Goal: Task Accomplishment & Management: Complete application form

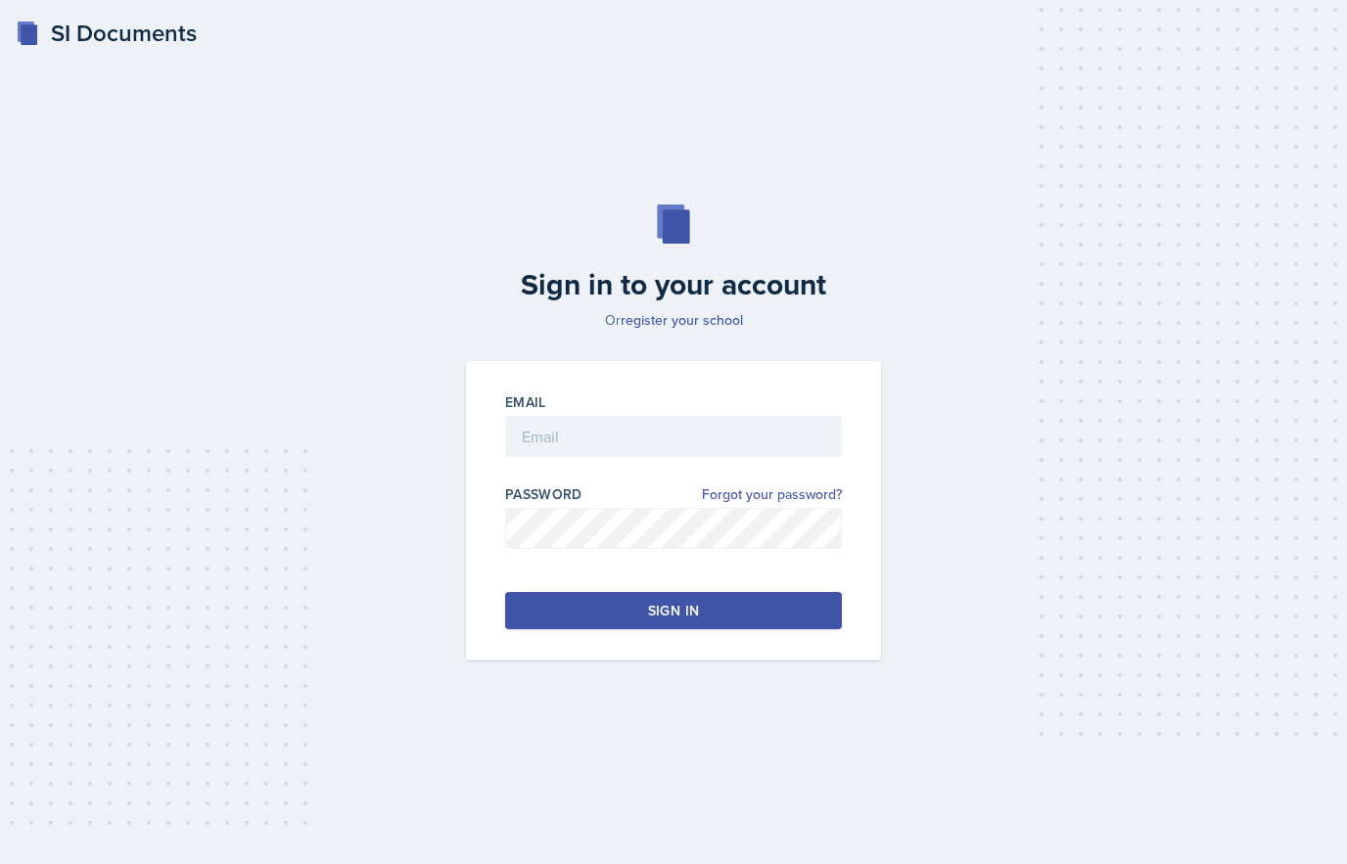
click at [676, 438] on input "email" at bounding box center [673, 436] width 337 height 41
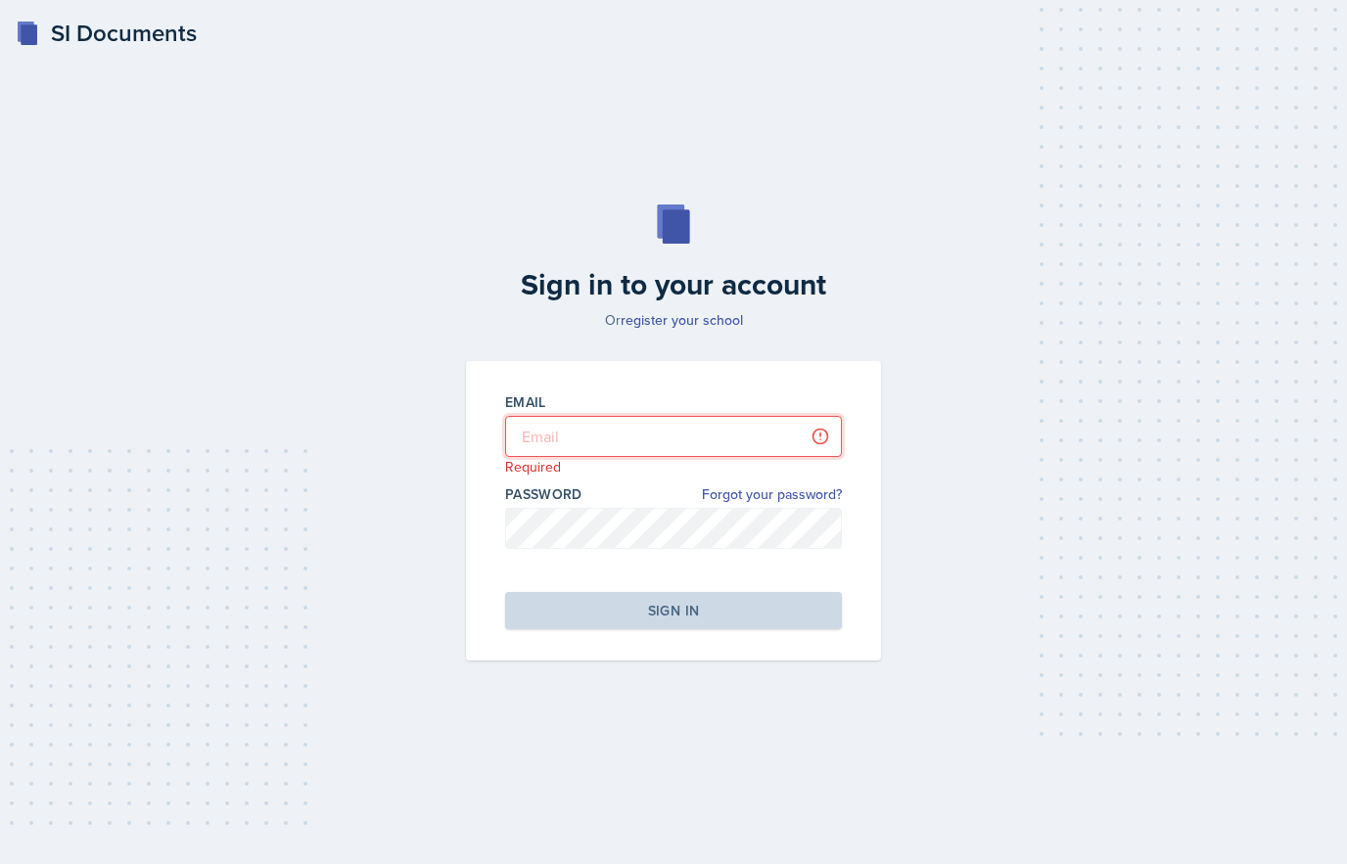
type input "[EMAIL_ADDRESS][PERSON_NAME][DOMAIN_NAME]"
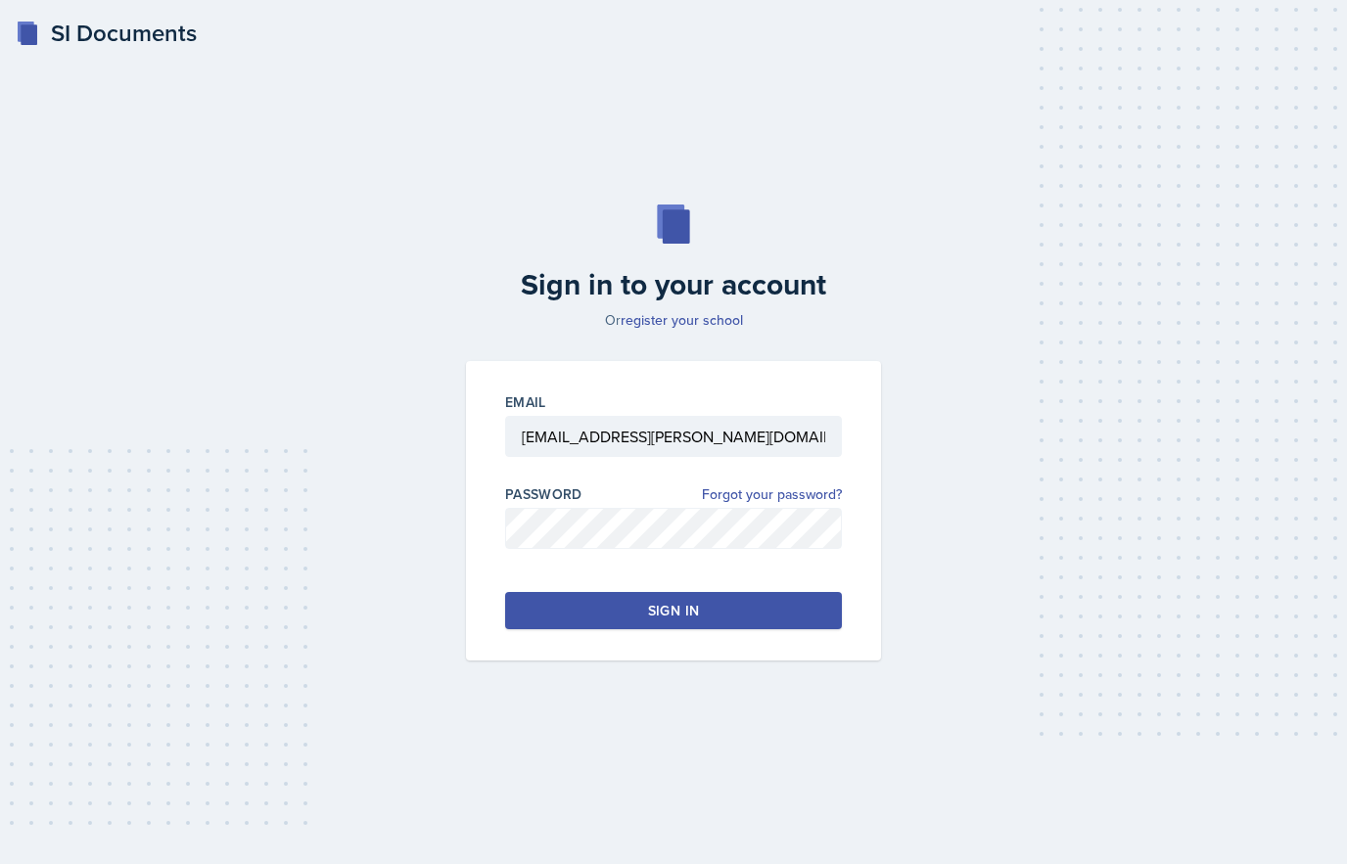
click at [692, 608] on div "Sign in" at bounding box center [673, 611] width 51 height 20
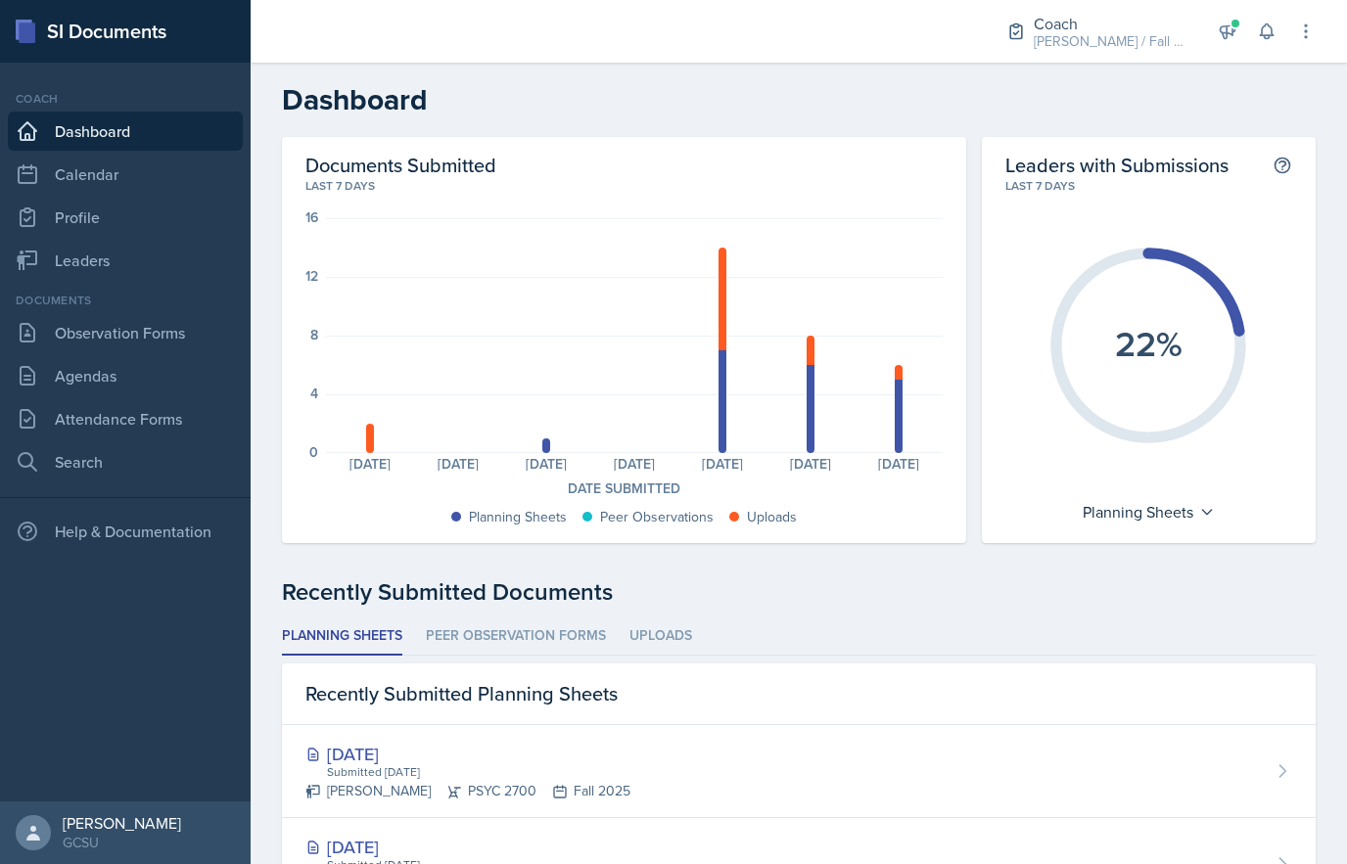
click at [182, 331] on link "Observation Forms" at bounding box center [125, 332] width 235 height 39
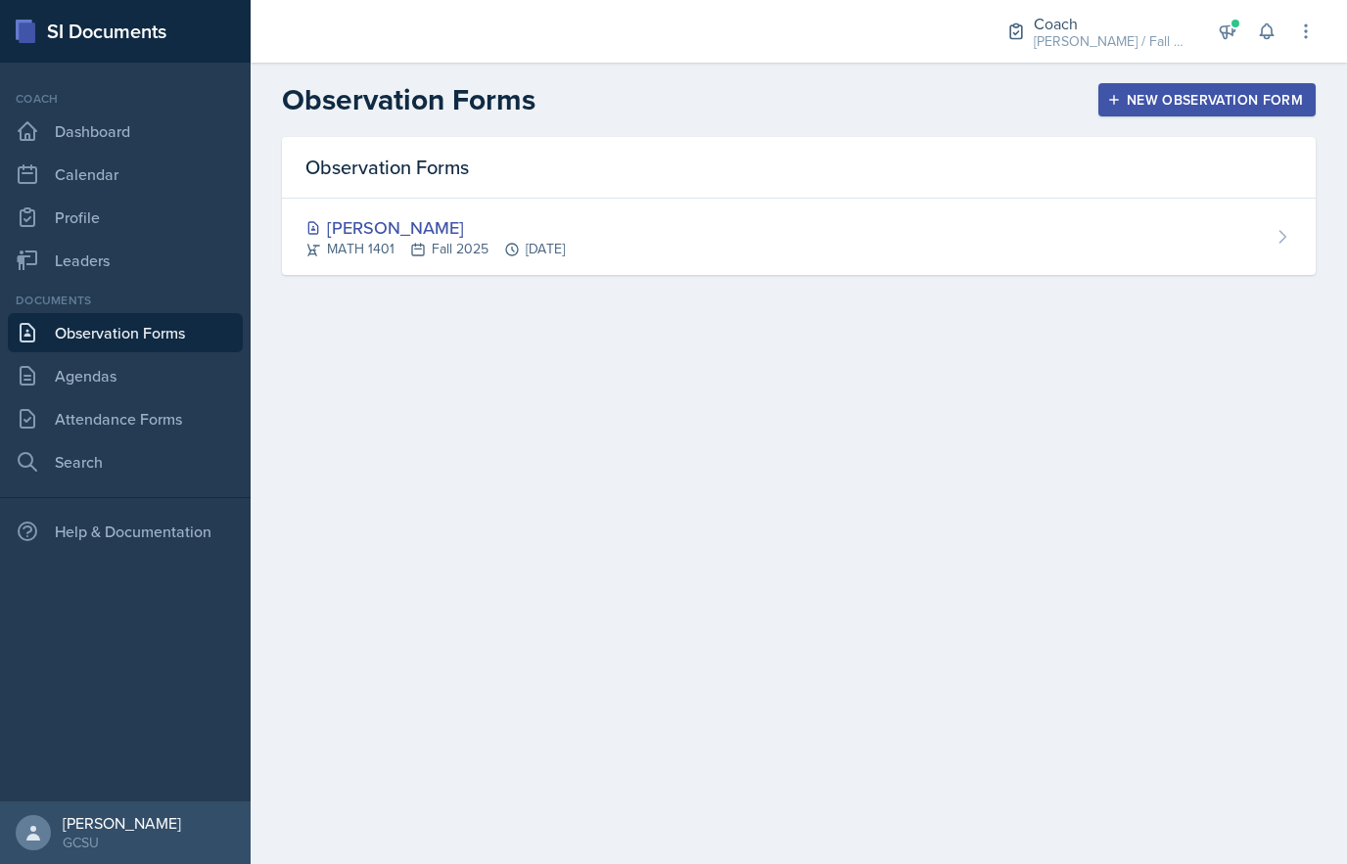
click at [650, 223] on div "[PERSON_NAME] MATH 1401 Fall 2025 [DATE]" at bounding box center [799, 237] width 1034 height 76
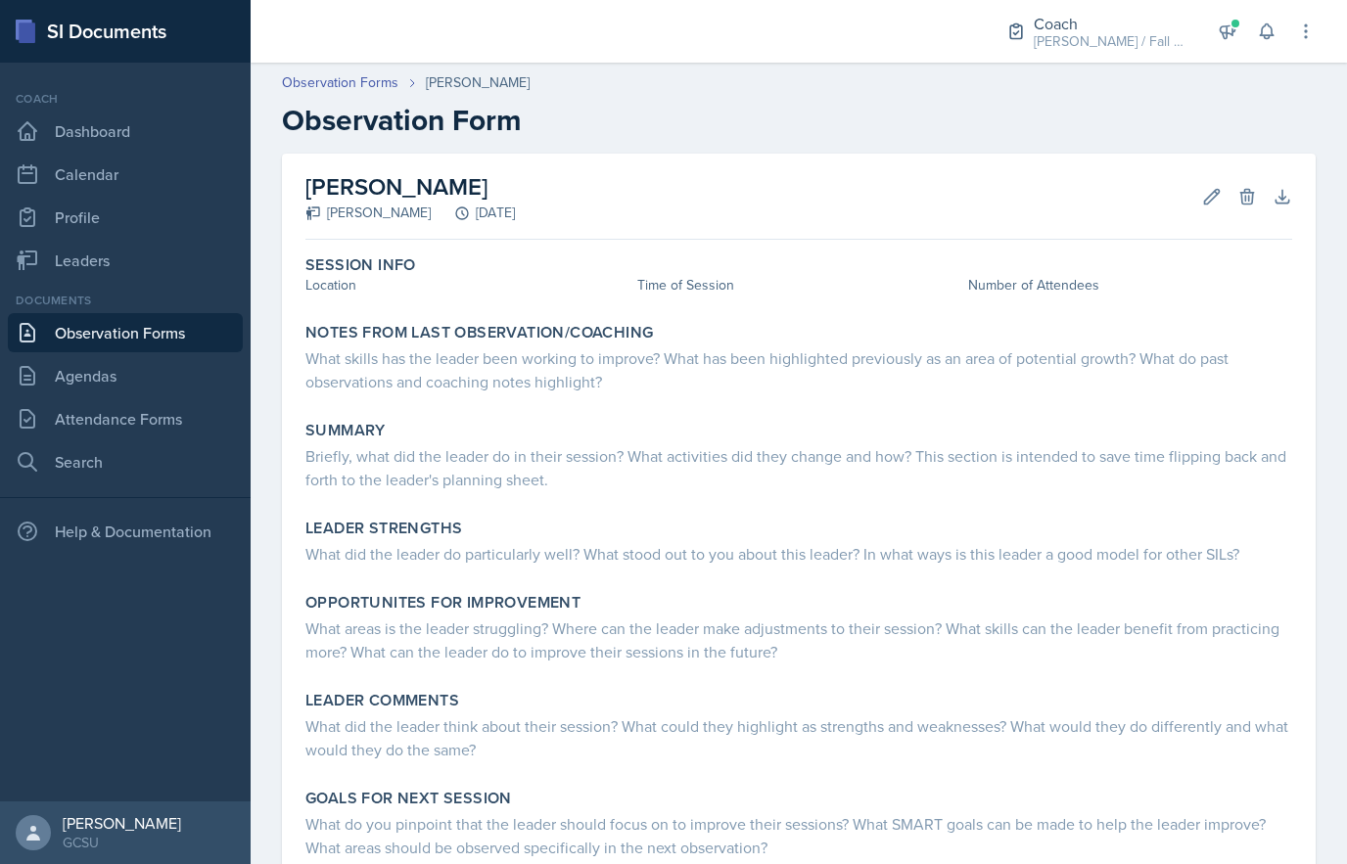
click at [350, 276] on div "Location" at bounding box center [467, 285] width 324 height 21
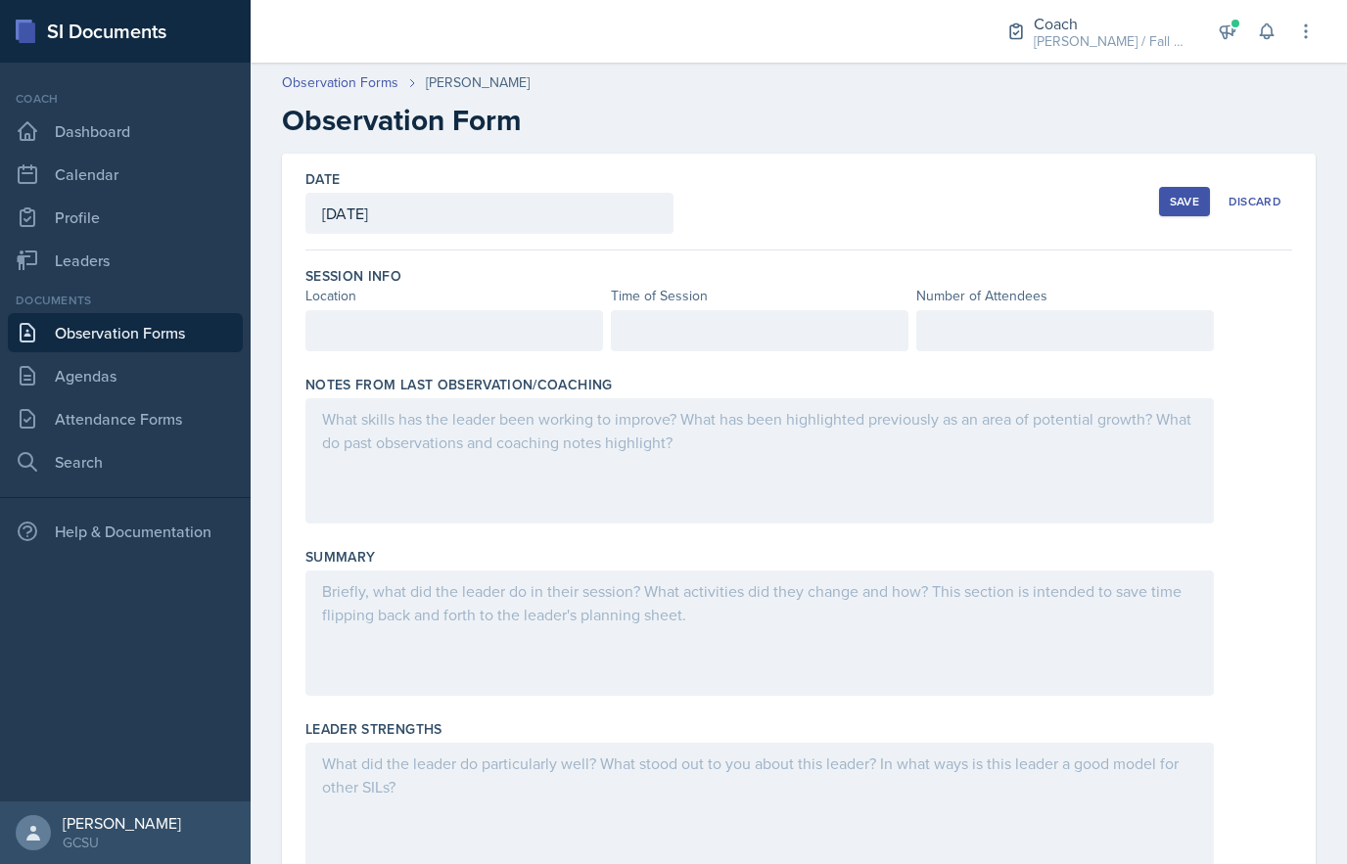
click at [399, 329] on div at bounding box center [454, 330] width 298 height 41
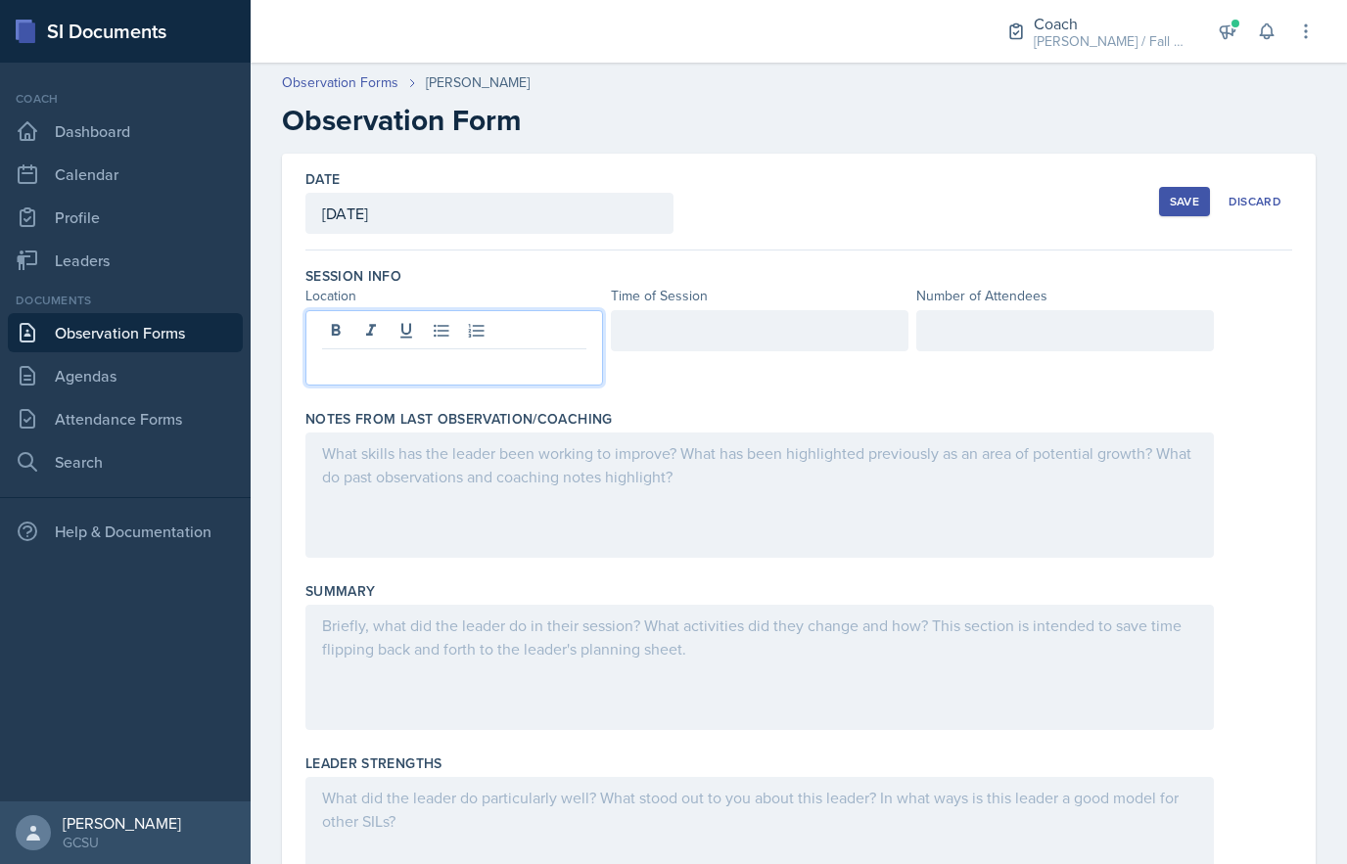
click at [360, 373] on p at bounding box center [454, 364] width 264 height 23
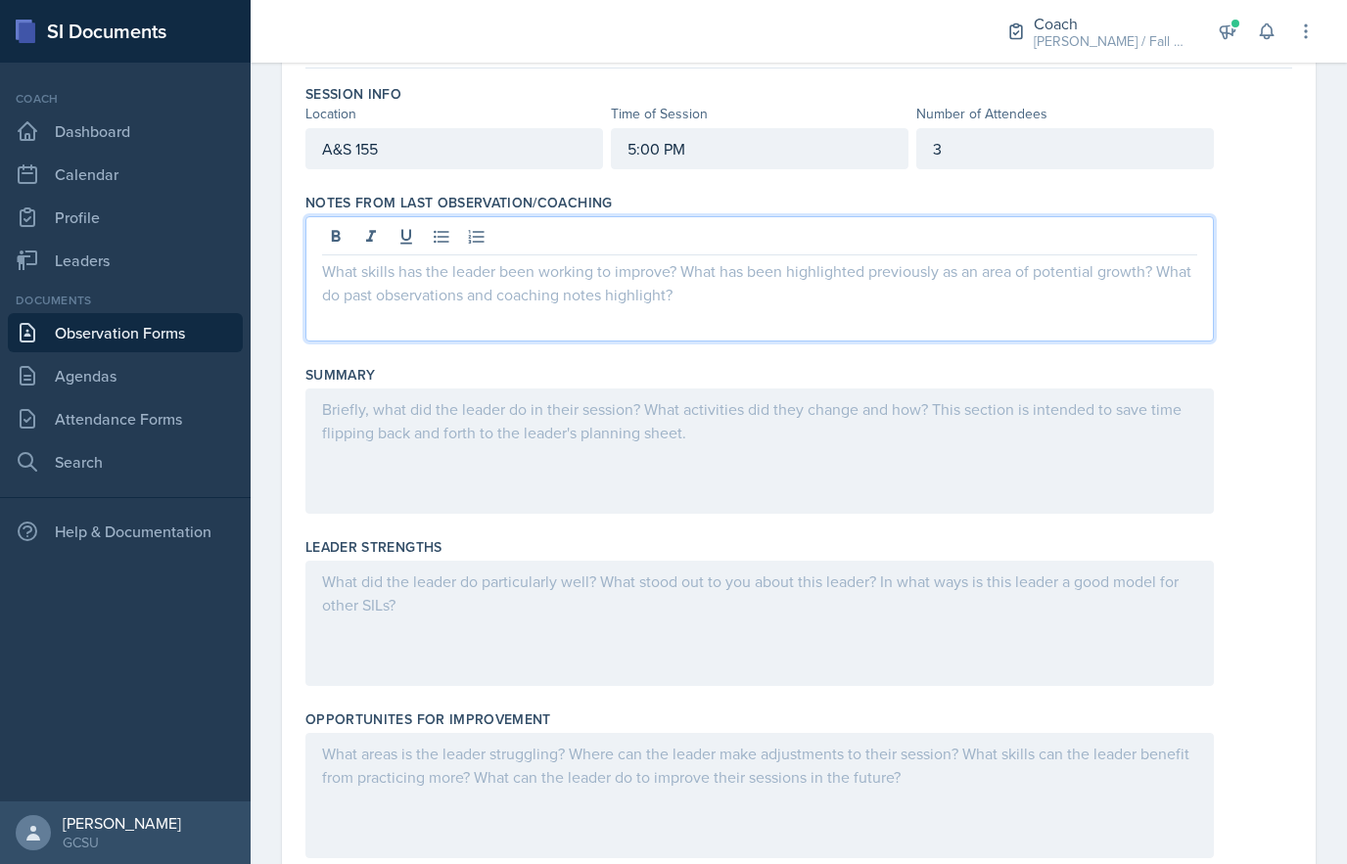
scroll to position [180, 0]
click at [553, 282] on p at bounding box center [759, 272] width 875 height 23
click at [446, 236] on icon at bounding box center [442, 239] width 20 height 20
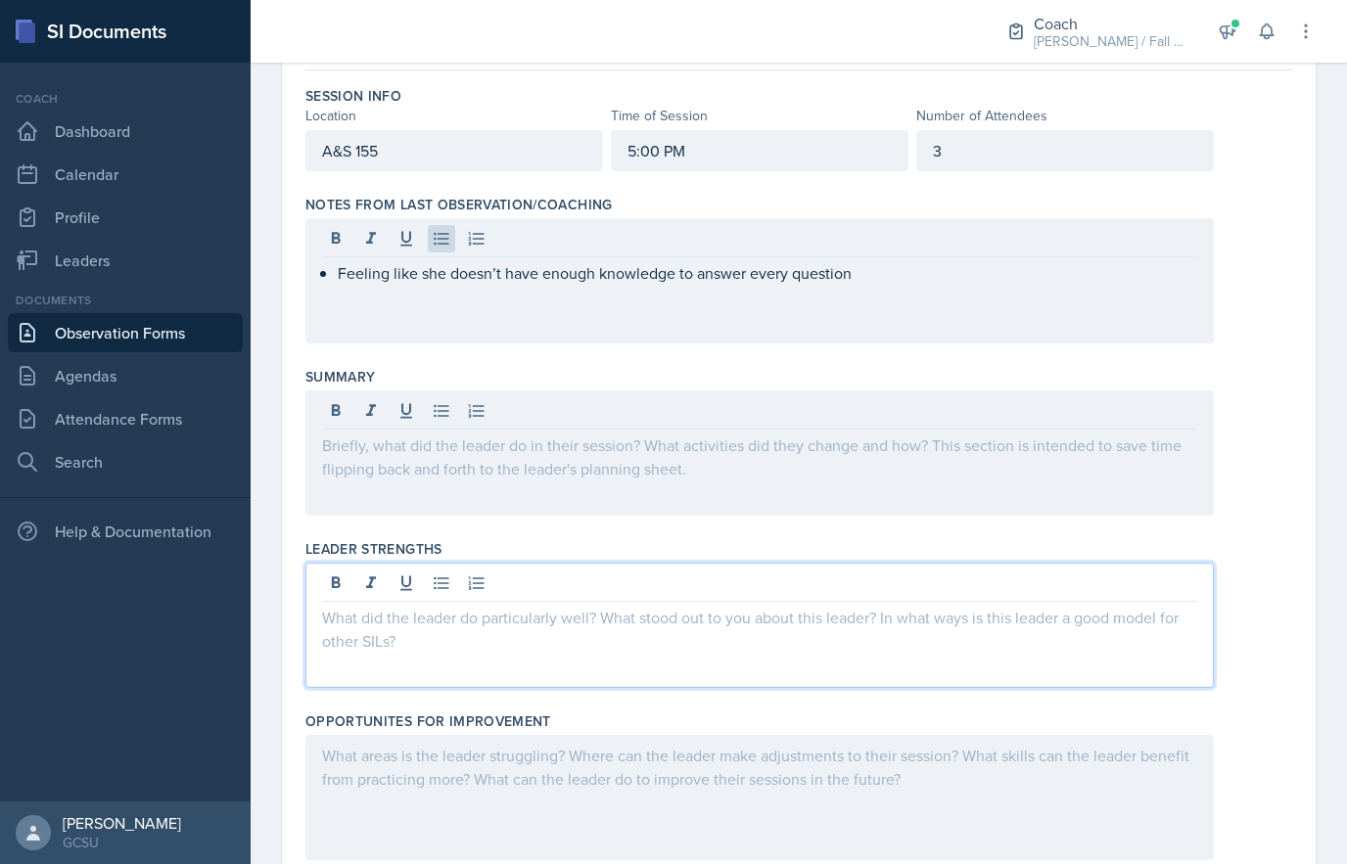
click at [430, 454] on p at bounding box center [759, 445] width 875 height 23
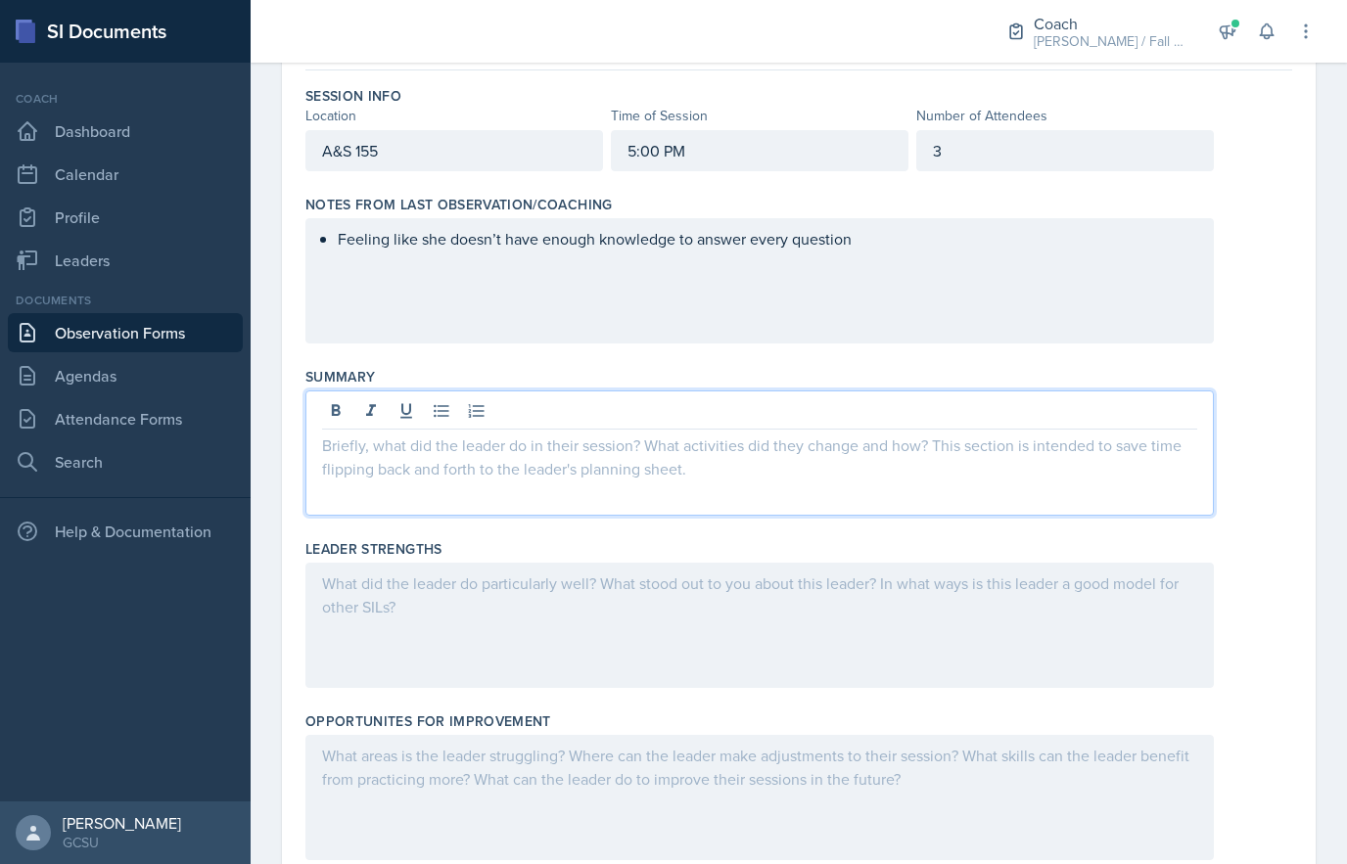
click at [440, 404] on icon at bounding box center [442, 411] width 20 height 20
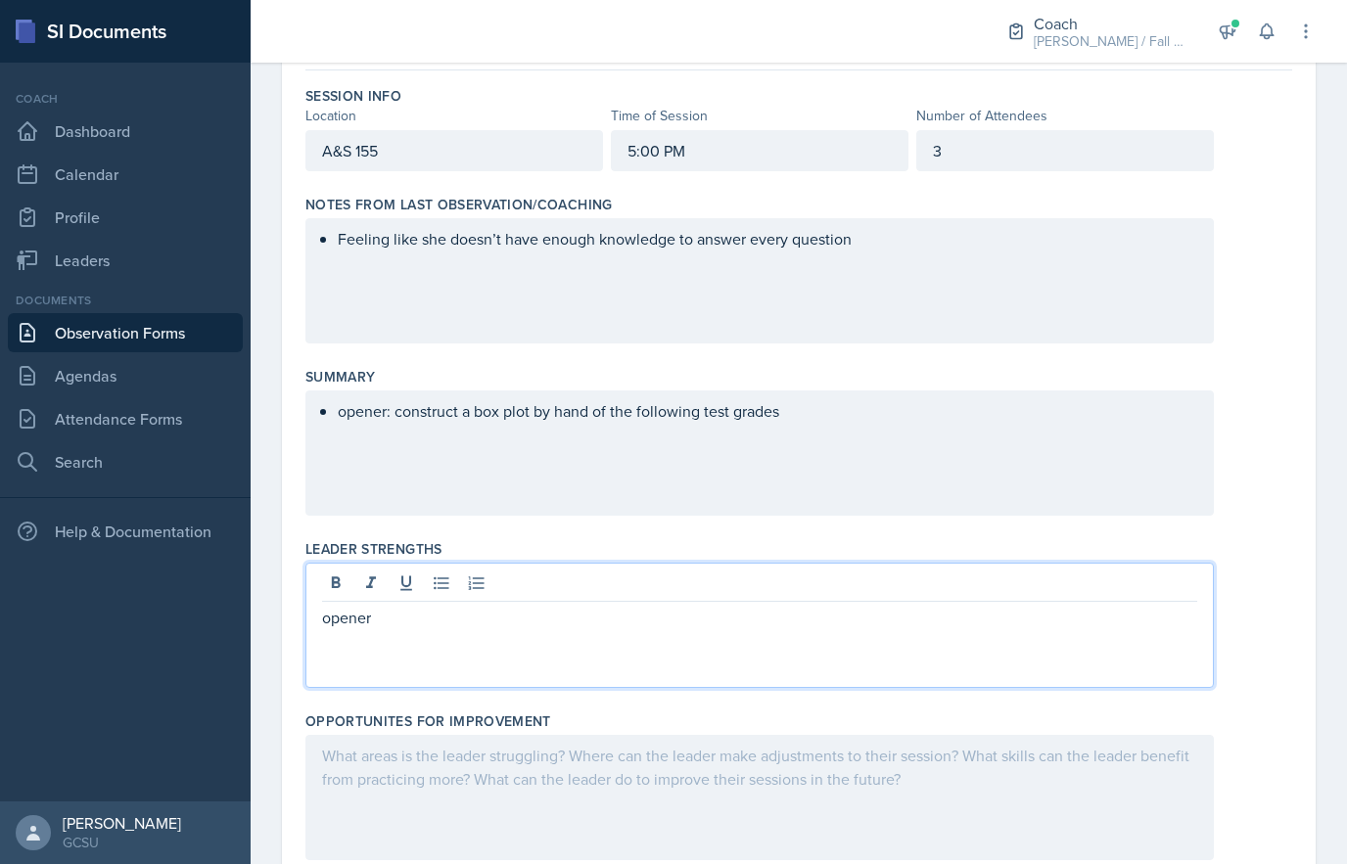
click at [443, 582] on icon at bounding box center [442, 584] width 20 height 20
click at [450, 584] on icon at bounding box center [442, 584] width 20 height 20
click at [451, 472] on div "opener: construct a box plot by hand of the following test grades" at bounding box center [759, 453] width 909 height 125
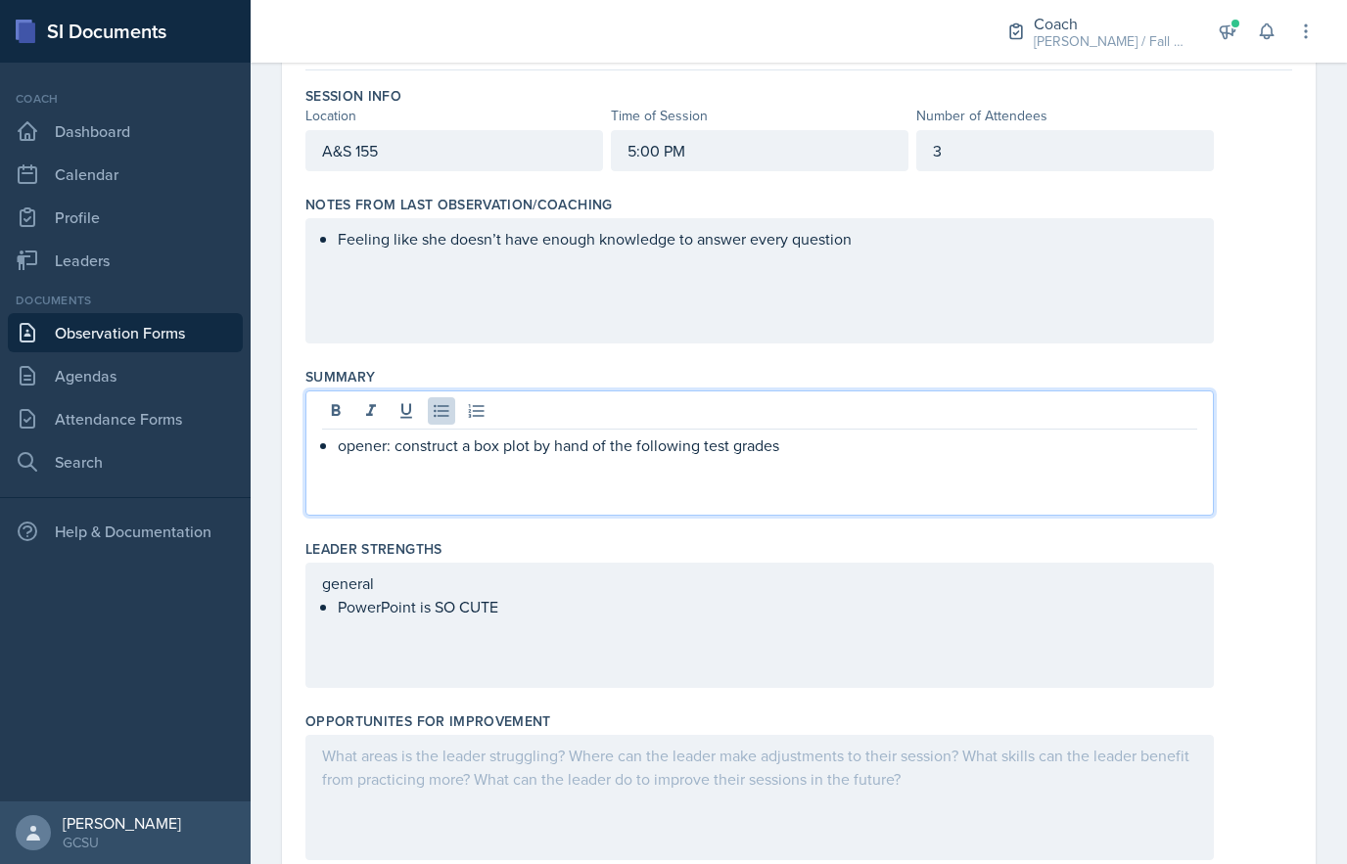
click at [339, 414] on icon at bounding box center [336, 410] width 9 height 12
click at [342, 412] on icon at bounding box center [336, 411] width 20 height 20
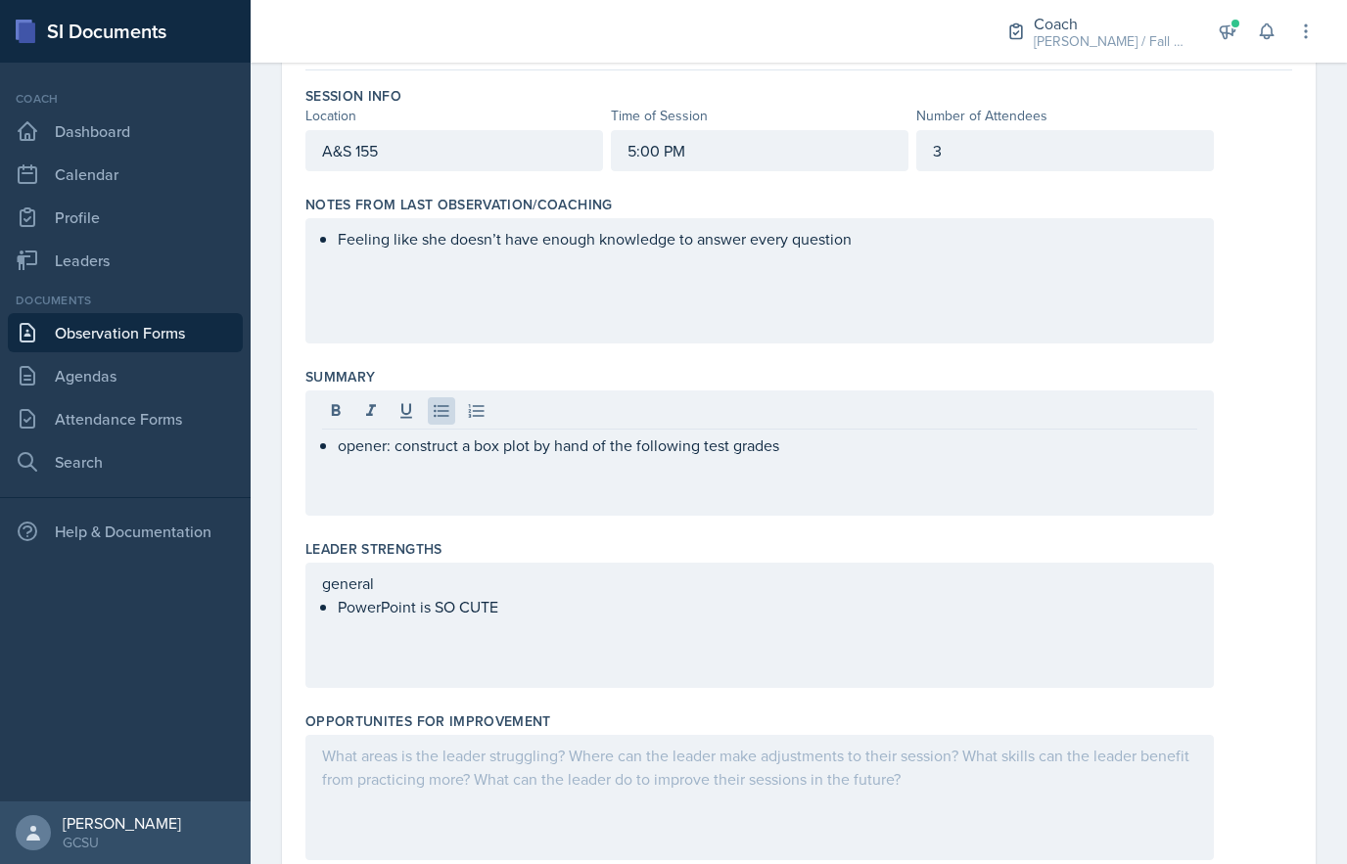
click at [397, 286] on div "Feeling like she doesn’t have enough knowledge to answer every question" at bounding box center [759, 280] width 909 height 125
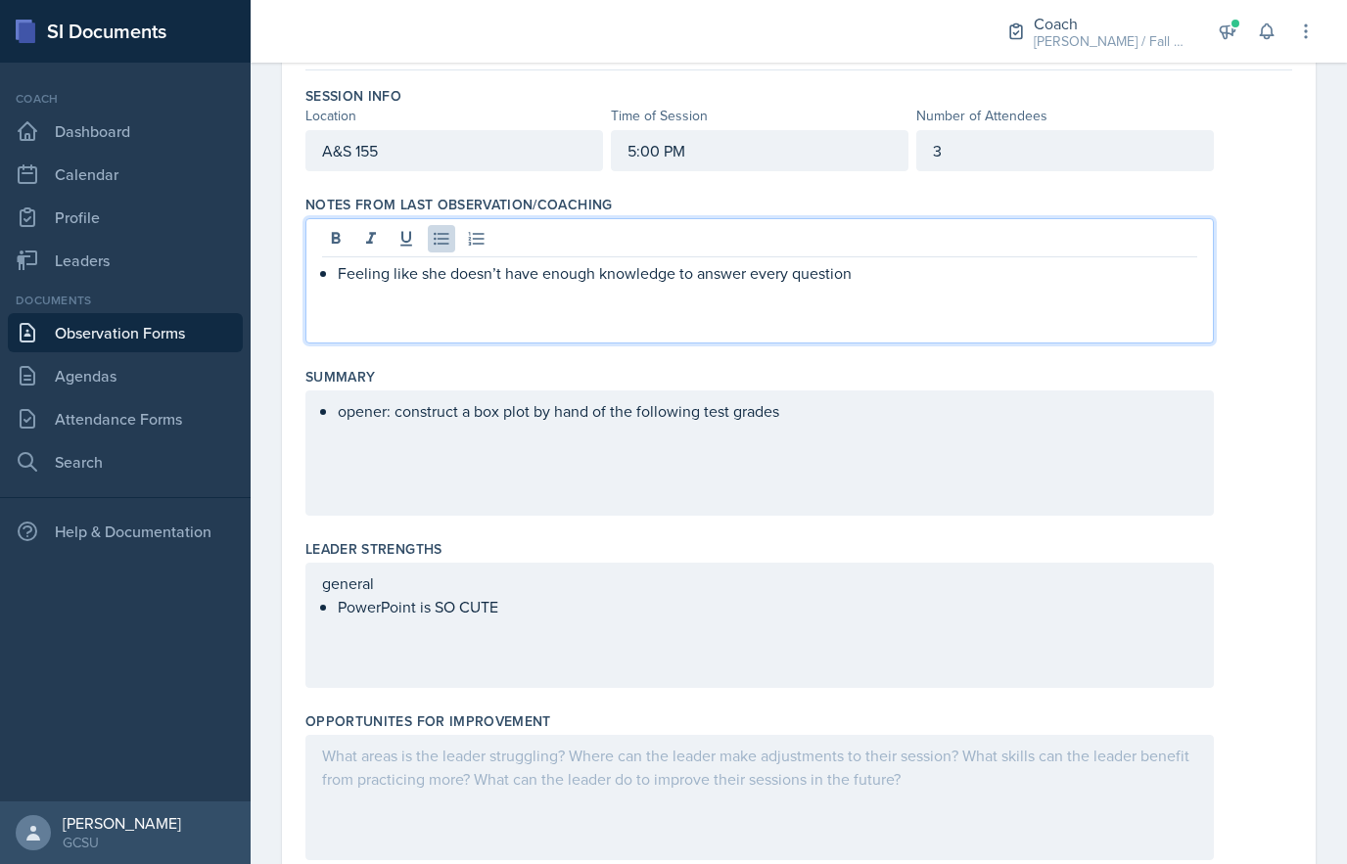
click at [338, 279] on p "Feeling like she doesn’t have enough knowledge to answer every question" at bounding box center [768, 272] width 860 height 23
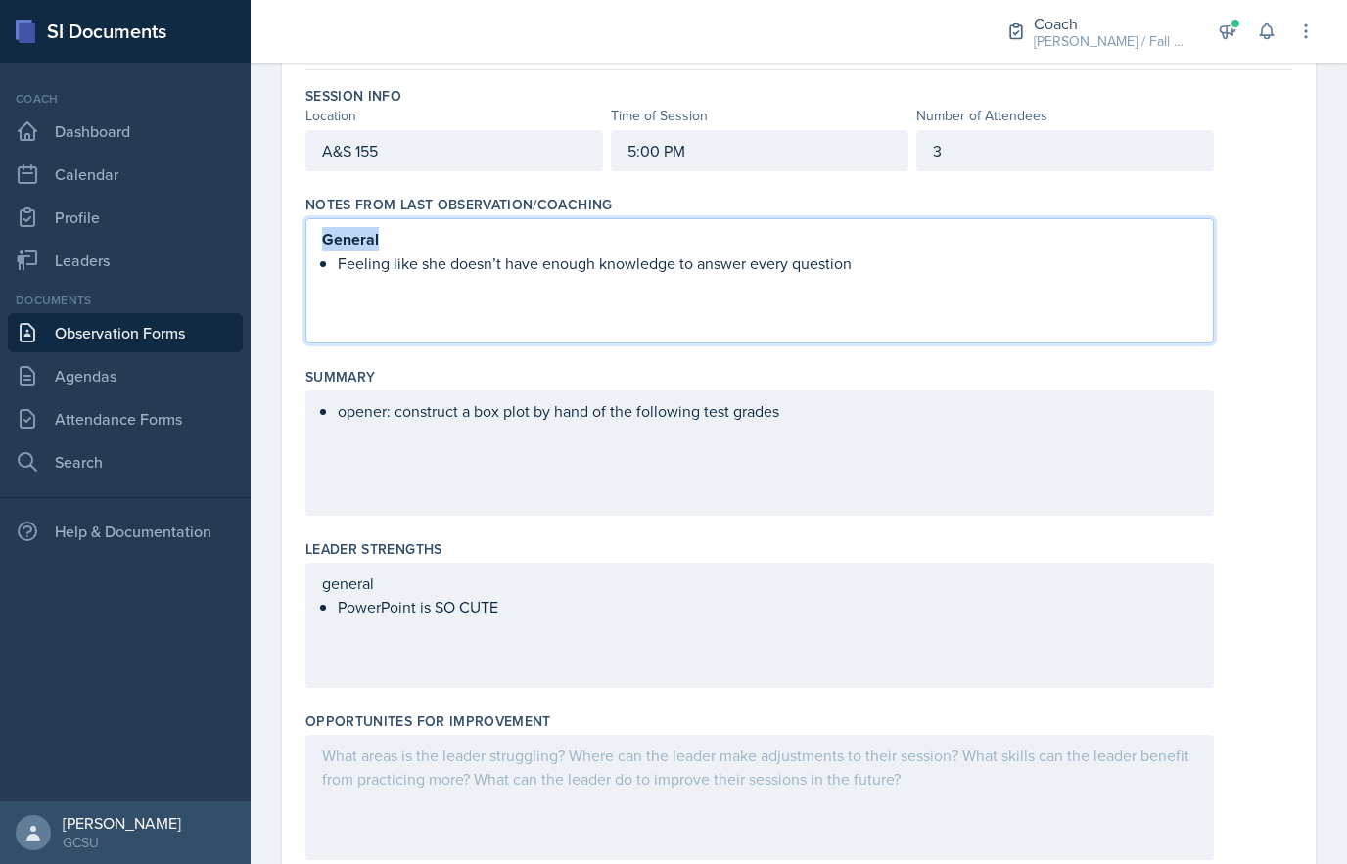
click at [470, 603] on div "general PowerPoint is SO CUTE" at bounding box center [759, 625] width 909 height 125
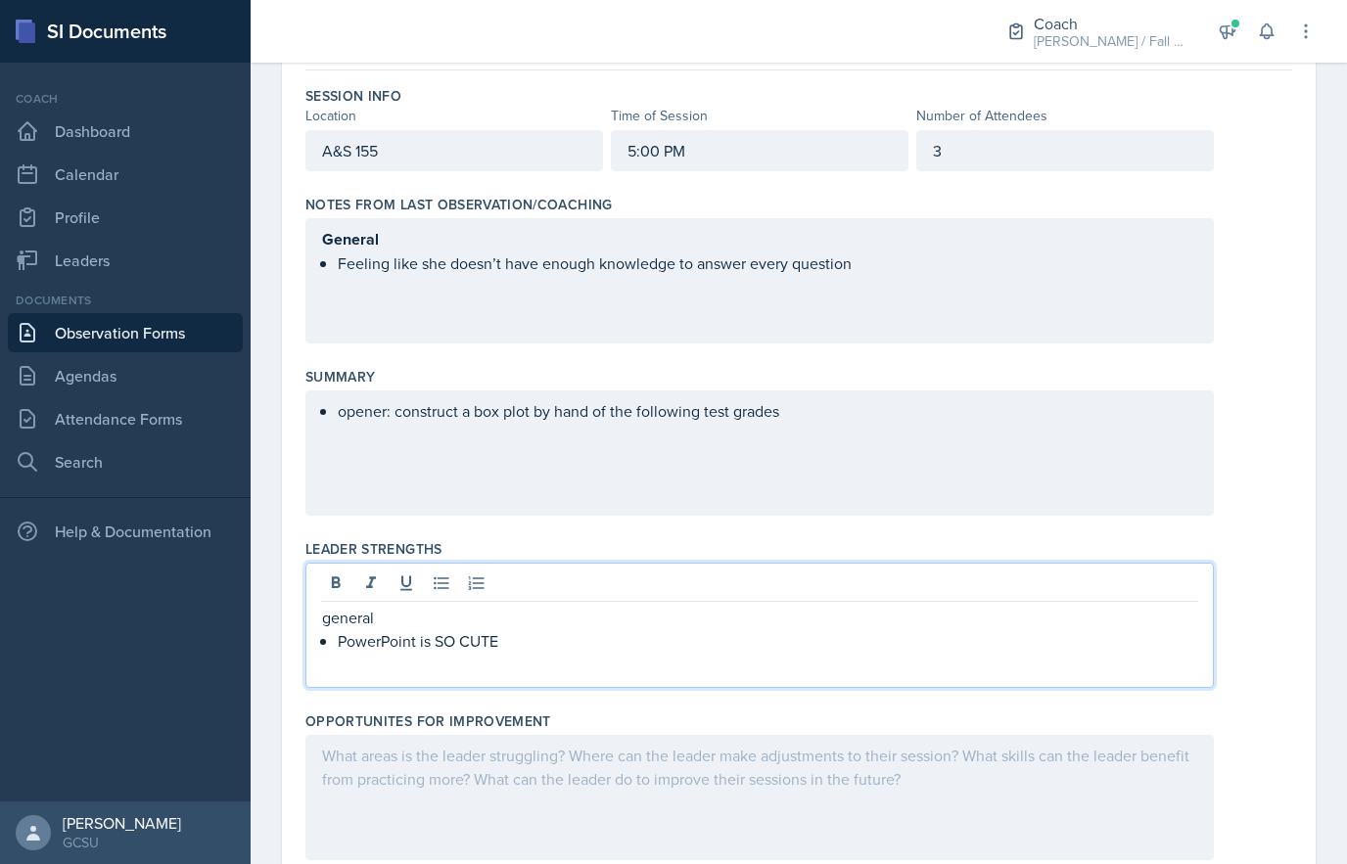
click at [340, 610] on p "general" at bounding box center [759, 617] width 875 height 23
click at [356, 412] on div "opener: construct a box plot by hand of the following test grades" at bounding box center [759, 453] width 909 height 125
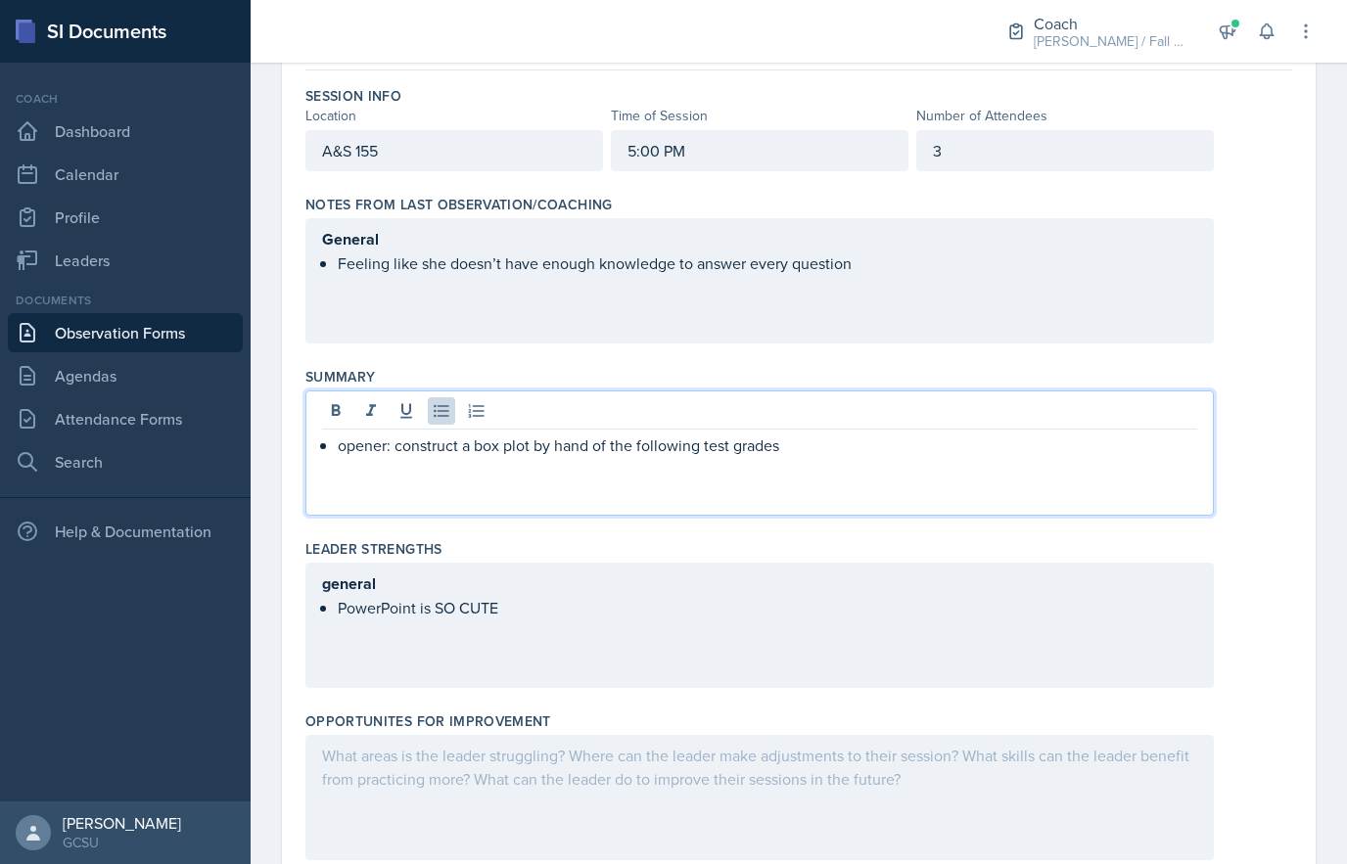
click at [339, 456] on p "opener: construct a box plot by hand of the following test grades" at bounding box center [768, 445] width 860 height 23
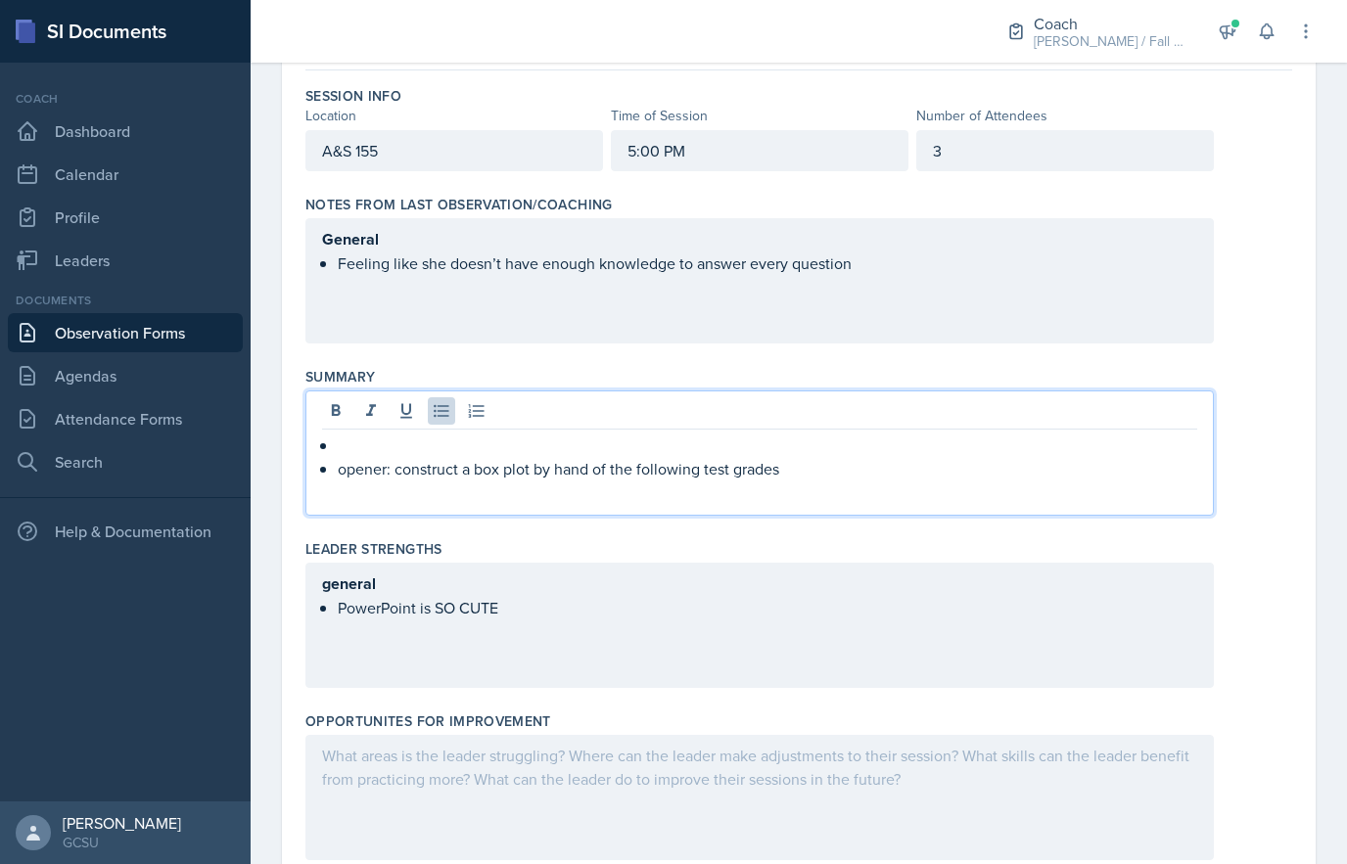
click at [348, 445] on p at bounding box center [768, 445] width 860 height 23
click at [473, 453] on p "Opener" at bounding box center [759, 446] width 875 height 24
click at [396, 465] on p "opener: construct a box plot by hand of the following test grades" at bounding box center [768, 469] width 860 height 23
click at [769, 466] on p "construct a box plot by hand of the following test grades" at bounding box center [768, 469] width 860 height 23
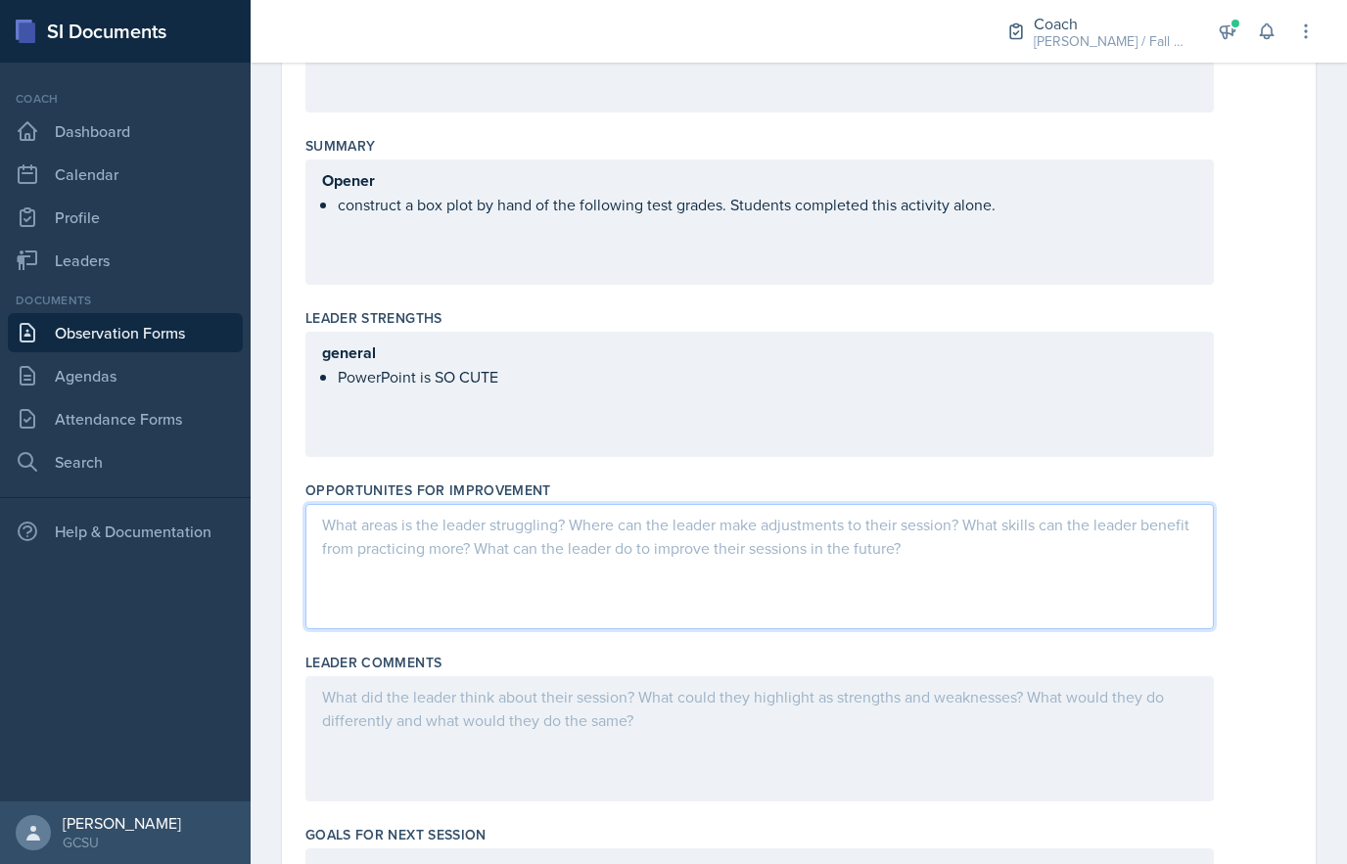
scroll to position [405, 0]
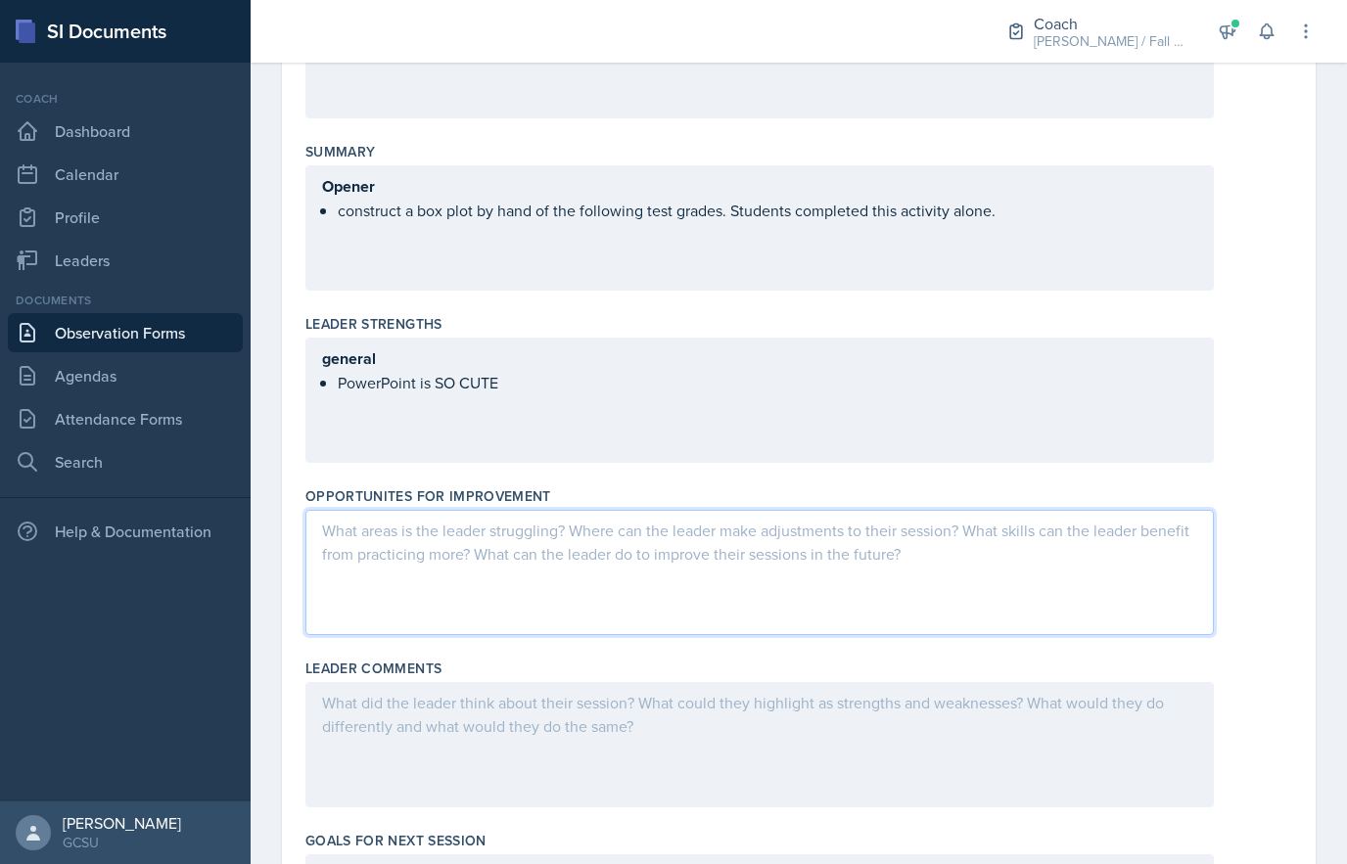
click at [652, 540] on p at bounding box center [759, 530] width 875 height 23
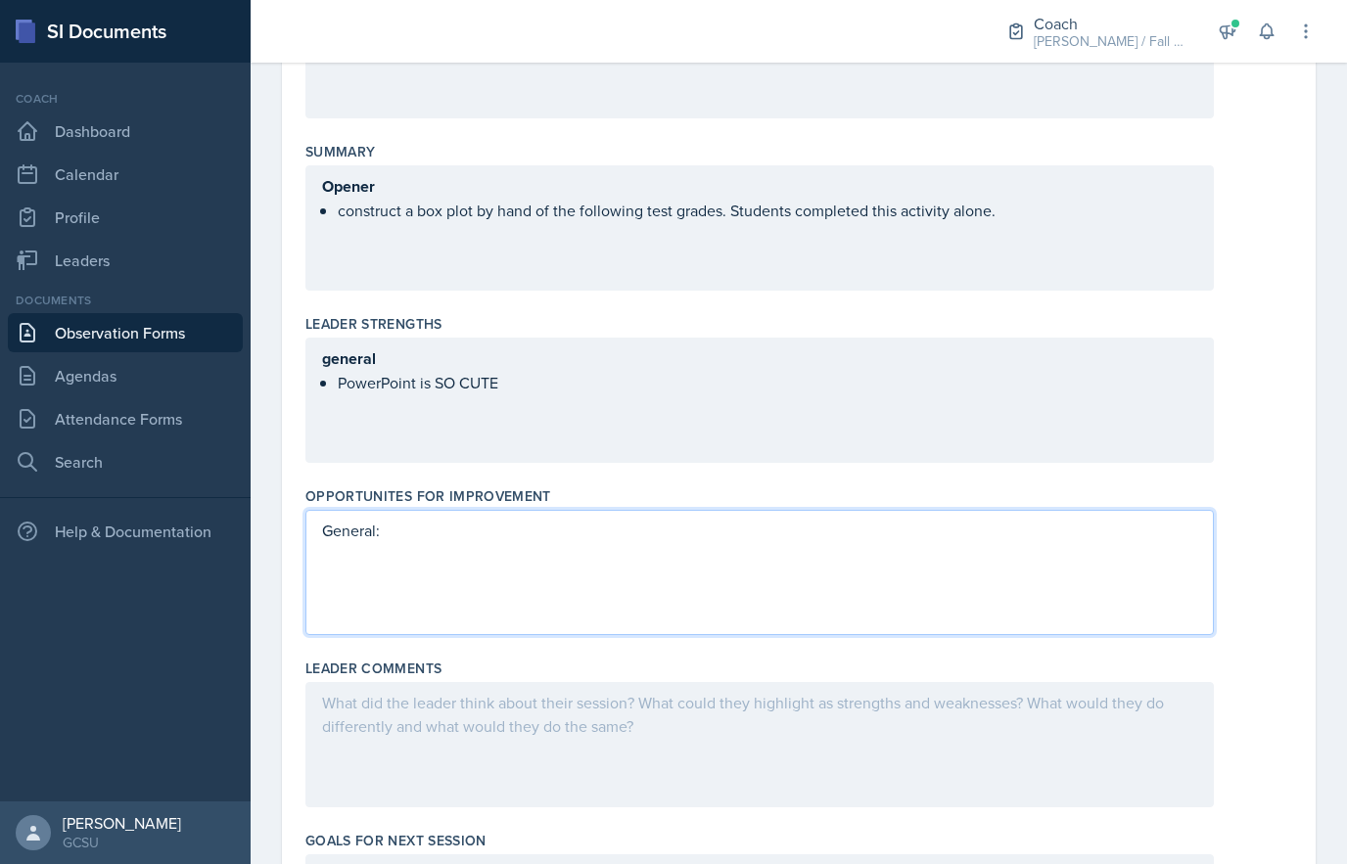
click at [573, 563] on p at bounding box center [759, 553] width 875 height 23
click at [731, 549] on p at bounding box center [759, 553] width 875 height 23
click at [612, 502] on div "Opportunites for Improvement" at bounding box center [798, 497] width 987 height 20
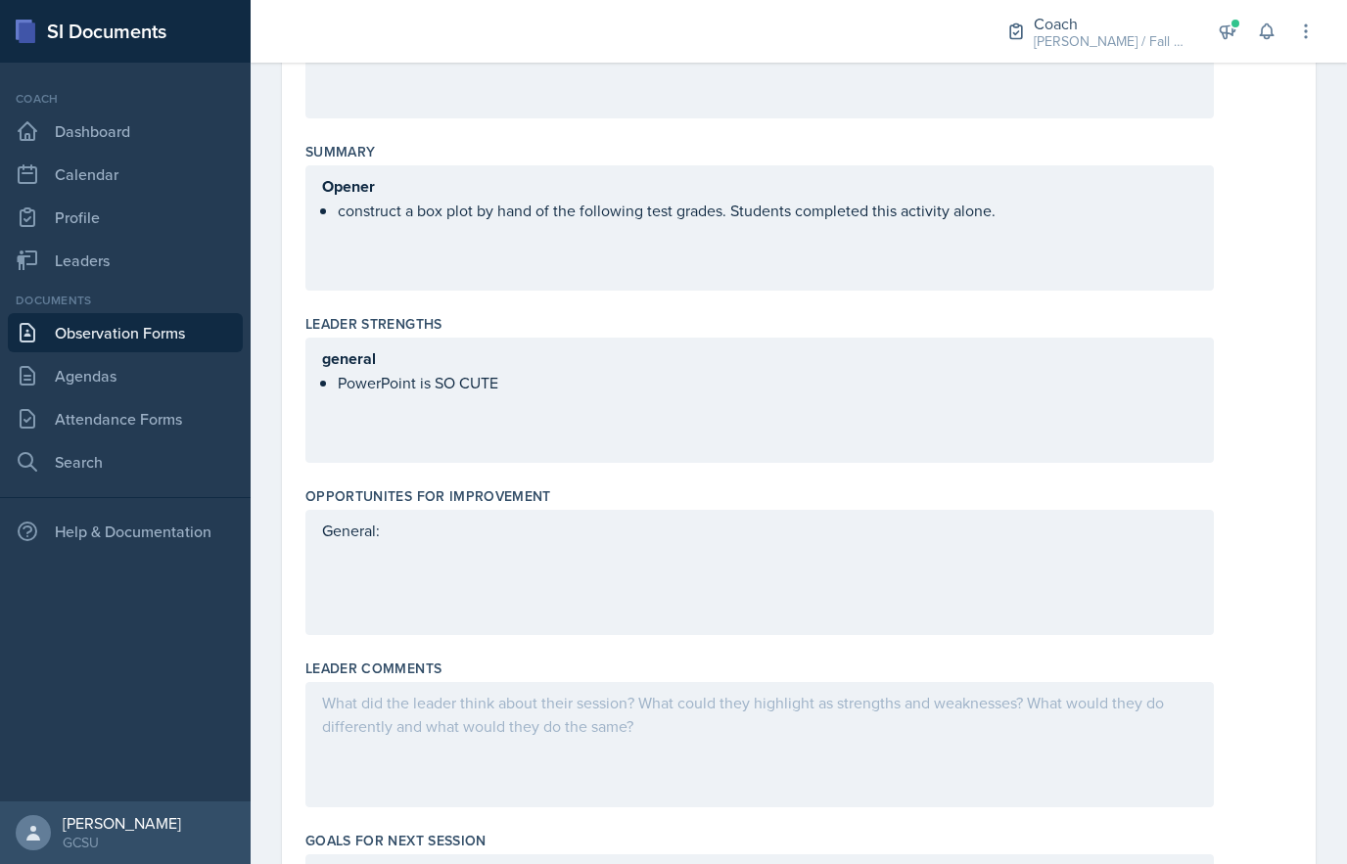
click at [426, 564] on div "General:" at bounding box center [759, 542] width 875 height 47
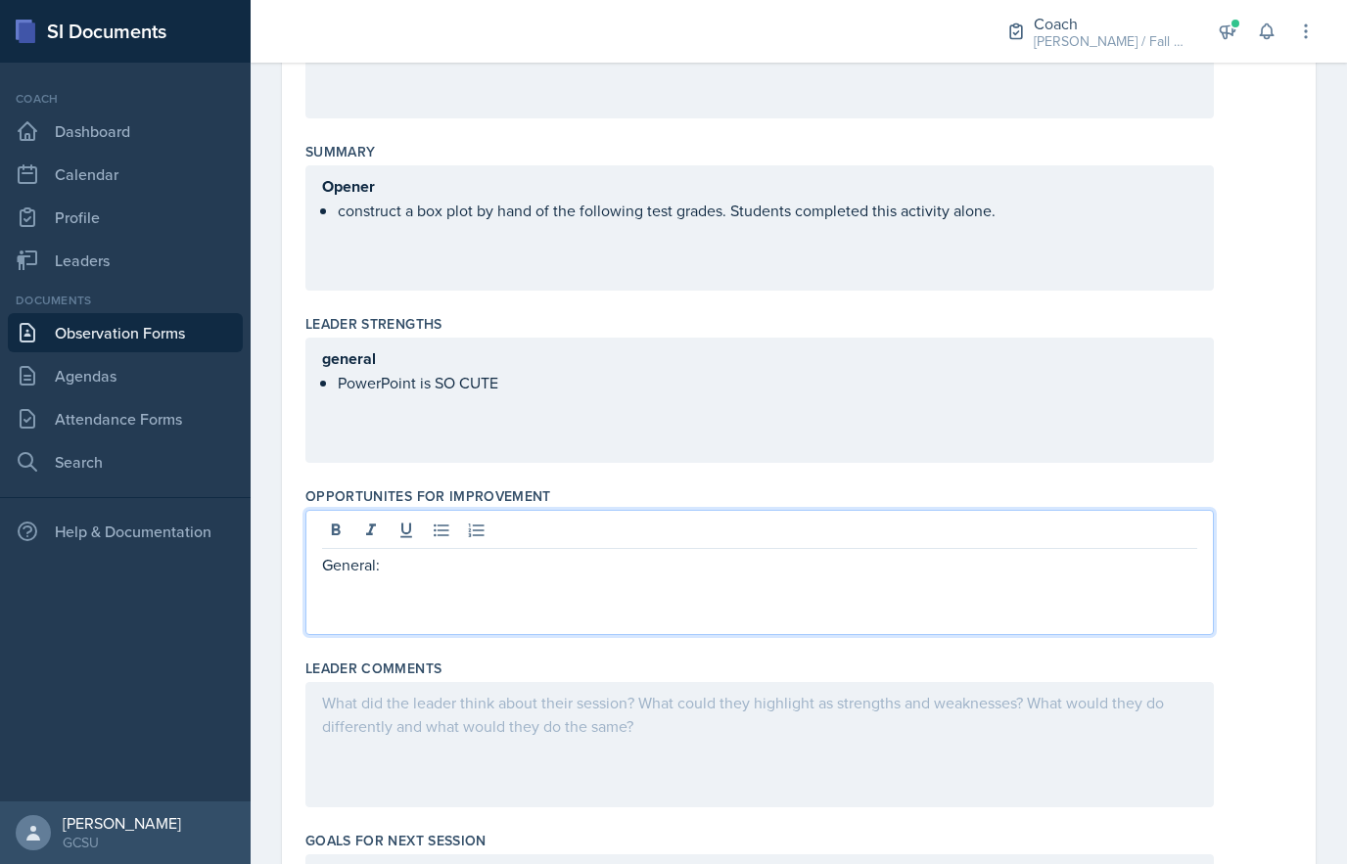
click at [382, 591] on p at bounding box center [759, 588] width 875 height 23
click at [443, 530] on icon at bounding box center [442, 531] width 20 height 20
click at [446, 586] on p "Maybe some lofi music during session to help with it being painfully silent (I’…" at bounding box center [768, 588] width 860 height 23
click at [704, 565] on p "General:" at bounding box center [759, 564] width 875 height 23
click at [704, 585] on p "Maybe some lofi music during session to help with it being painfully silent (I’…" at bounding box center [768, 588] width 860 height 23
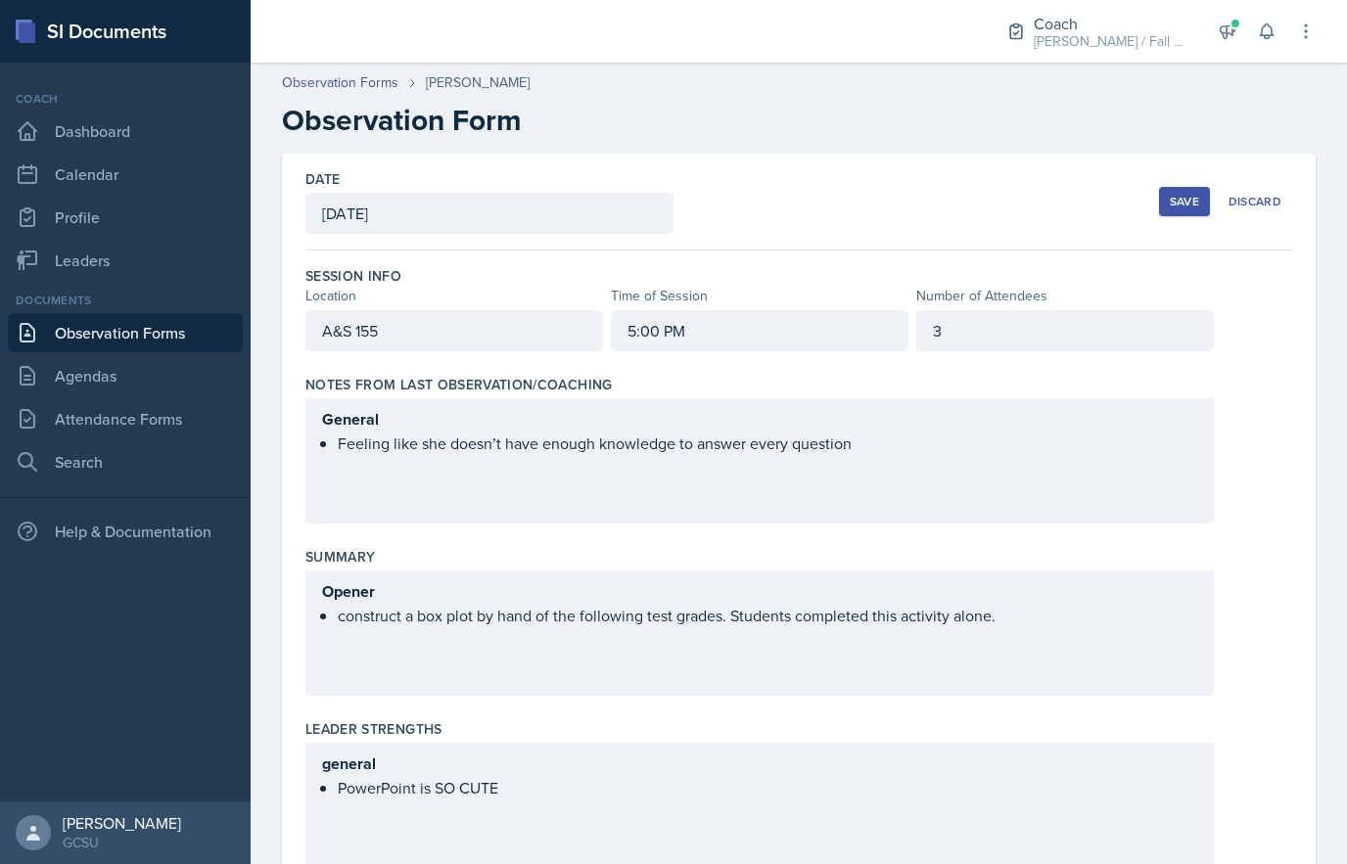
scroll to position [0, 0]
click at [1169, 199] on button "Save" at bounding box center [1184, 201] width 51 height 29
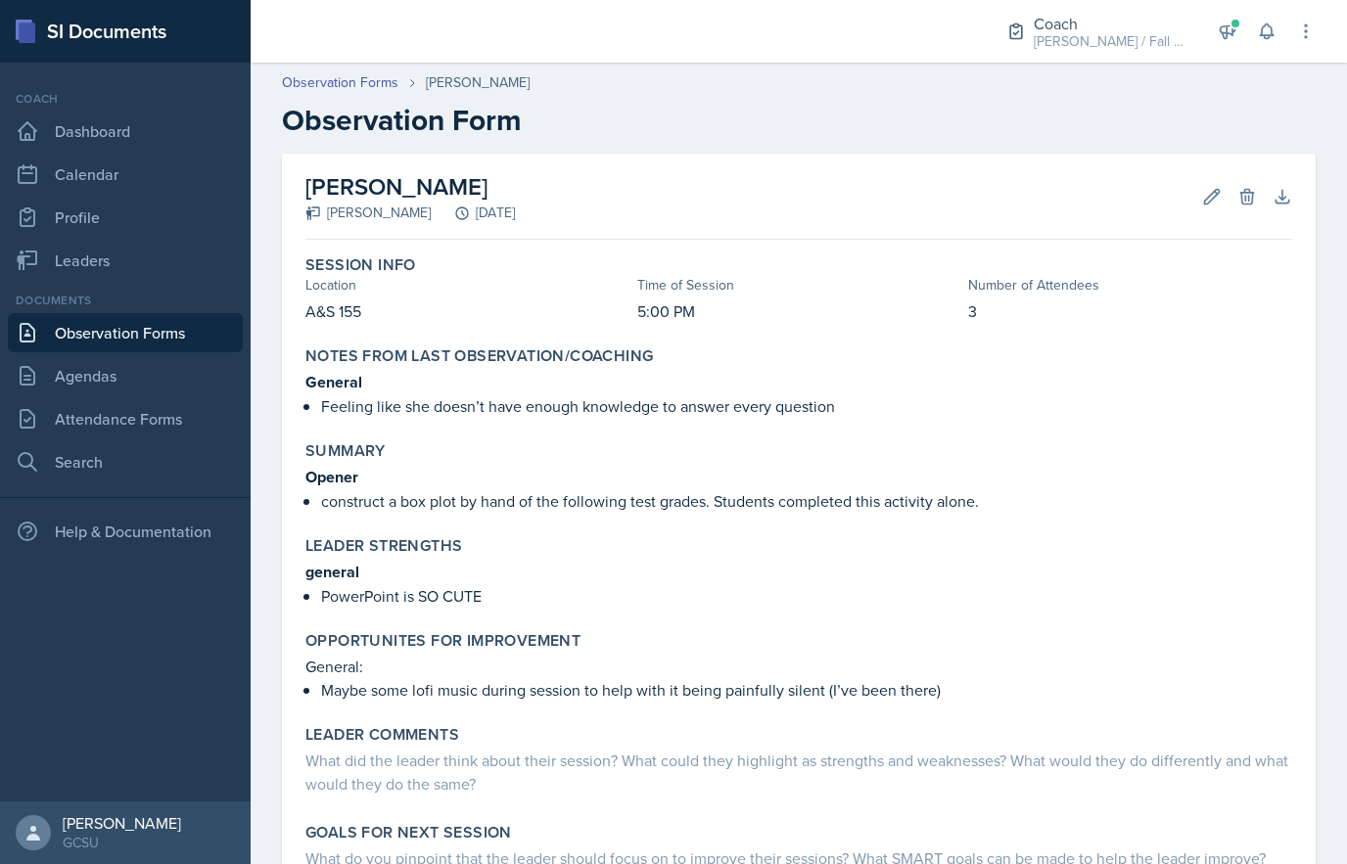
click at [533, 596] on p "PowerPoint is SO CUTE" at bounding box center [806, 595] width 971 height 23
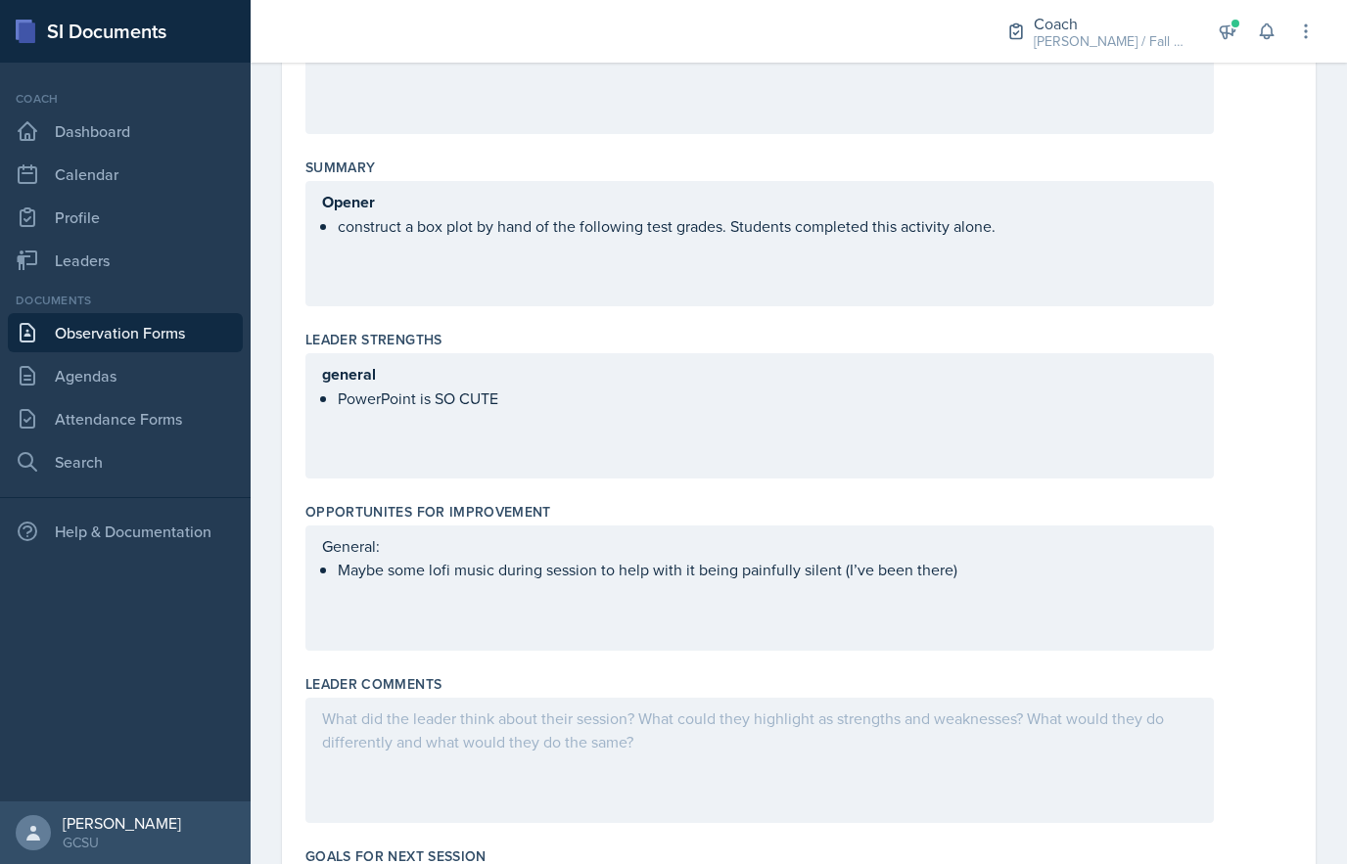
scroll to position [389, 0]
click at [617, 385] on div "general PowerPoint is SO CUTE" at bounding box center [759, 416] width 909 height 125
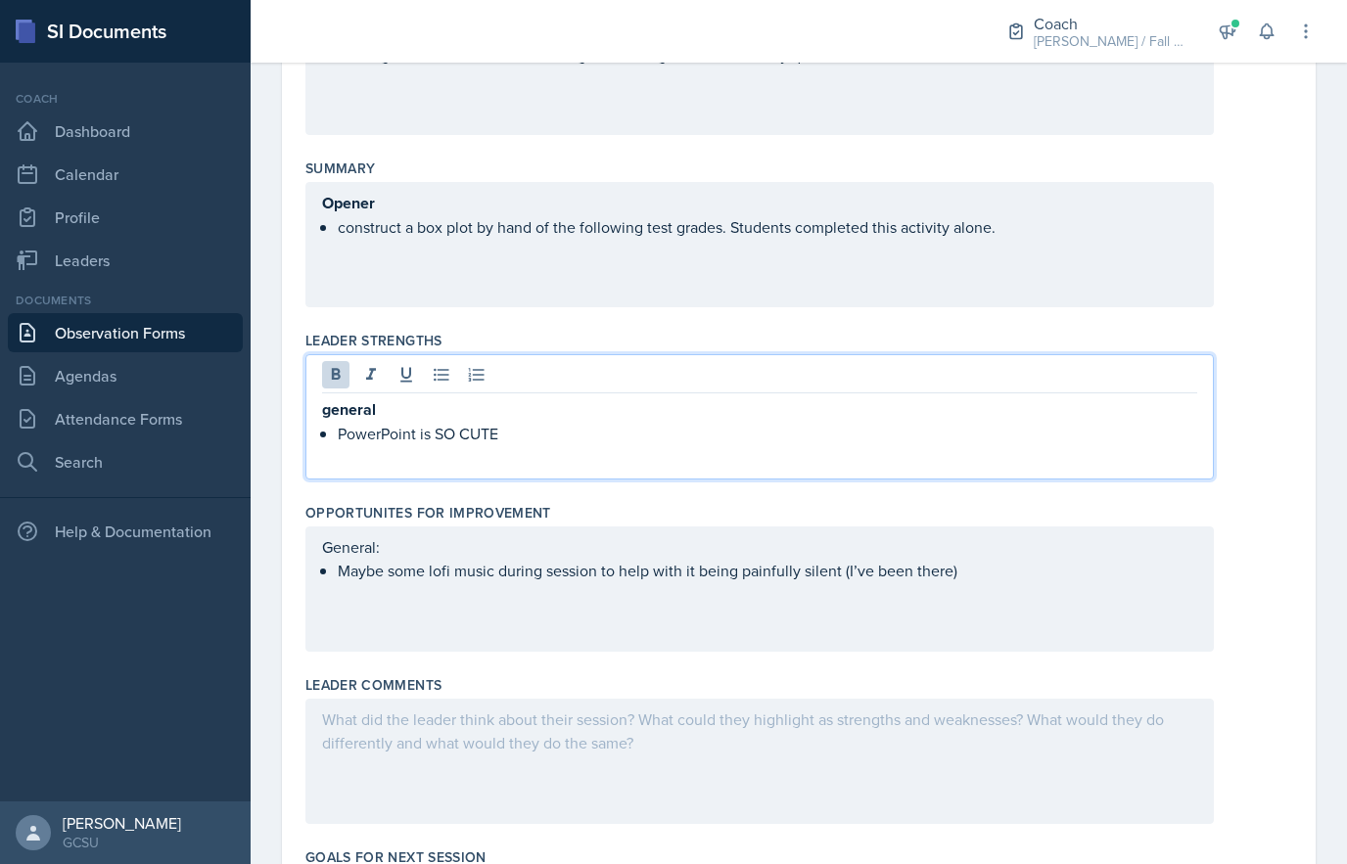
click at [533, 437] on p "PowerPoint is SO CUTE" at bounding box center [768, 433] width 860 height 23
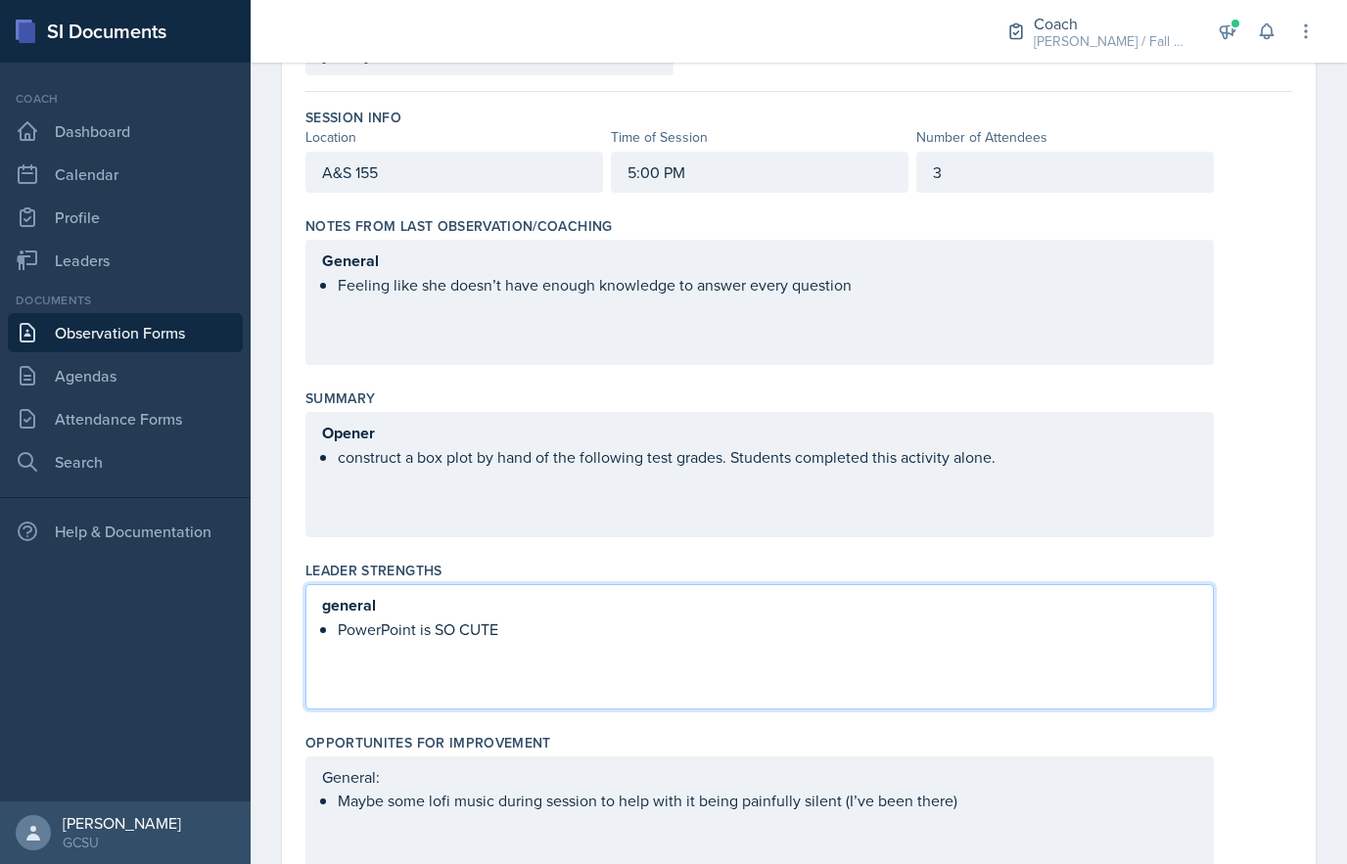
scroll to position [153, 0]
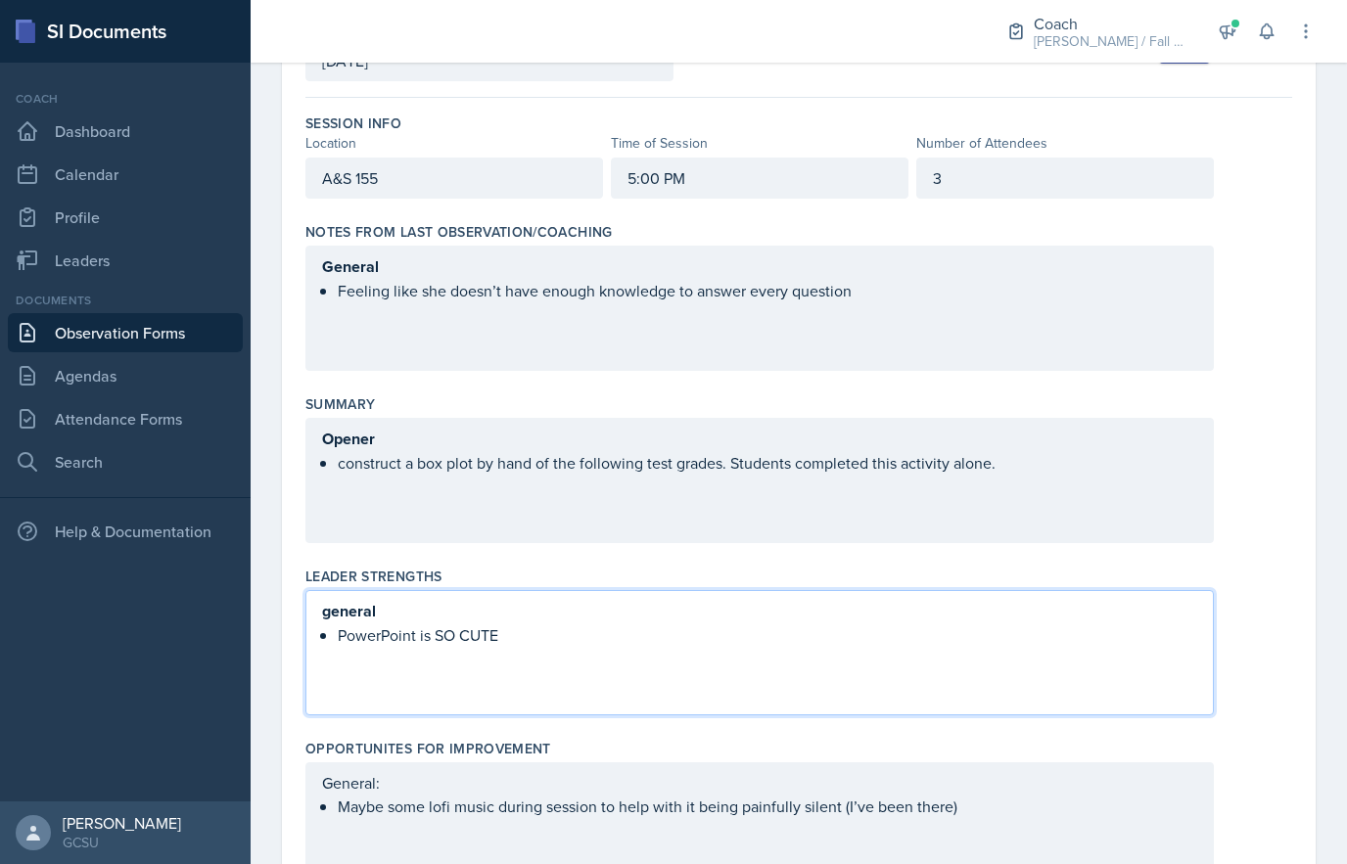
click at [1113, 452] on div "Opener construct a box plot by hand of the following test grades. Students comp…" at bounding box center [759, 480] width 909 height 125
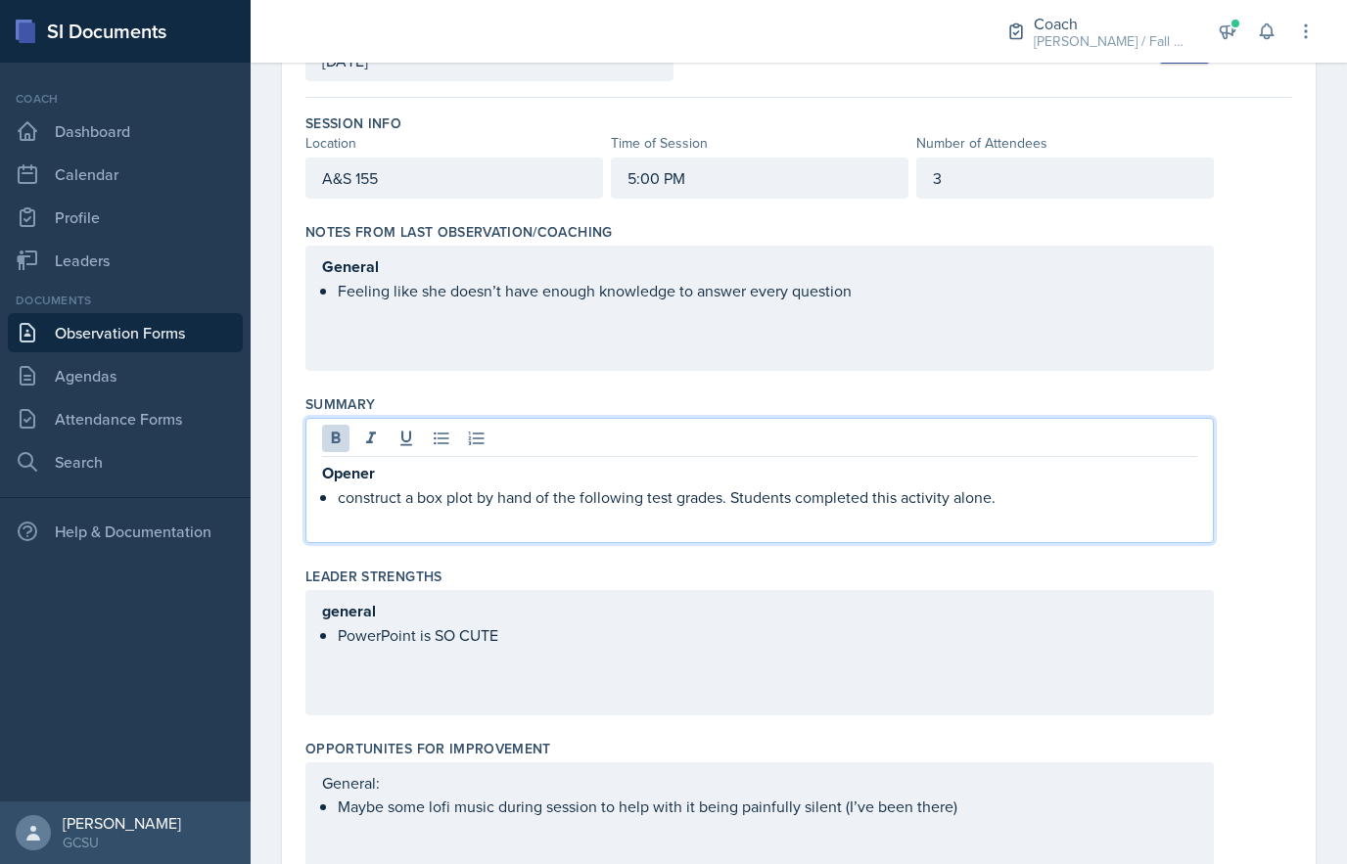
click at [1074, 464] on p "Opener" at bounding box center [759, 473] width 875 height 24
click at [1054, 493] on p "construct a box plot by hand of the following test grades. Students completed t…" at bounding box center [768, 497] width 860 height 23
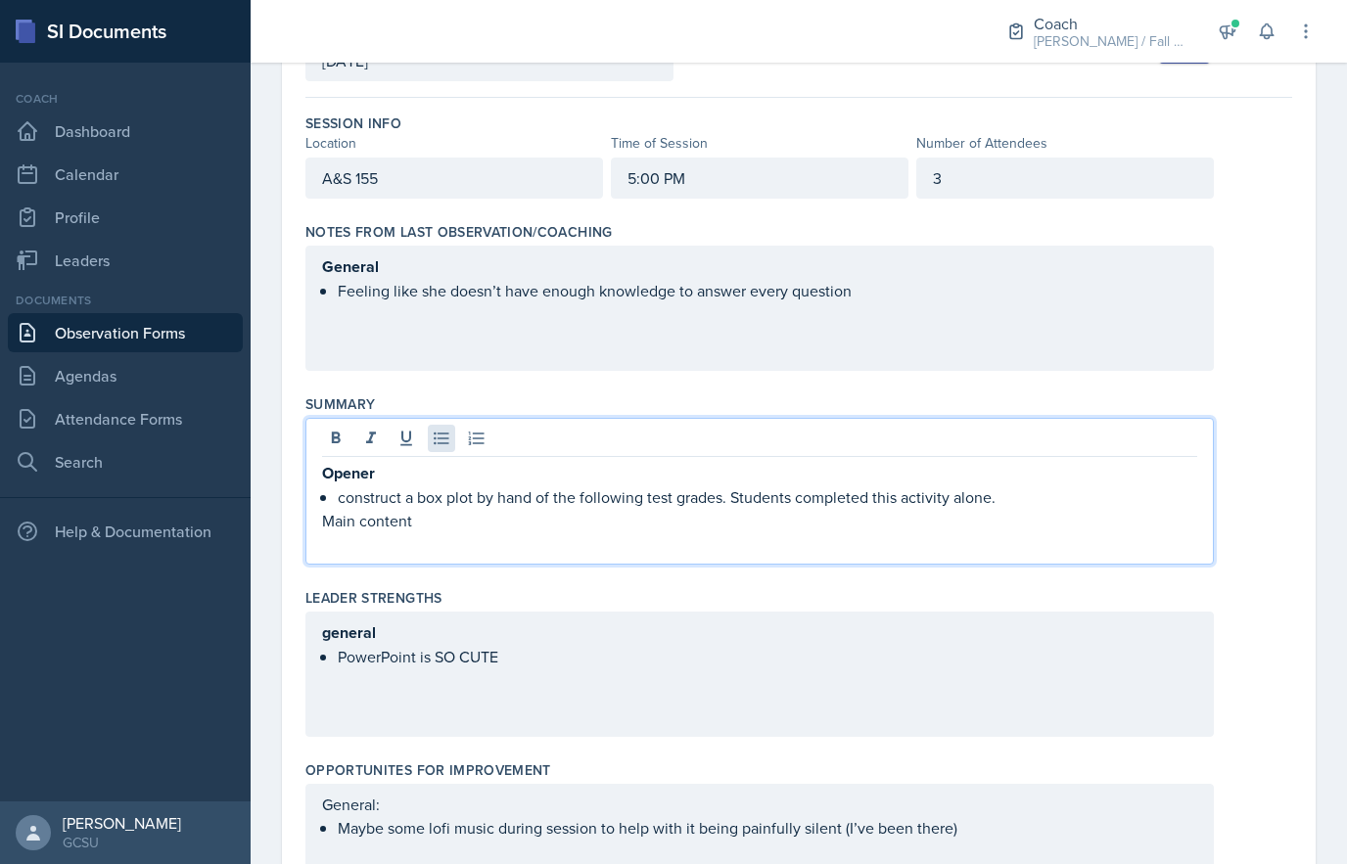
click at [445, 439] on icon at bounding box center [441, 439] width 15 height 13
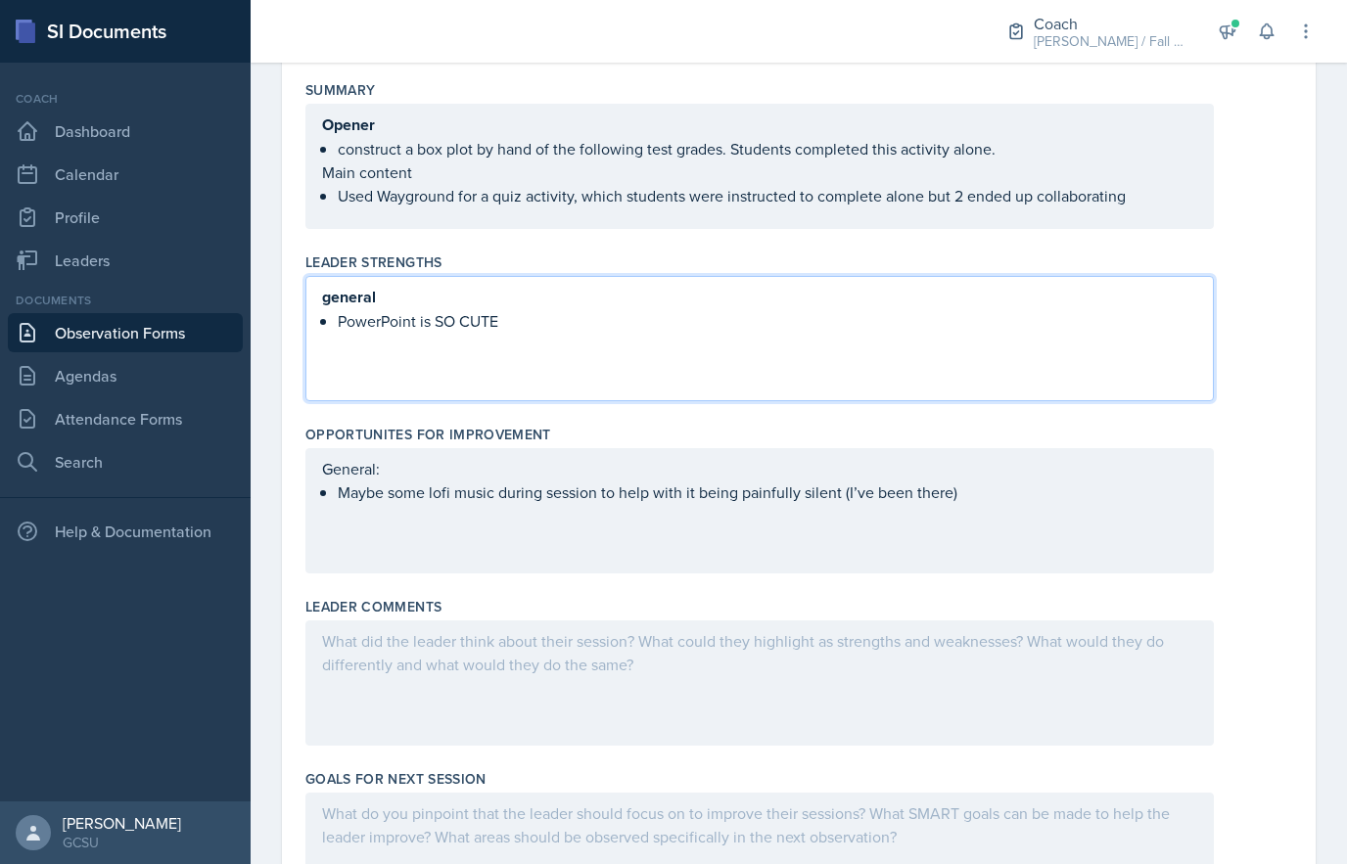
scroll to position [468, 0]
click at [720, 303] on p "general" at bounding box center [759, 296] width 875 height 24
click at [880, 345] on div "general PowerPoint is SO CUTE" at bounding box center [759, 337] width 909 height 125
click at [554, 363] on p "PowerPoint is SO CUTE" at bounding box center [768, 354] width 860 height 23
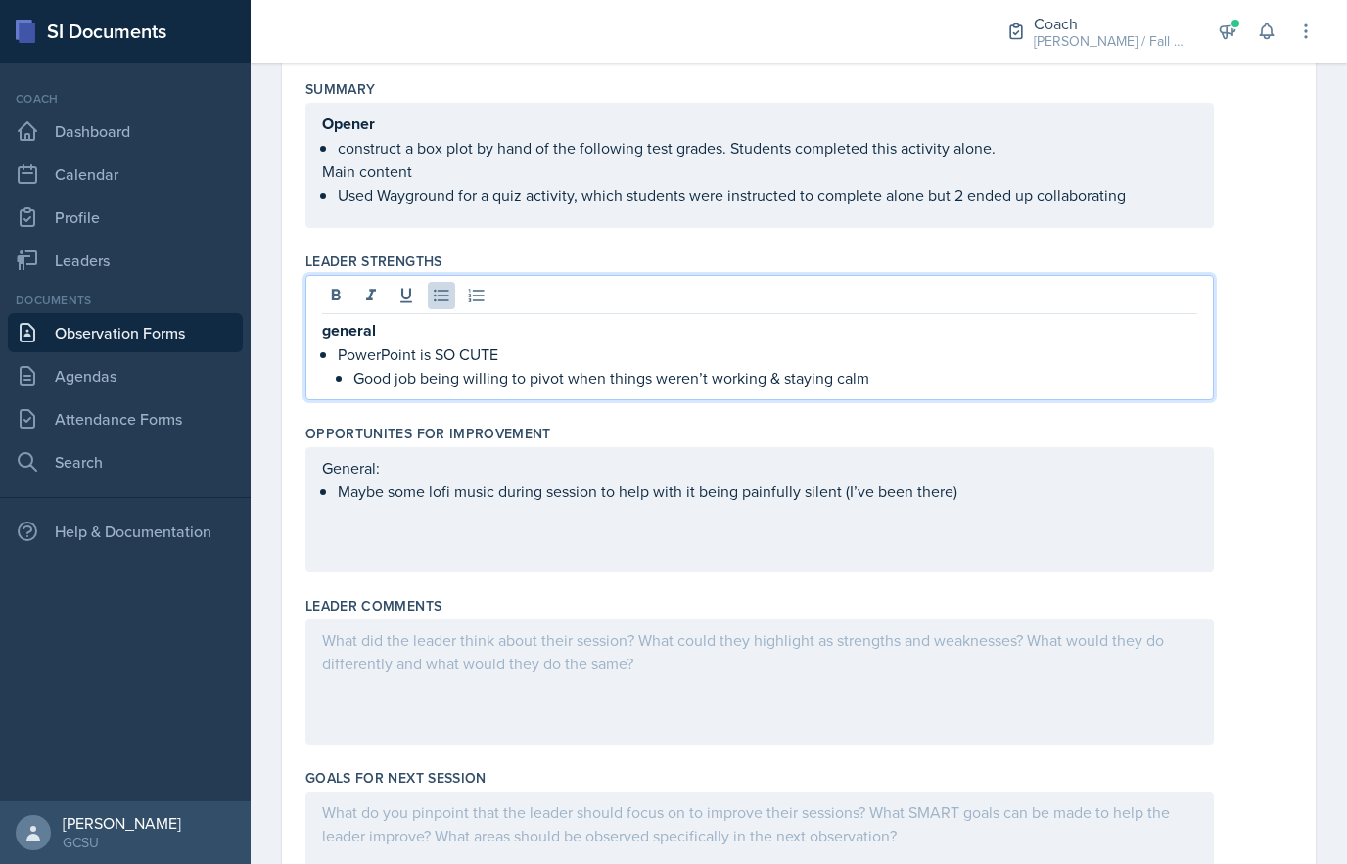
click at [349, 385] on li "PowerPoint is SO CUTE Good job being willing to pivot when things weren’t worki…" at bounding box center [768, 366] width 860 height 47
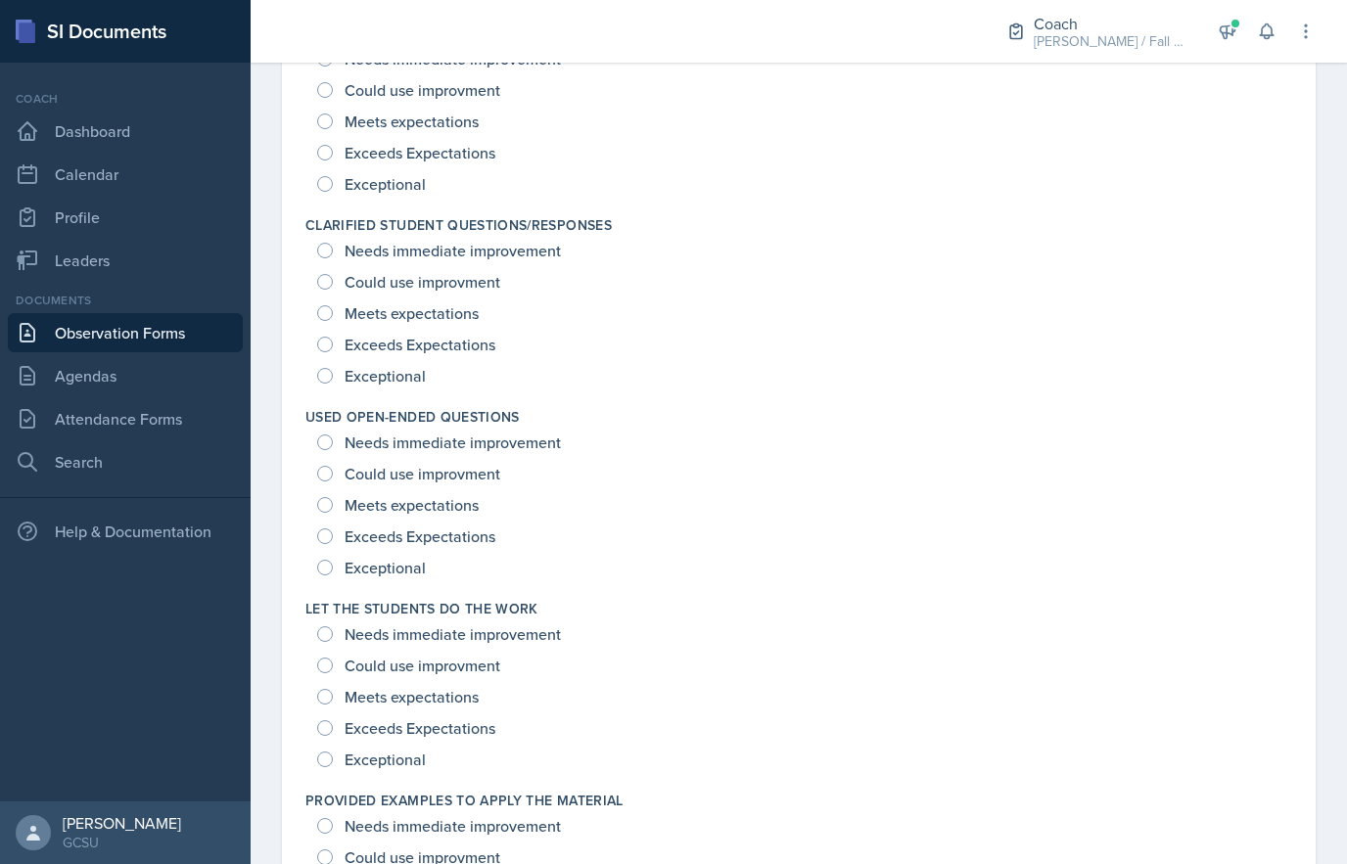
scroll to position [1636, 0]
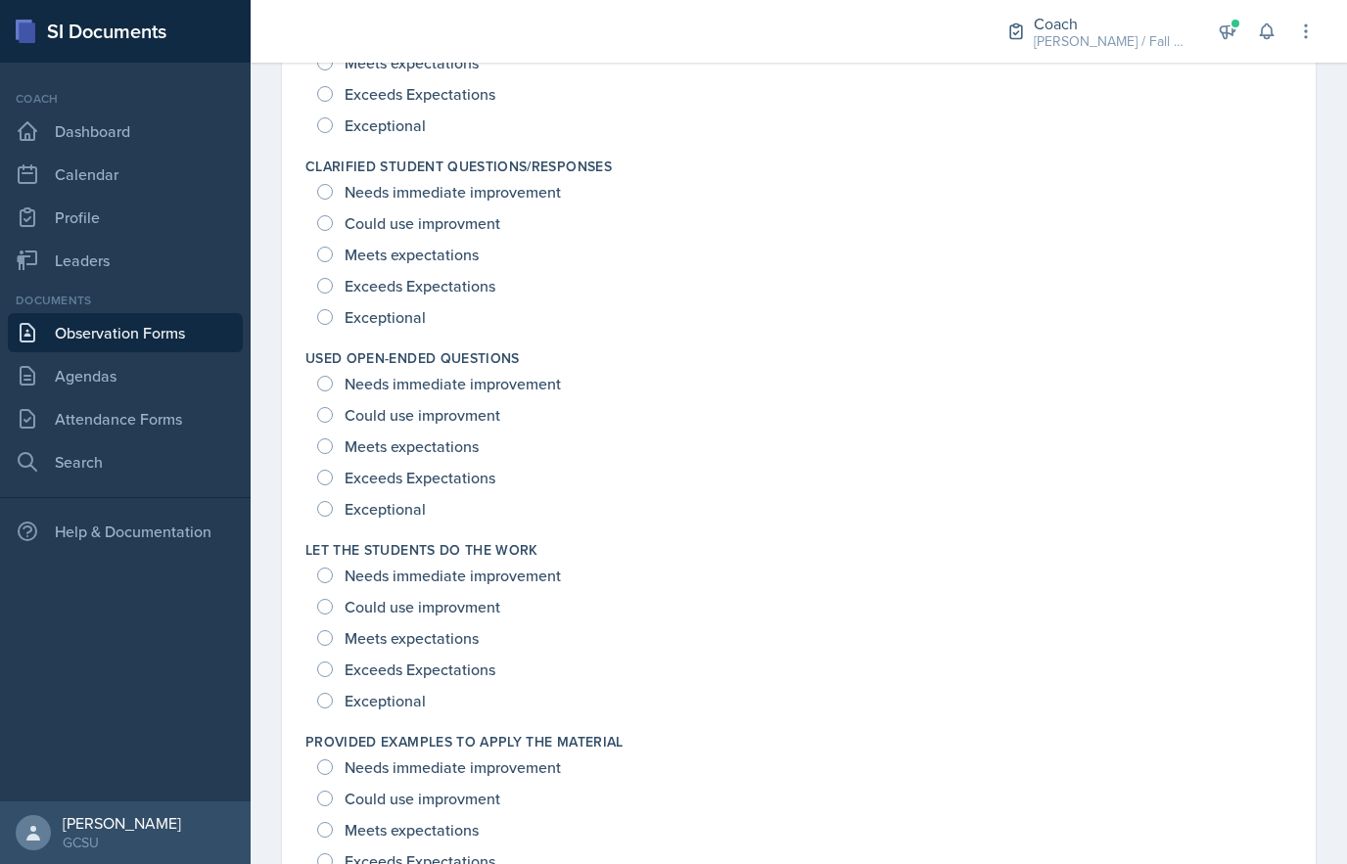
click at [785, 684] on div "Exceeds Expectations" at bounding box center [798, 669] width 963 height 31
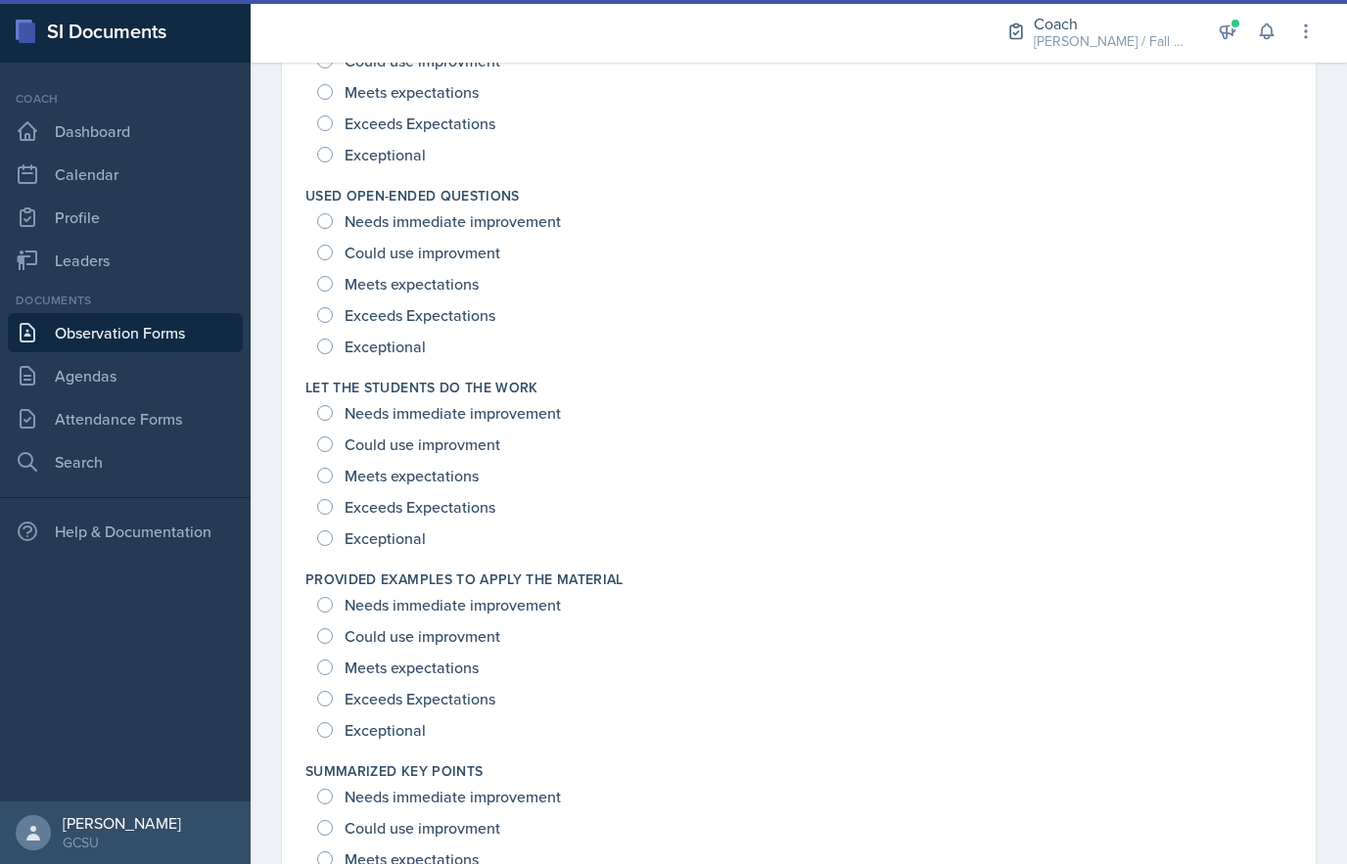
scroll to position [1799, 0]
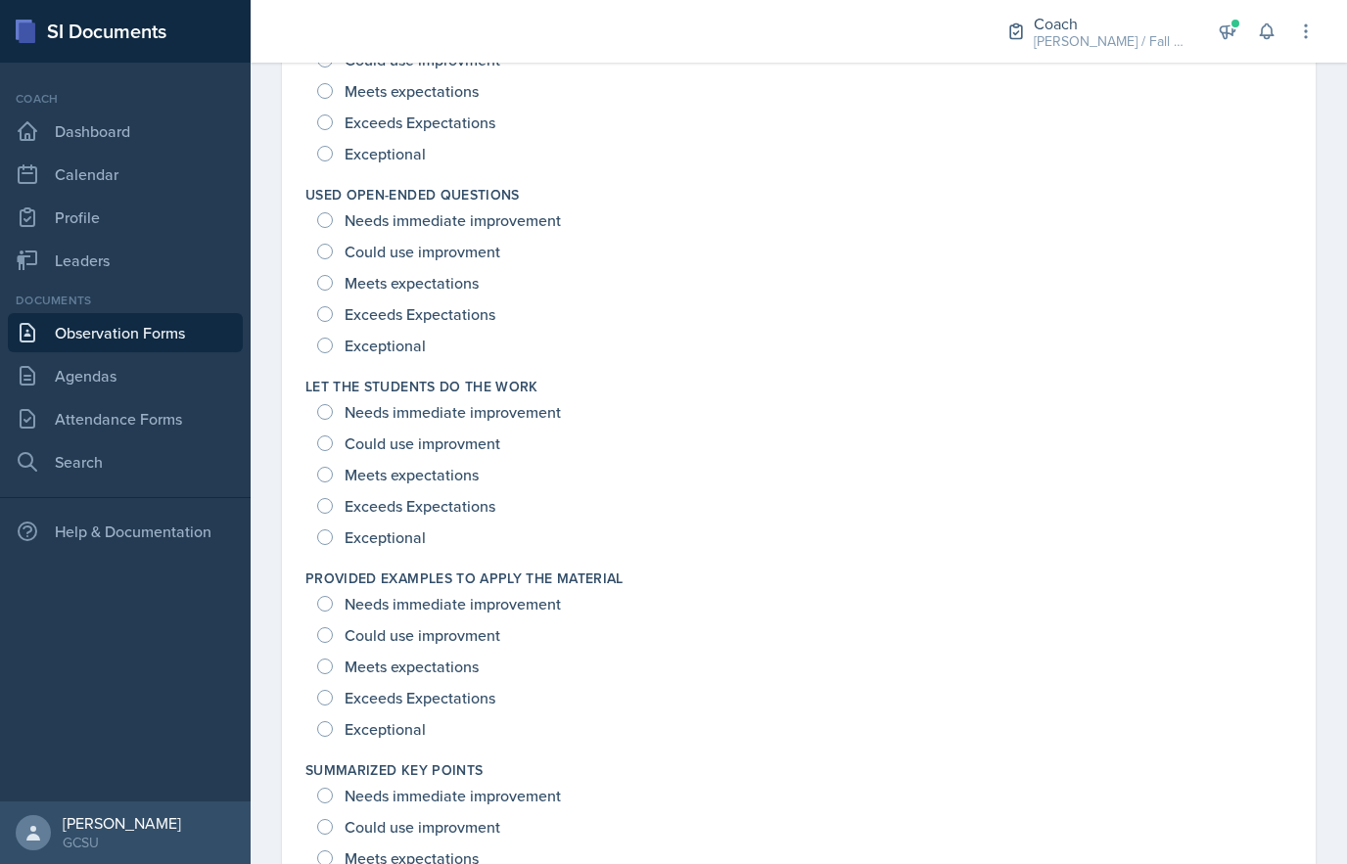
click at [400, 530] on span "Exceptional" at bounding box center [385, 538] width 81 height 20
click at [333, 530] on input "Exceptional" at bounding box center [325, 538] width 16 height 16
radio input "true"
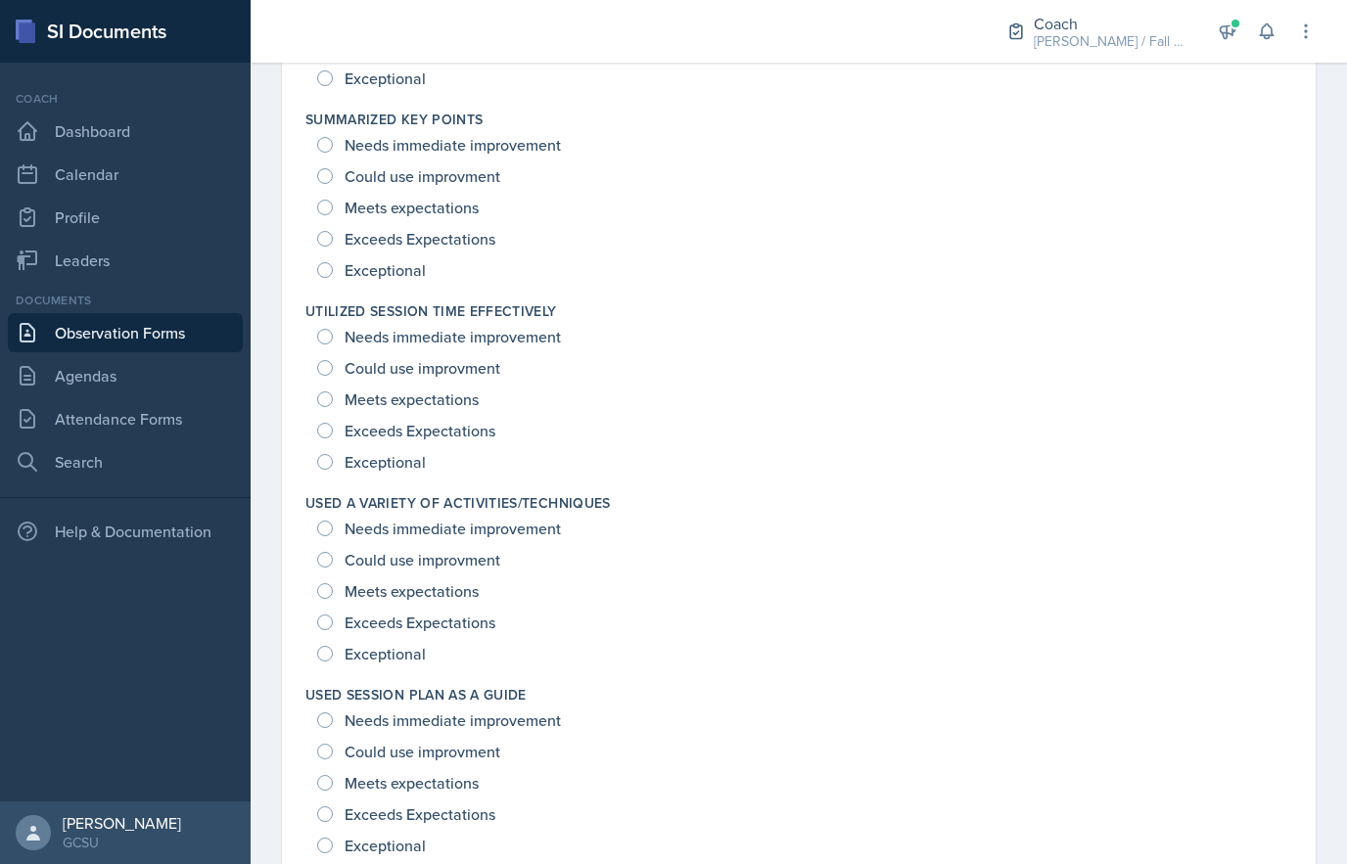
scroll to position [2641, 0]
click at [422, 460] on span "Exceptional" at bounding box center [385, 463] width 81 height 20
click at [333, 460] on input "Exceptional" at bounding box center [325, 463] width 16 height 16
radio input "true"
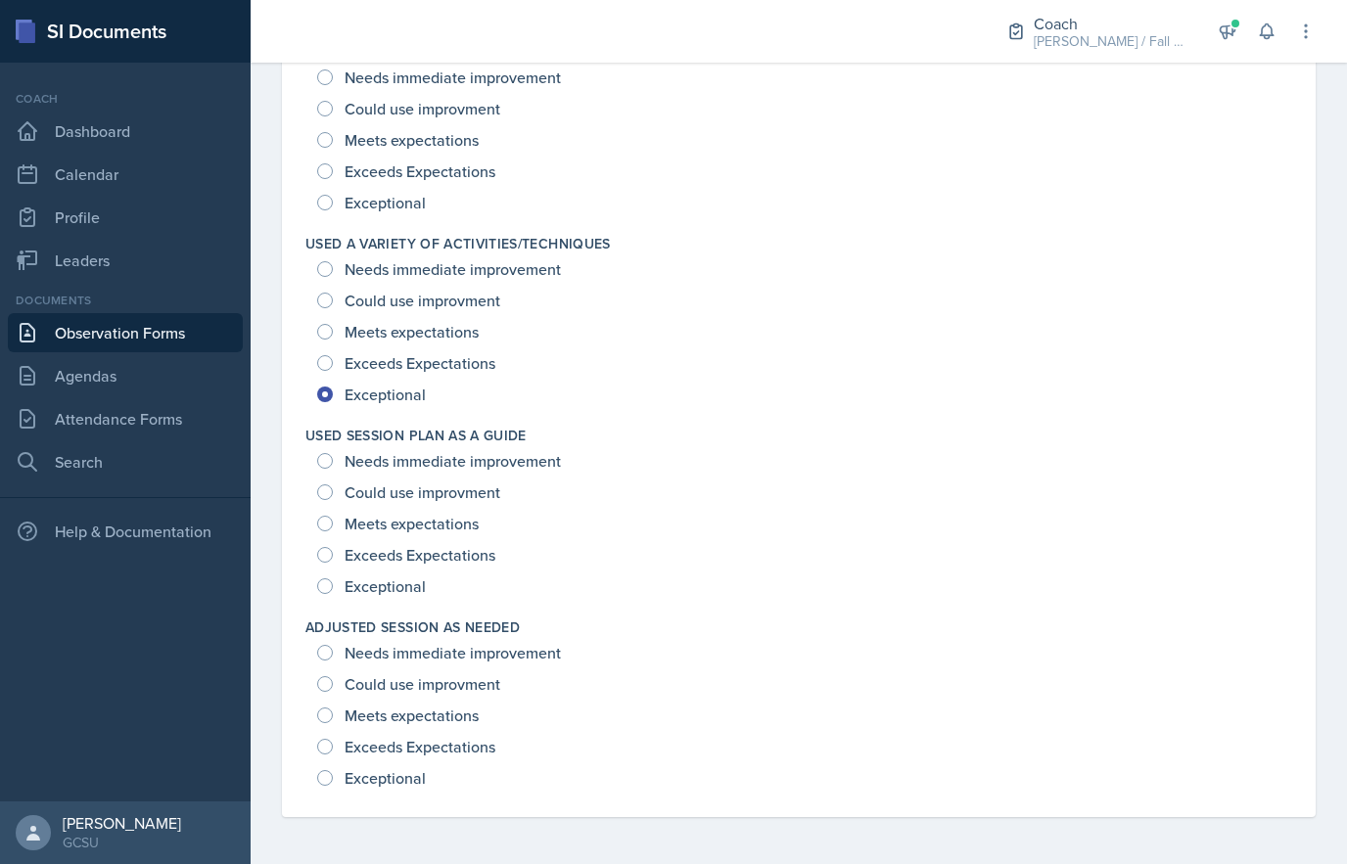
scroll to position [2710, 0]
click at [414, 777] on span "Exceptional" at bounding box center [385, 779] width 81 height 20
click at [333, 777] on input "Exceptional" at bounding box center [325, 778] width 16 height 16
radio input "true"
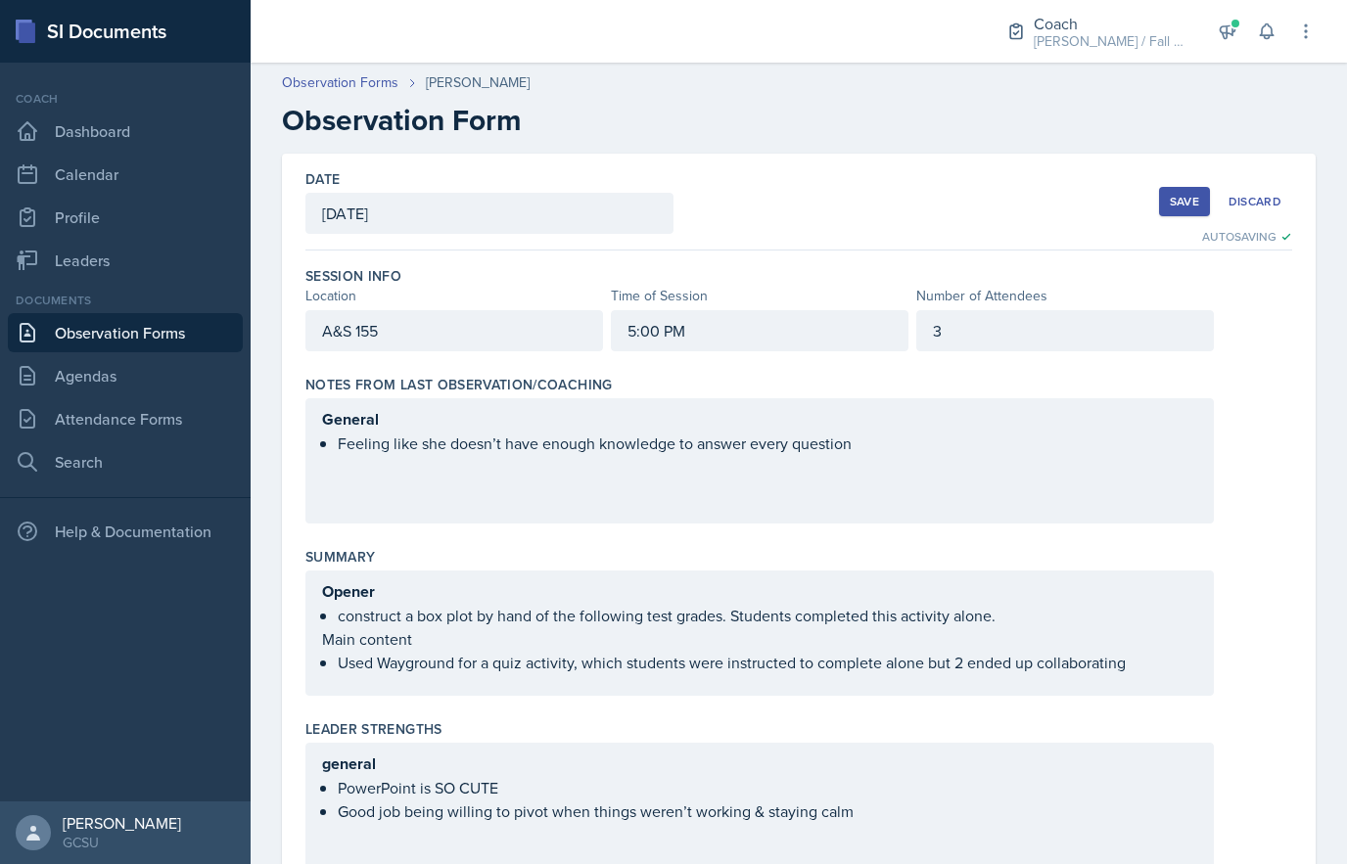
scroll to position [0, 0]
click at [1194, 196] on div "Save" at bounding box center [1184, 202] width 29 height 16
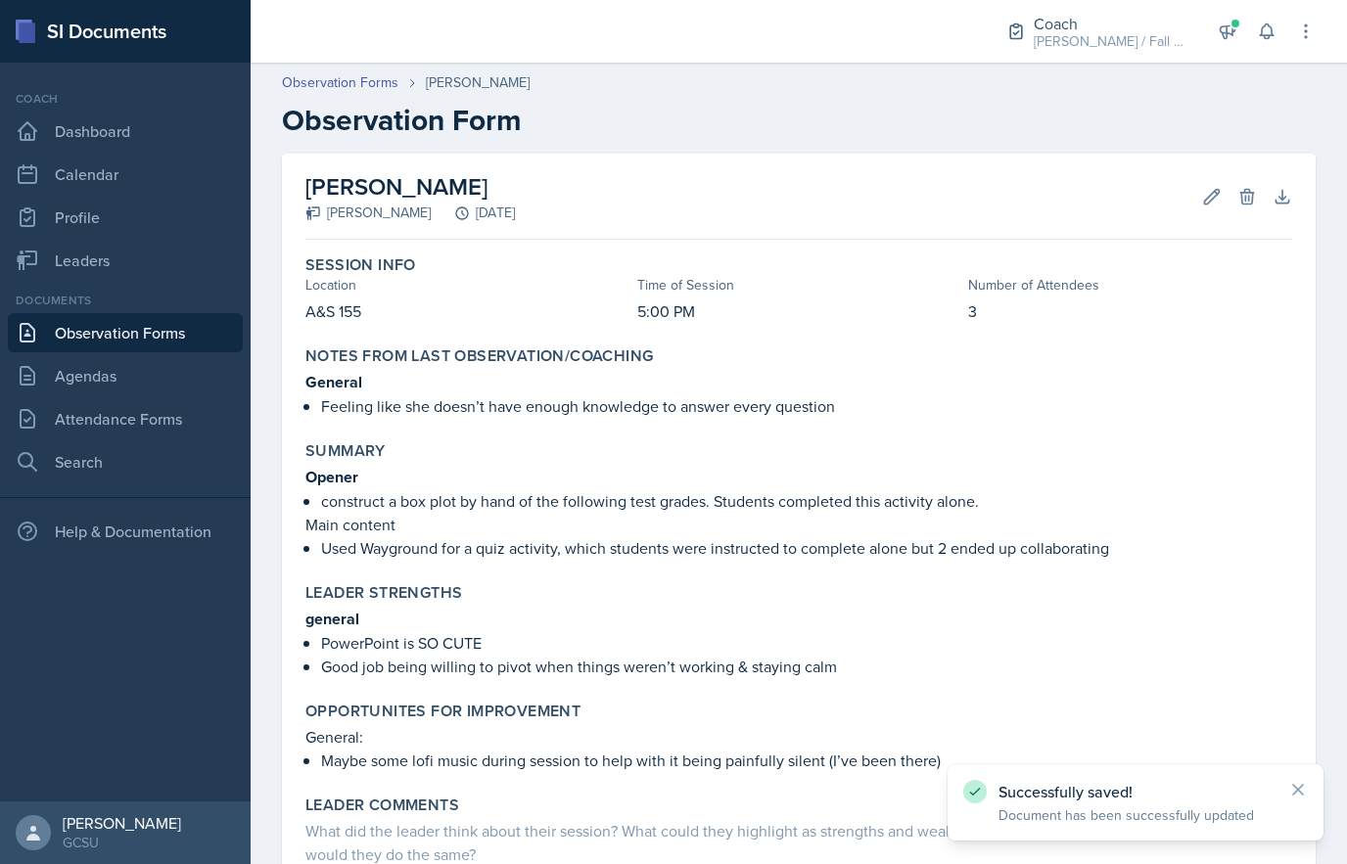
click at [164, 297] on div "Documents" at bounding box center [125, 301] width 235 height 18
click at [202, 262] on link "Leaders" at bounding box center [125, 260] width 235 height 39
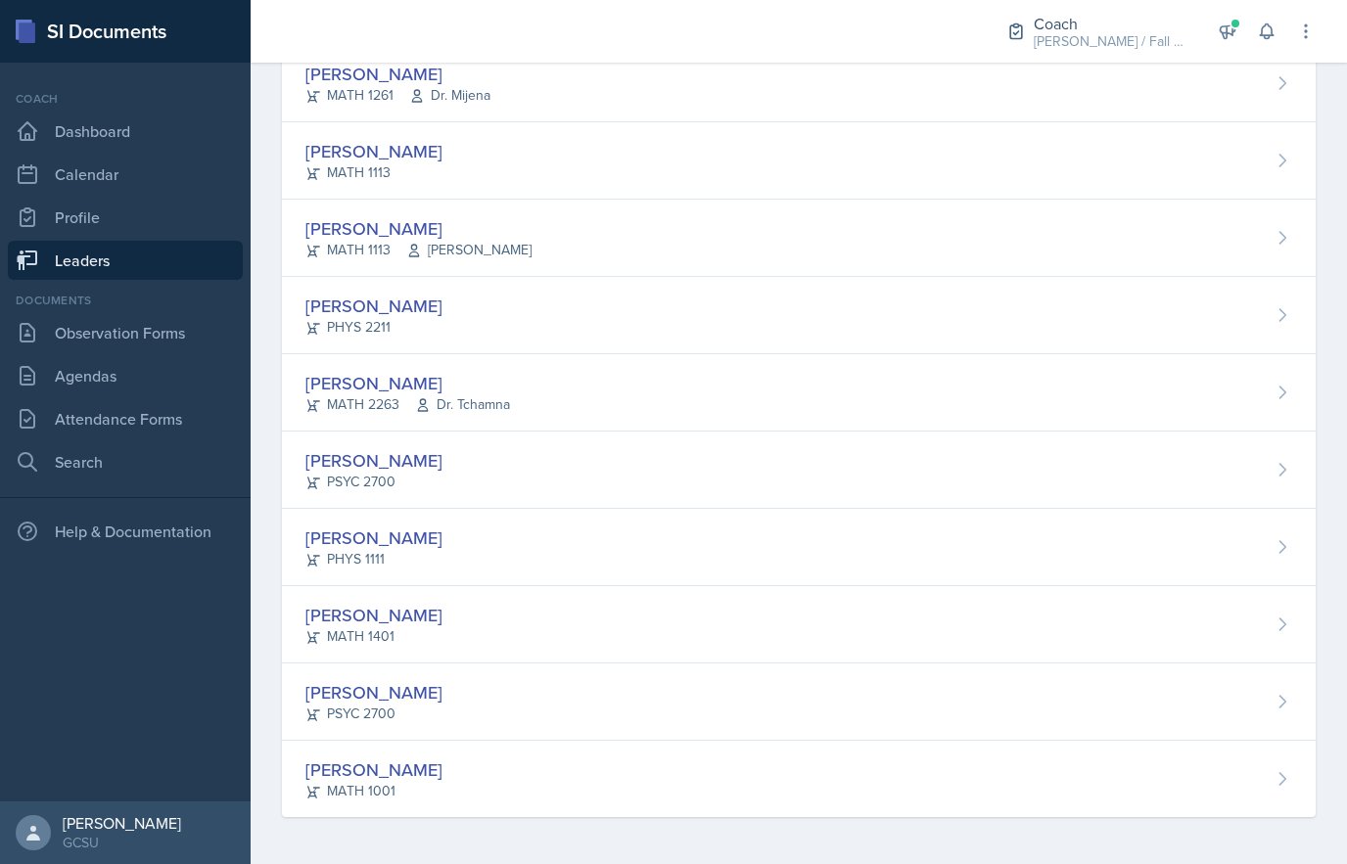
scroll to position [596, 0]
click at [411, 617] on div "[PERSON_NAME]" at bounding box center [373, 615] width 137 height 26
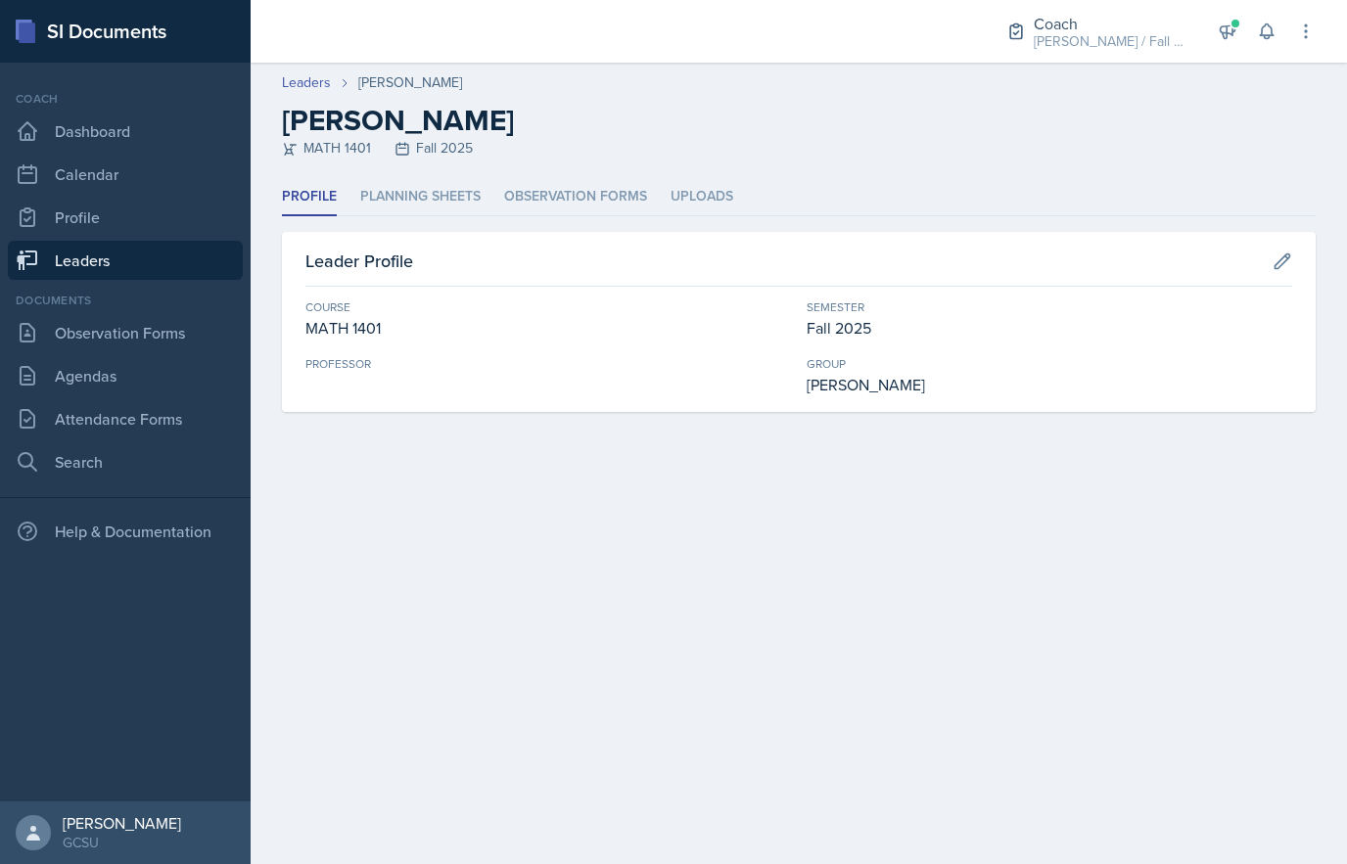
click at [423, 191] on li "Planning Sheets" at bounding box center [420, 197] width 120 height 38
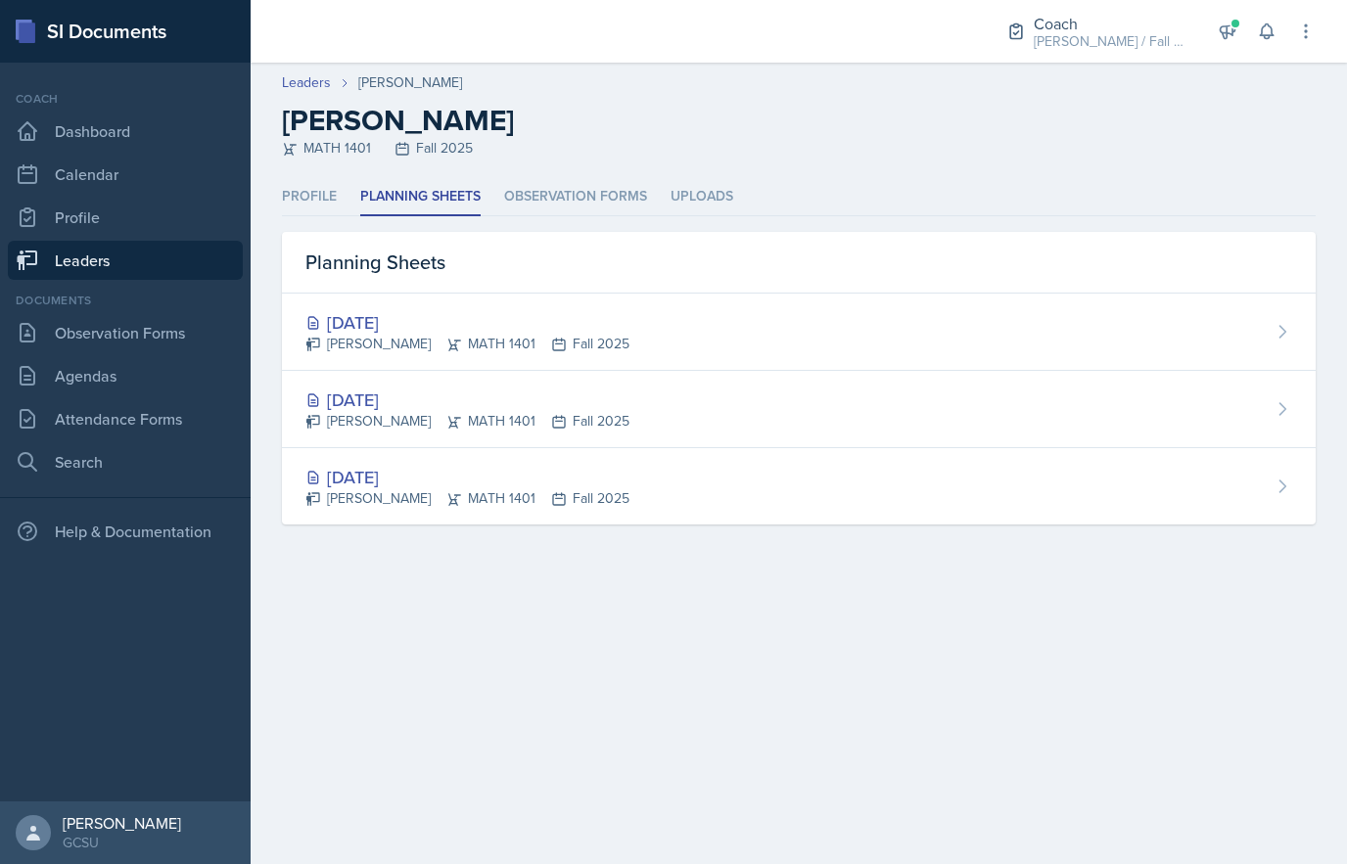
click at [723, 322] on div "[DATE] [PERSON_NAME] MATH 1401 Fall 2025" at bounding box center [799, 332] width 1034 height 77
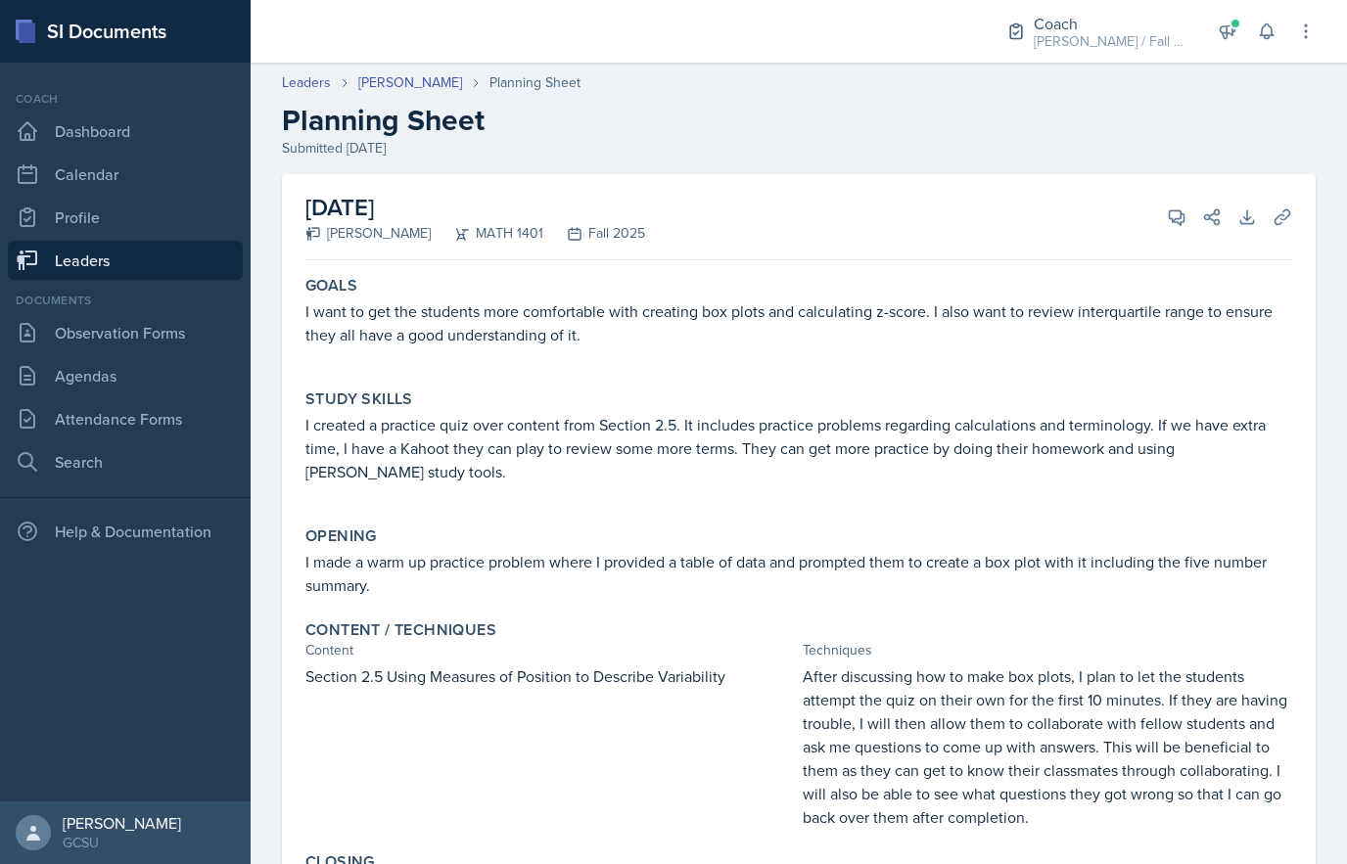
click at [159, 341] on link "Observation Forms" at bounding box center [125, 332] width 235 height 39
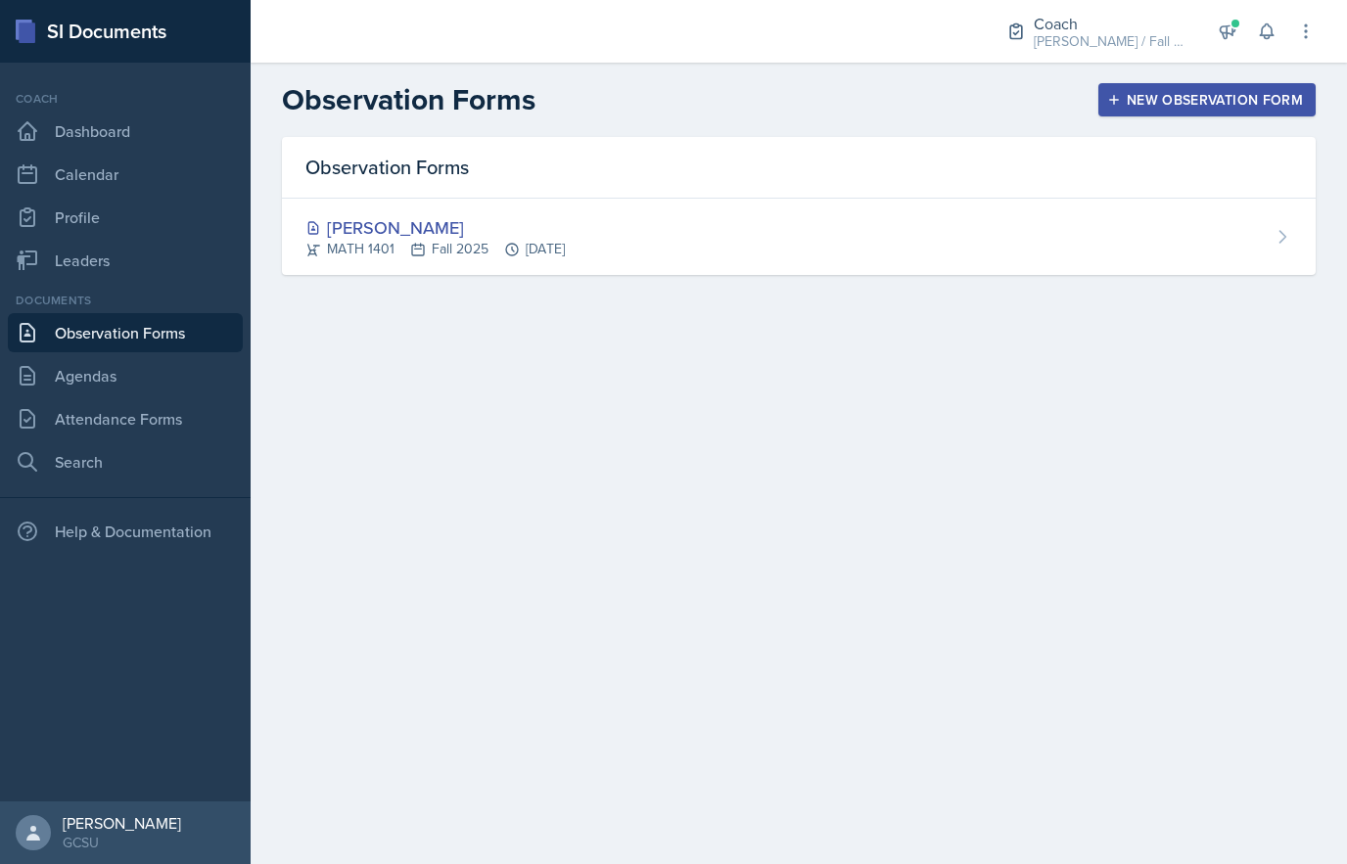
click at [450, 221] on div "[PERSON_NAME]" at bounding box center [434, 227] width 259 height 26
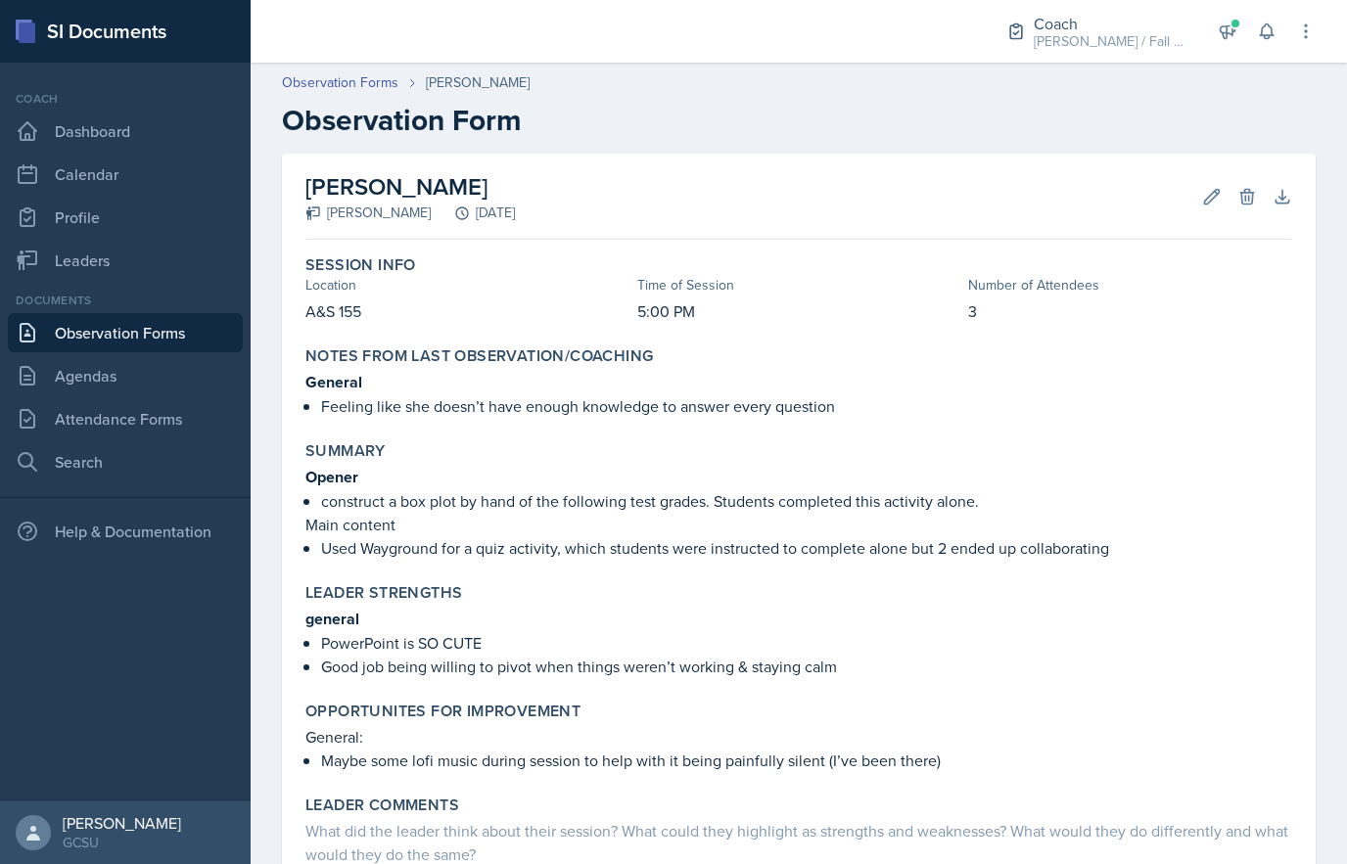
click at [1207, 187] on icon at bounding box center [1212, 197] width 20 height 20
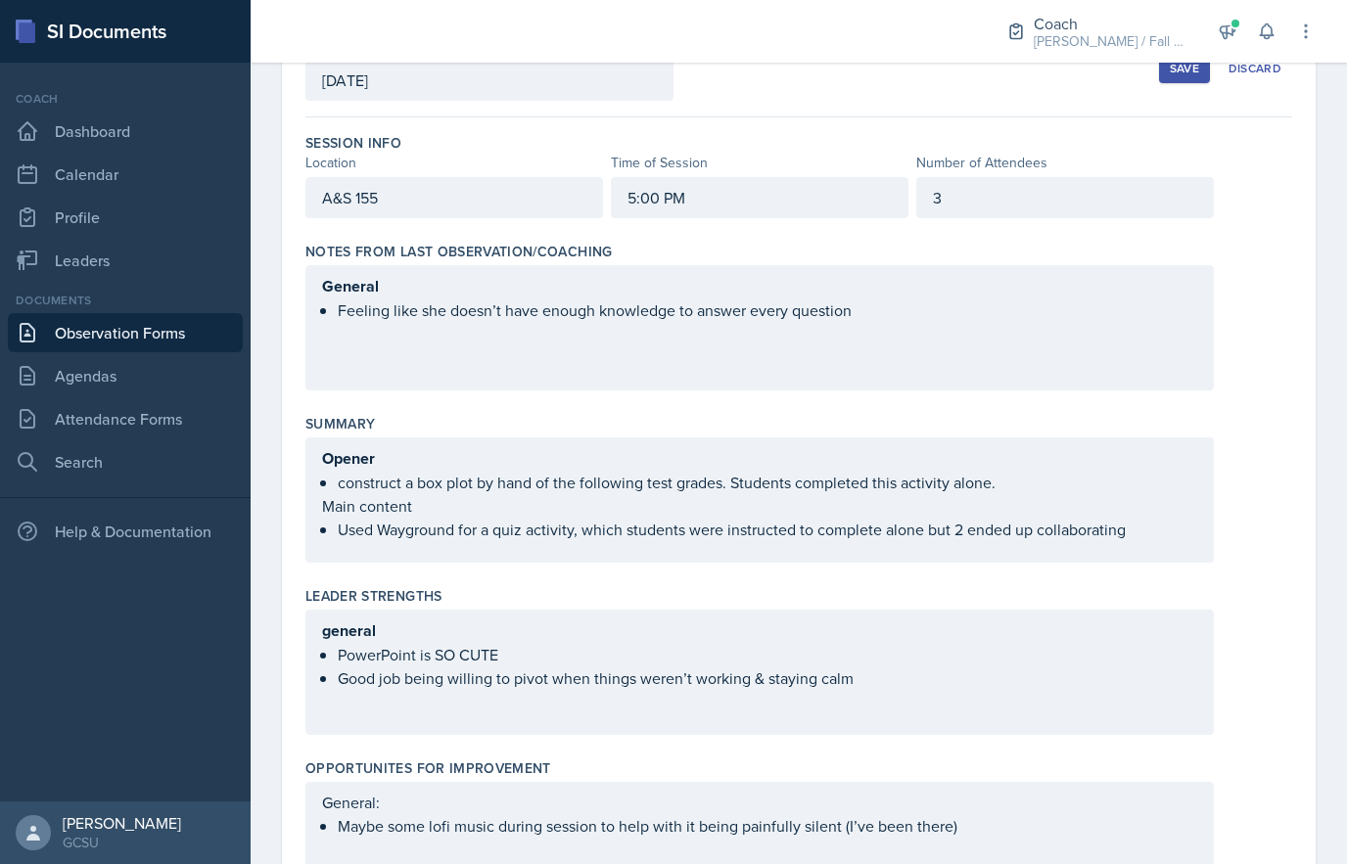
scroll to position [134, 0]
click at [989, 306] on div "General Feeling like she doesn’t have enough knowledge to answer every question" at bounding box center [759, 326] width 909 height 125
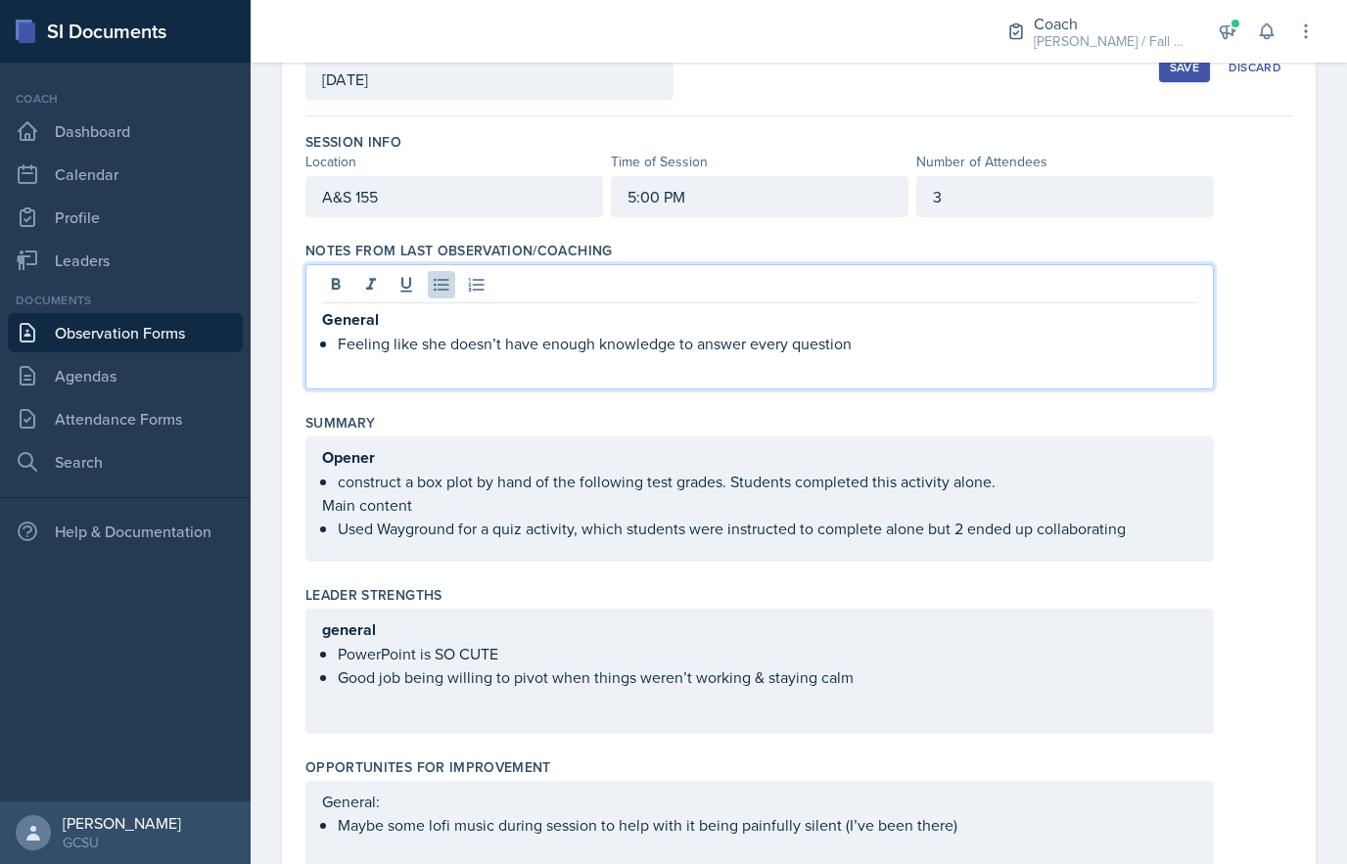
click at [949, 352] on p "Feeling like she doesn’t have enough knowledge to answer every question" at bounding box center [768, 343] width 860 height 23
click at [781, 312] on p "General" at bounding box center [759, 319] width 875 height 24
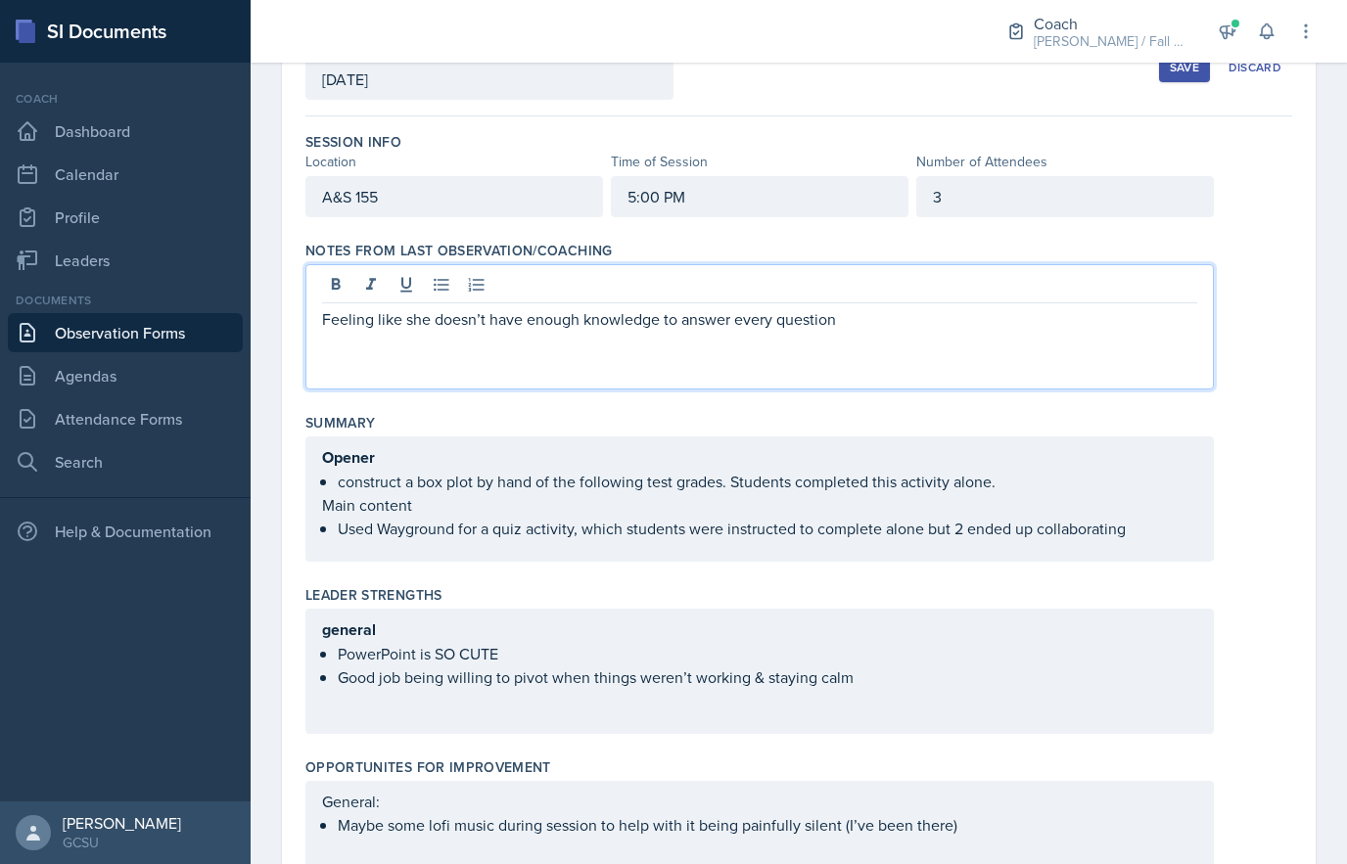
click at [444, 285] on icon at bounding box center [441, 285] width 15 height 13
click at [962, 312] on p "Feeling like she doesn’t have enough knowledge to answer every question" at bounding box center [768, 318] width 860 height 23
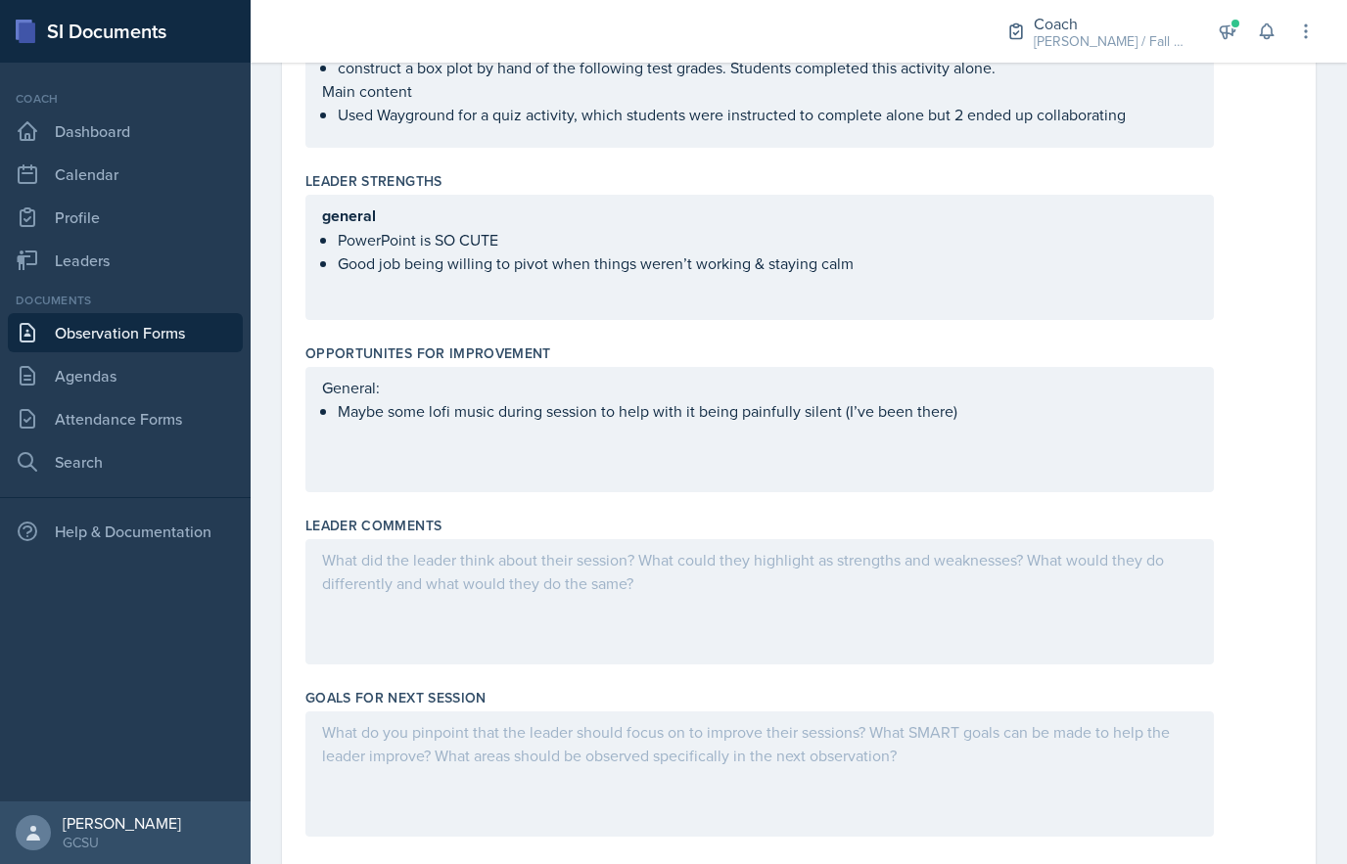
scroll to position [527, 0]
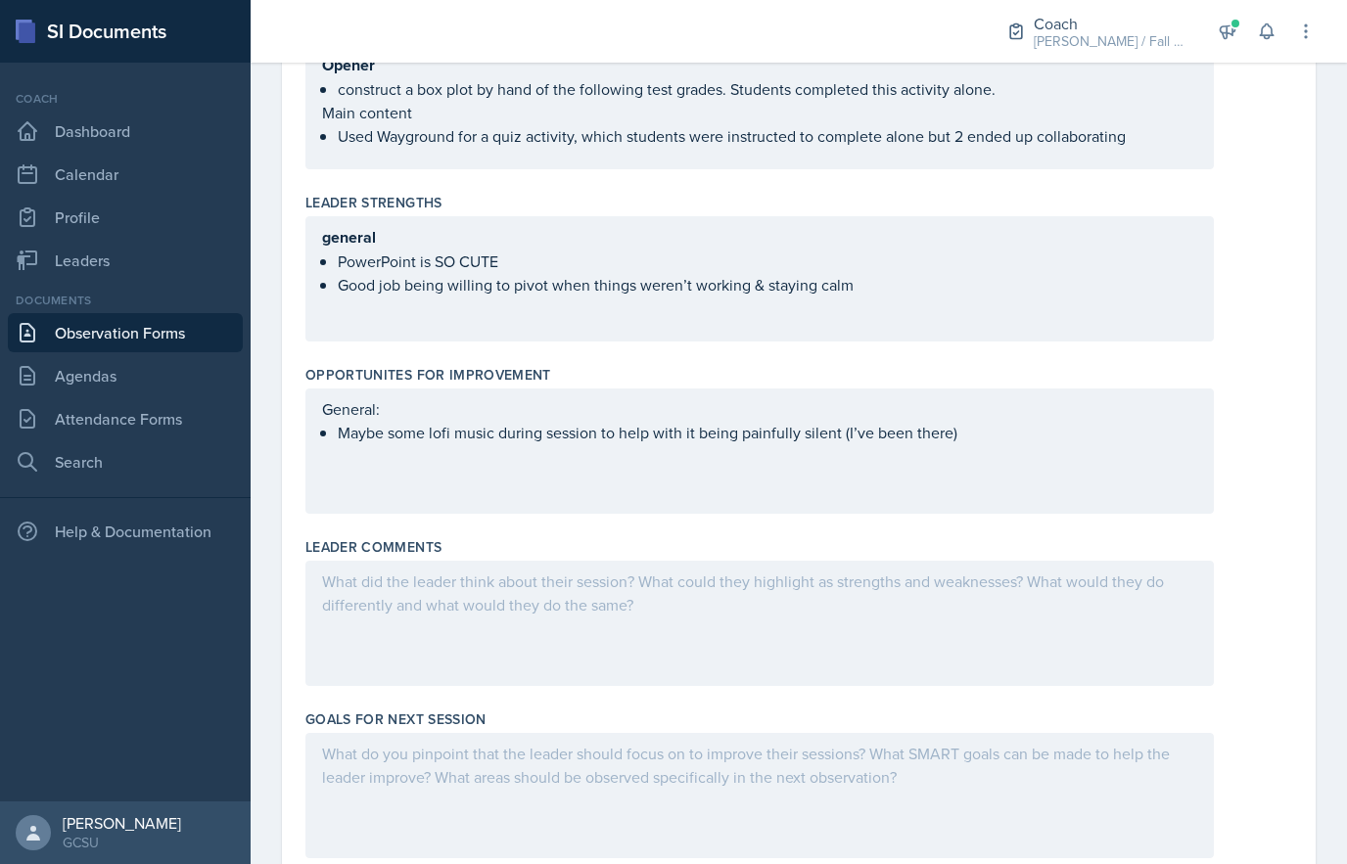
click at [1031, 433] on div "General: Maybe some lofi music during session to help with it being painfully s…" at bounding box center [759, 420] width 875 height 47
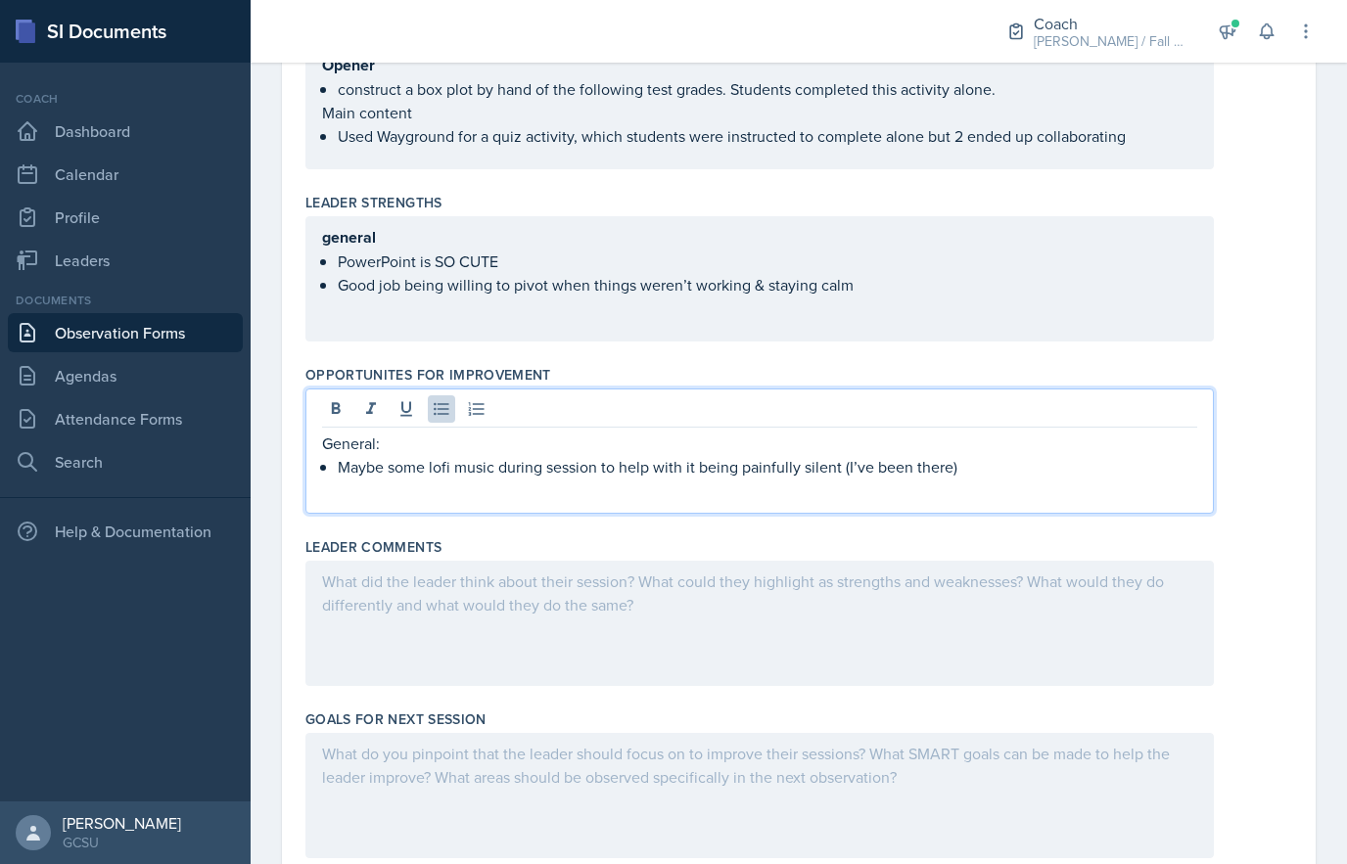
click at [1021, 474] on p "Maybe some lofi music during session to help with it being painfully silent (I’…" at bounding box center [768, 466] width 860 height 23
click at [563, 439] on p "General:" at bounding box center [759, 443] width 875 height 23
click at [345, 468] on p "Maybe some lofi music during session to help with it being painfully silent (I’…" at bounding box center [768, 466] width 860 height 23
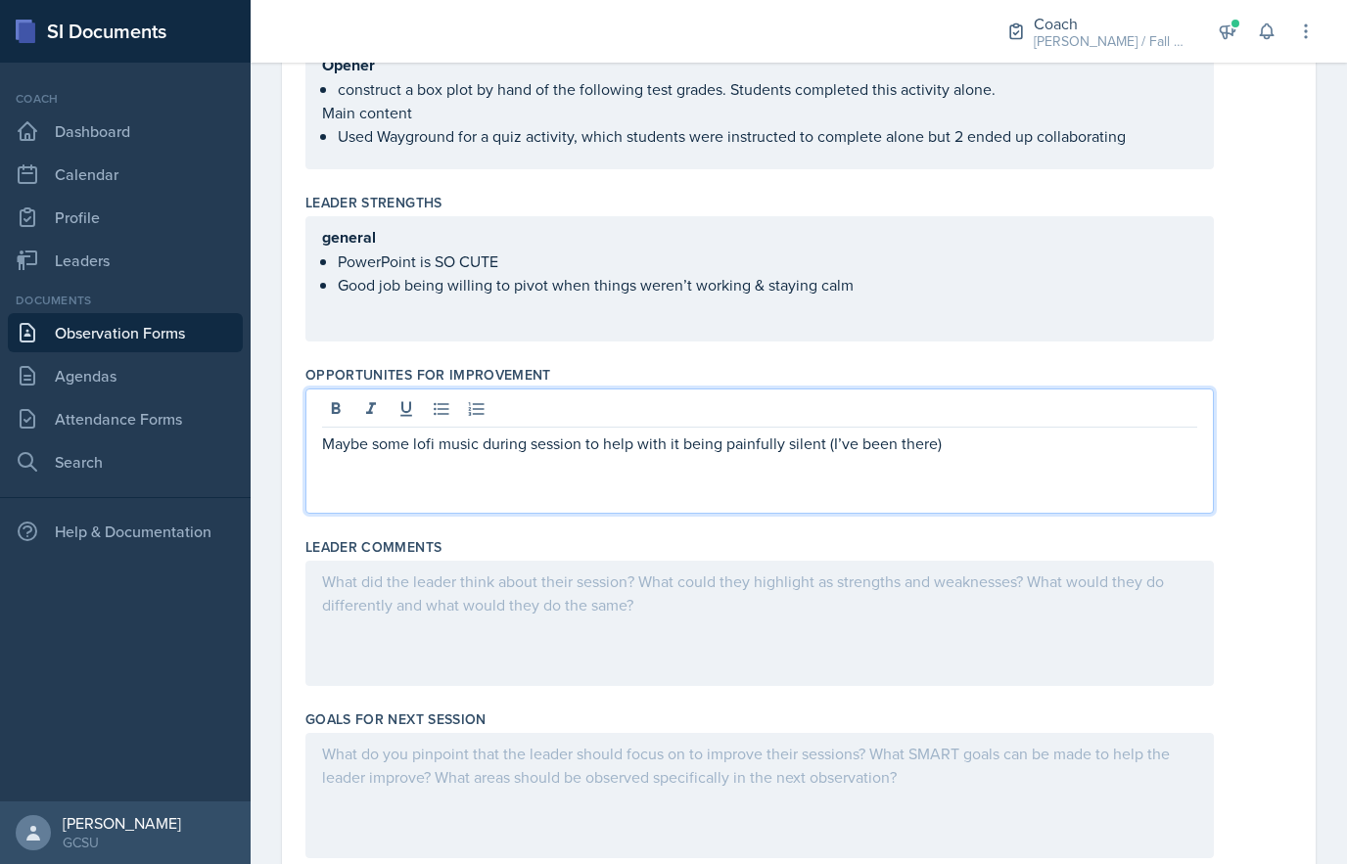
click at [444, 404] on icon at bounding box center [441, 409] width 15 height 13
click at [971, 433] on p "Maybe some lofi music during session to help with it being painfully silent (I’…" at bounding box center [768, 443] width 860 height 23
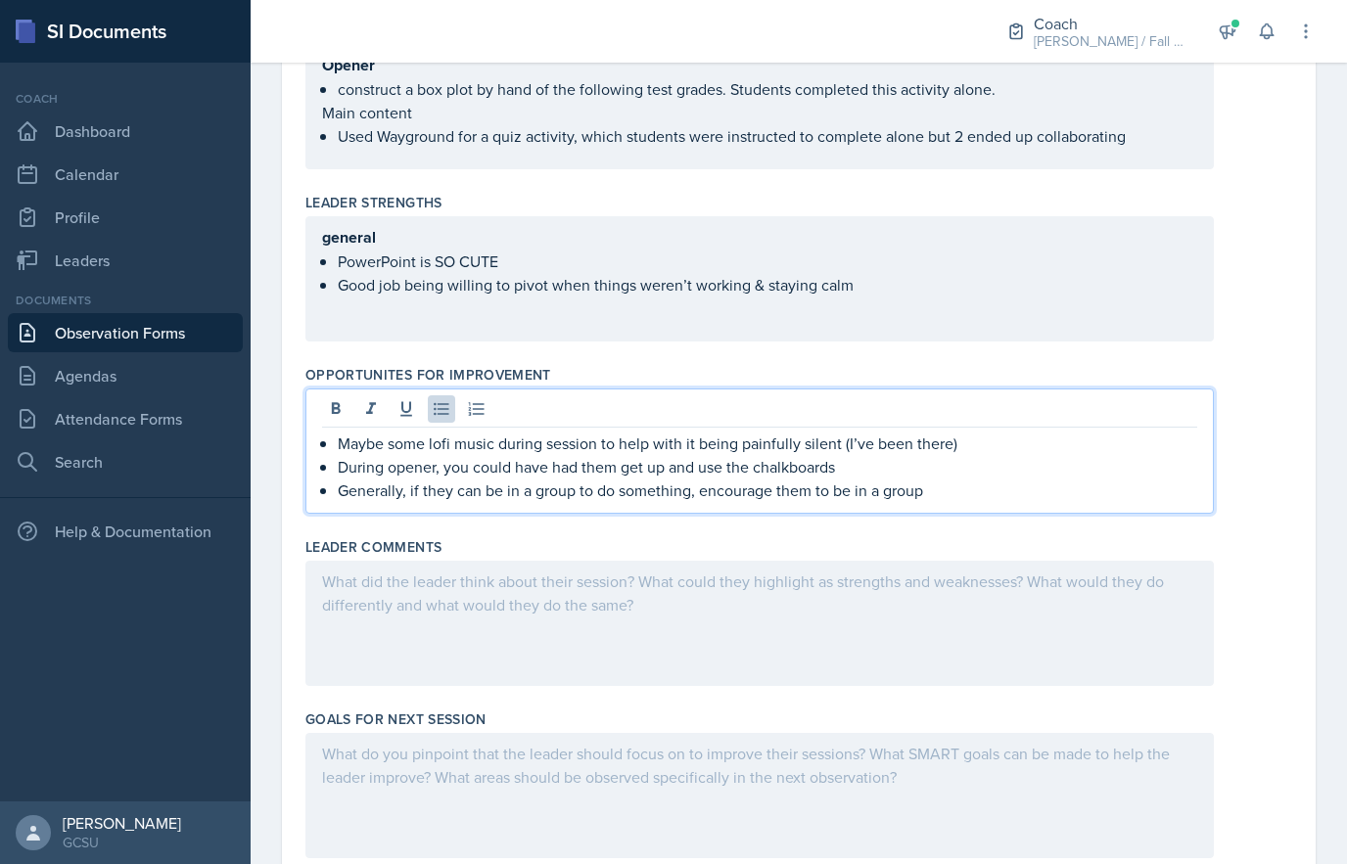
click at [902, 275] on div "general PowerPoint is SO CUTE Good job being willing to pivot when things weren…" at bounding box center [759, 260] width 875 height 71
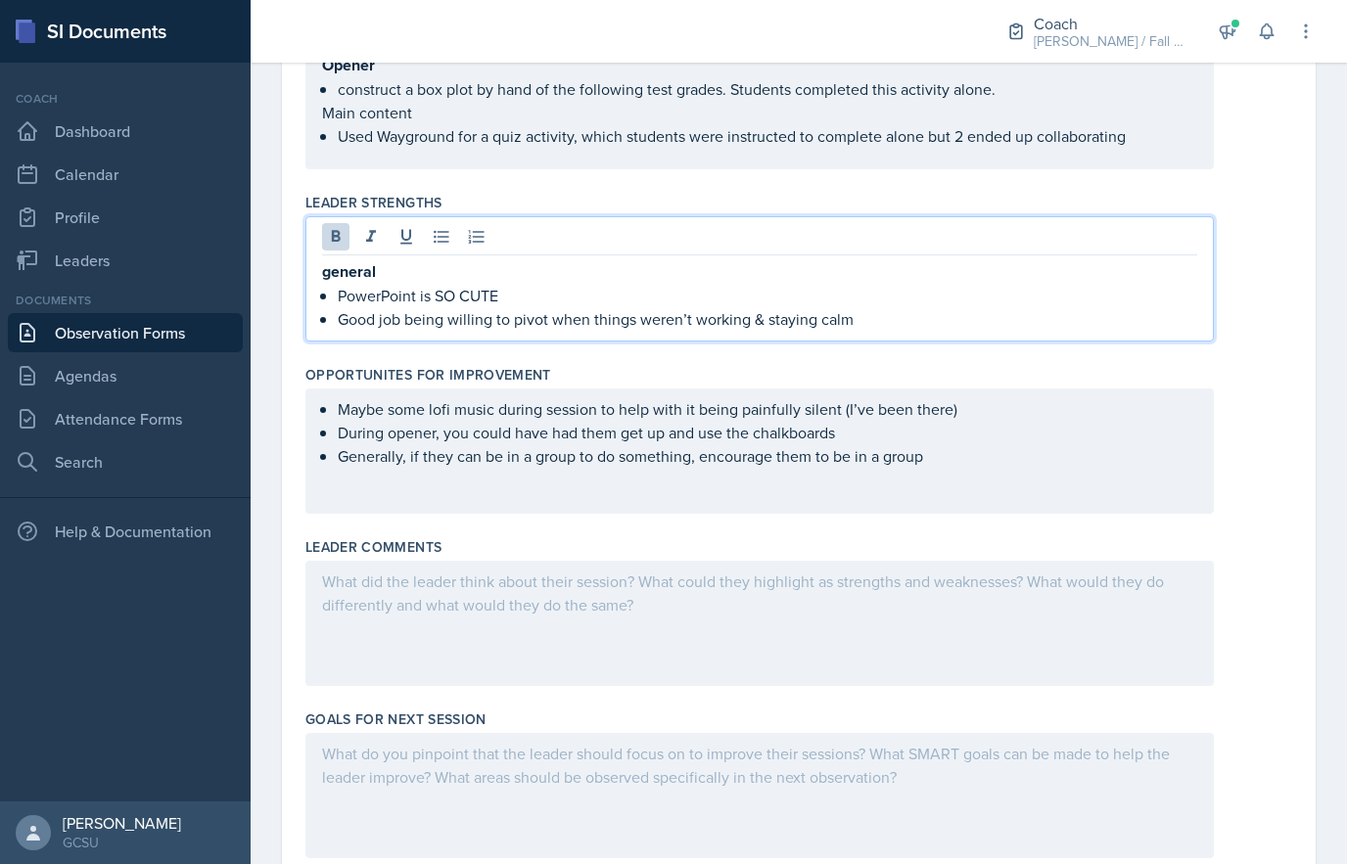
click at [348, 272] on strong "general" at bounding box center [349, 271] width 54 height 23
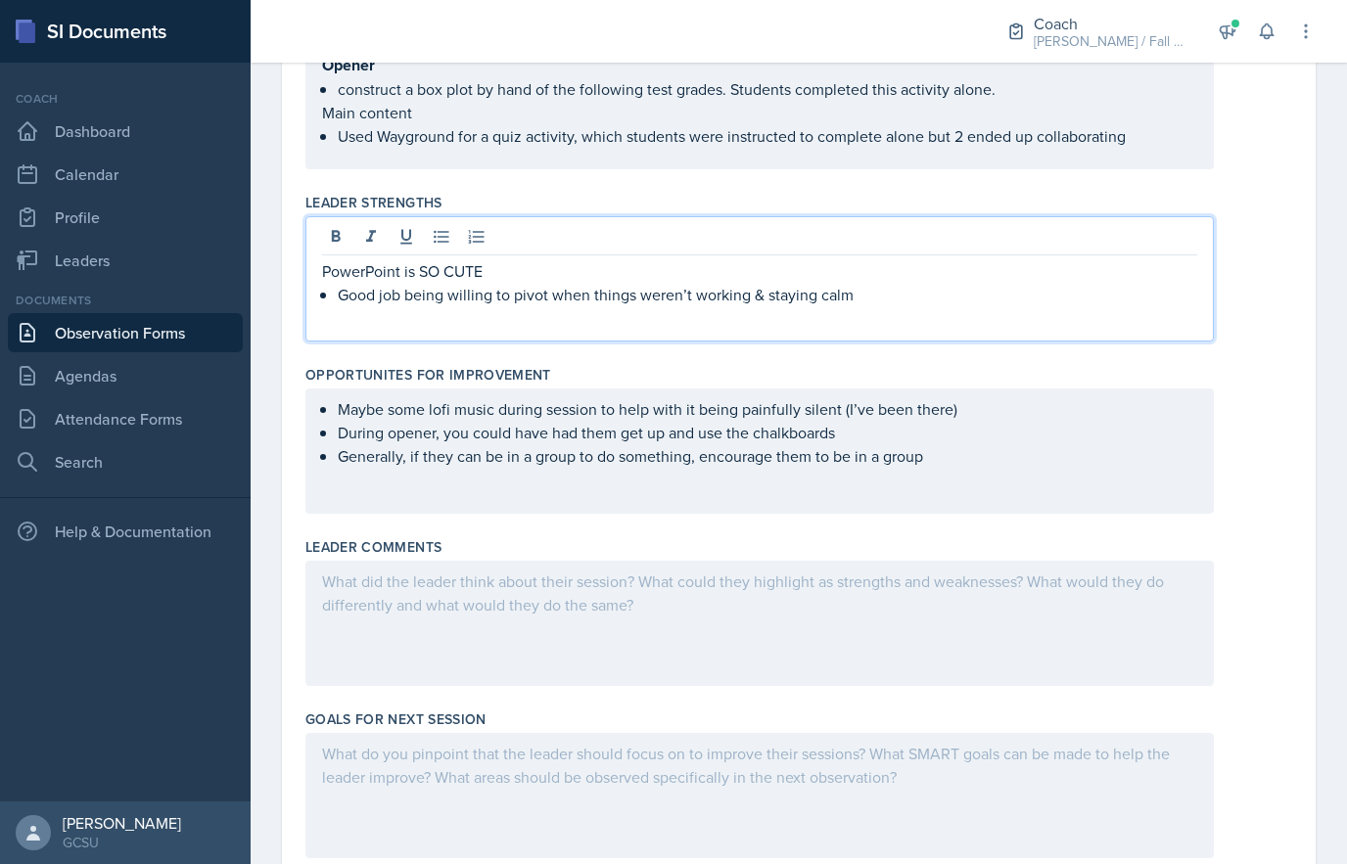
click at [435, 247] on button at bounding box center [441, 236] width 27 height 27
click at [915, 286] on p "Good job being willing to pivot when things weren’t working & staying calm" at bounding box center [768, 294] width 860 height 23
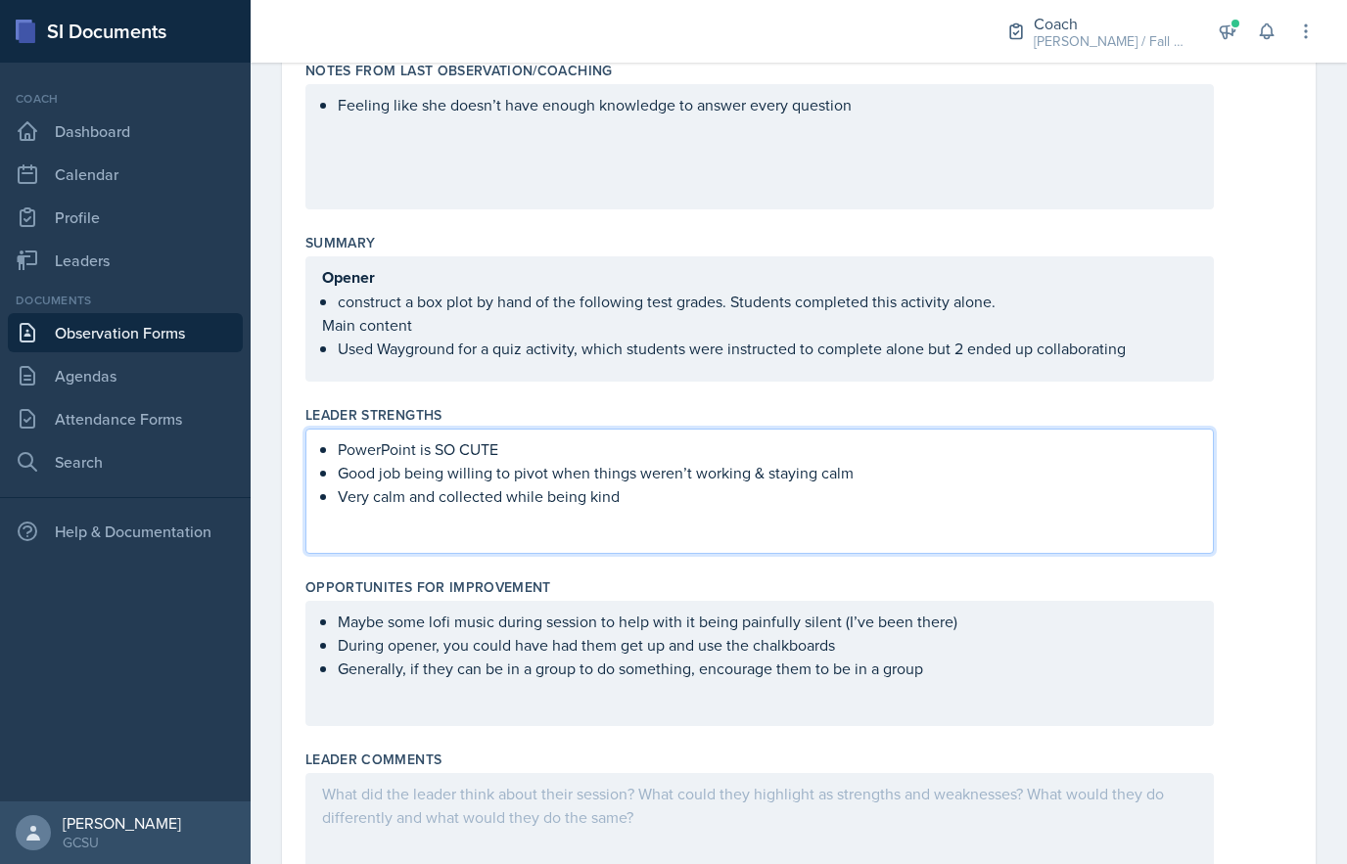
scroll to position [313, 0]
click at [363, 283] on div "Opener construct a box plot by hand of the following test grades. Students comp…" at bounding box center [759, 319] width 909 height 125
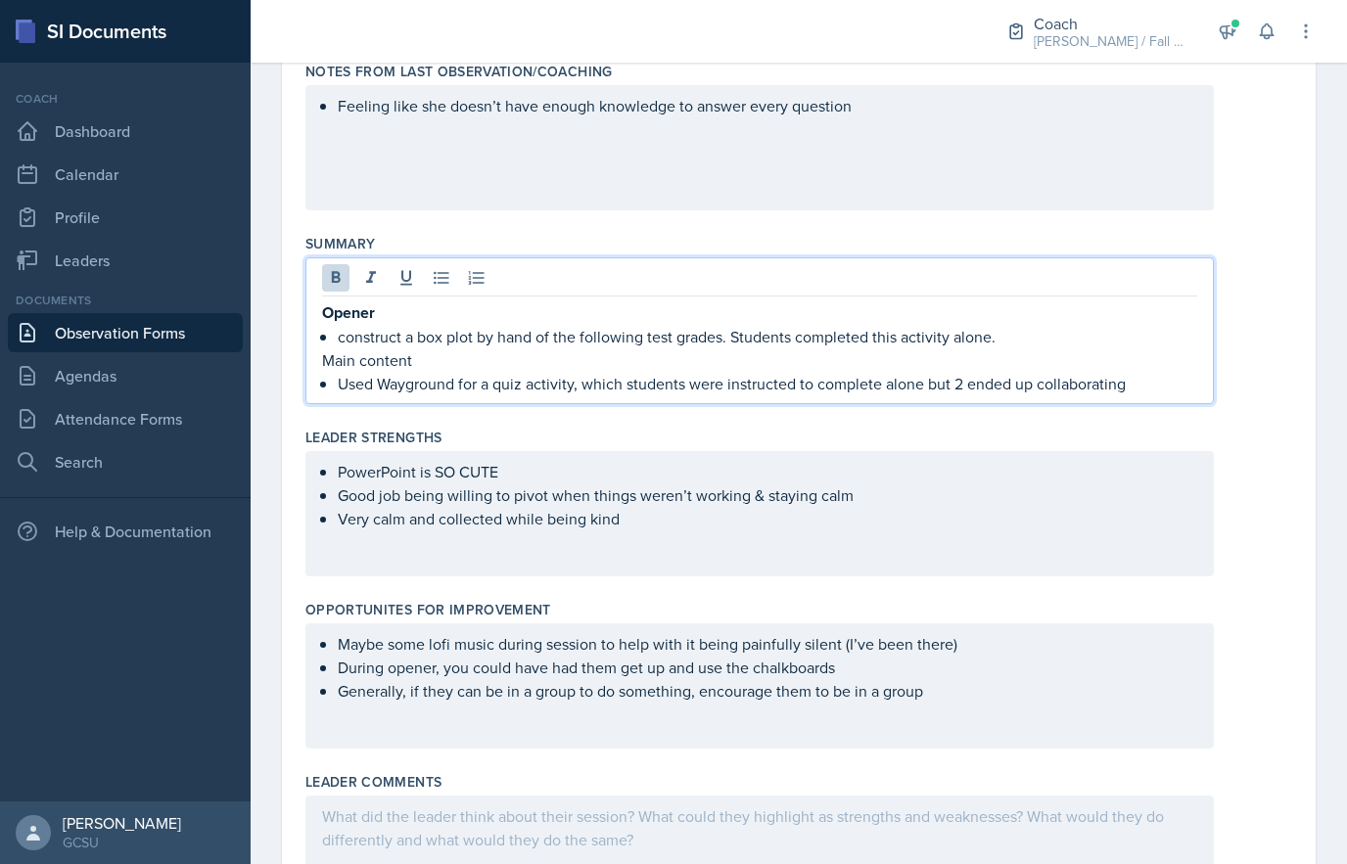
click at [360, 308] on strong "Opener" at bounding box center [348, 313] width 53 height 23
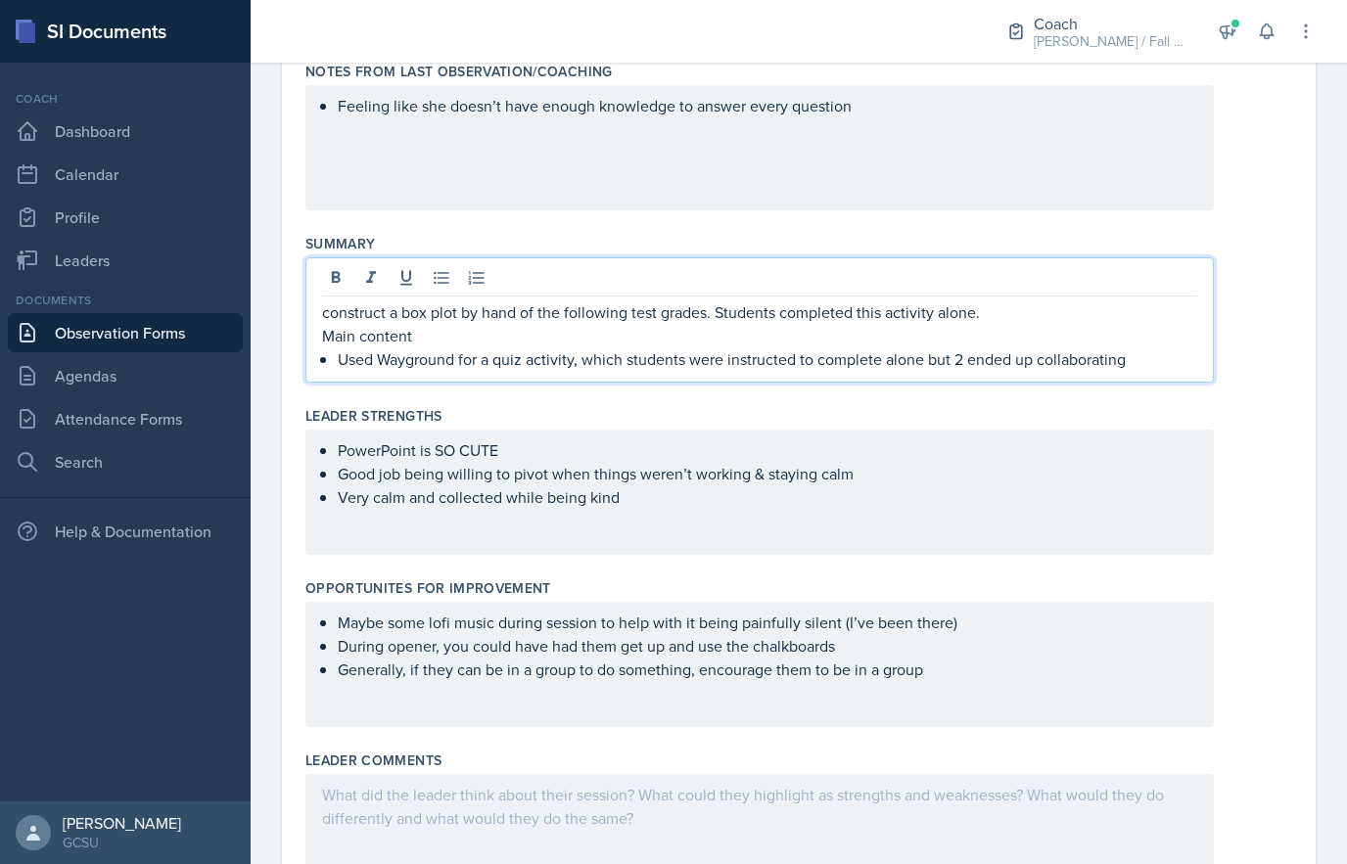
click at [441, 272] on icon at bounding box center [442, 278] width 20 height 20
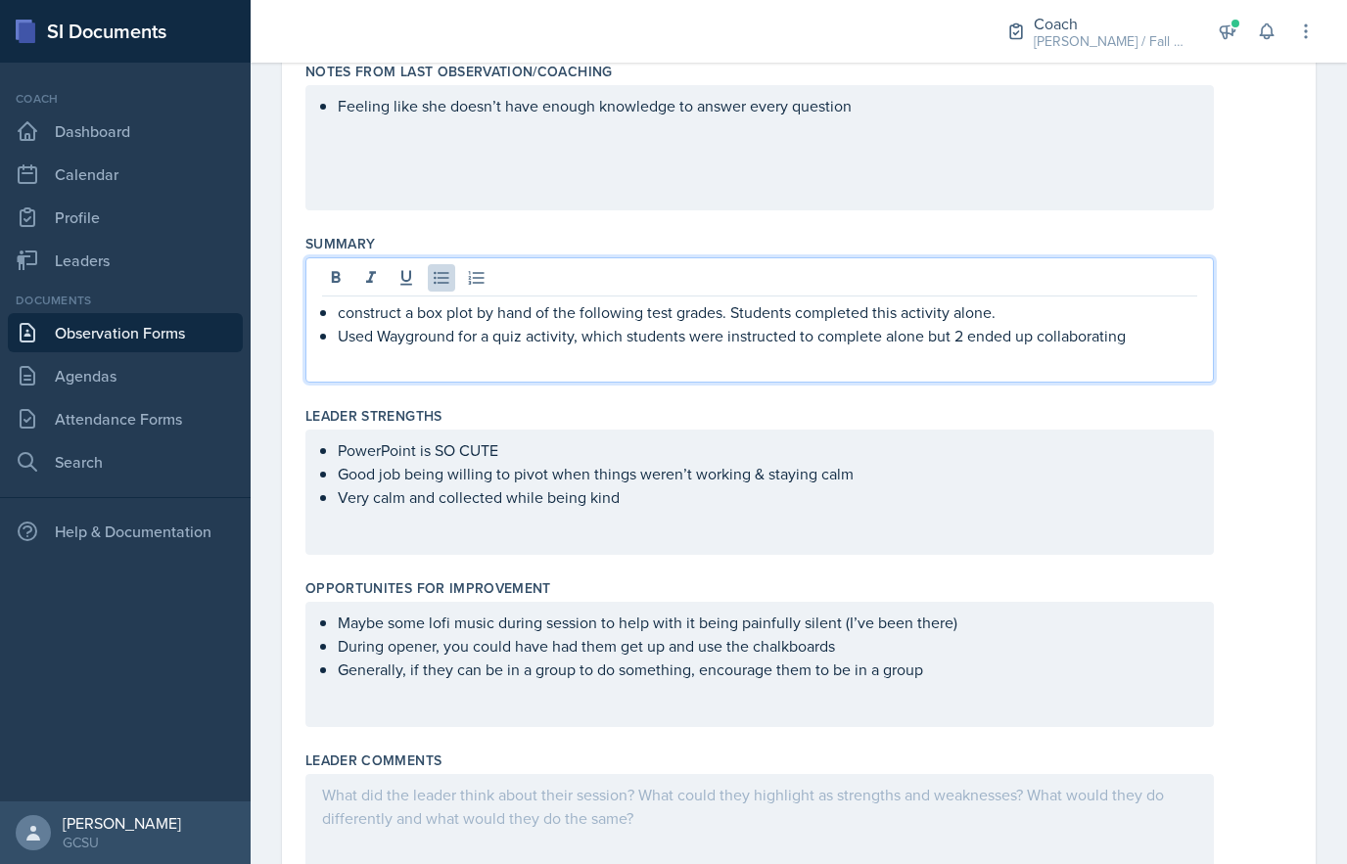
click at [362, 315] on p "construct a box plot by hand of the following test grades. Students completed t…" at bounding box center [768, 312] width 860 height 23
click at [343, 314] on p "construct a box plot by hand of the following test grades. Students completed t…" at bounding box center [768, 312] width 860 height 23
click at [355, 336] on p "Used Wayground for a quiz activity, which students were instructed to complete …" at bounding box center [768, 335] width 860 height 23
click at [1067, 334] on p "Main Content: Used Wayground for a quiz activity, which students were instructe…" at bounding box center [768, 347] width 860 height 47
click at [347, 316] on p "Opener: construct a box plot by hand of the following test grades. Students com…" at bounding box center [768, 312] width 860 height 23
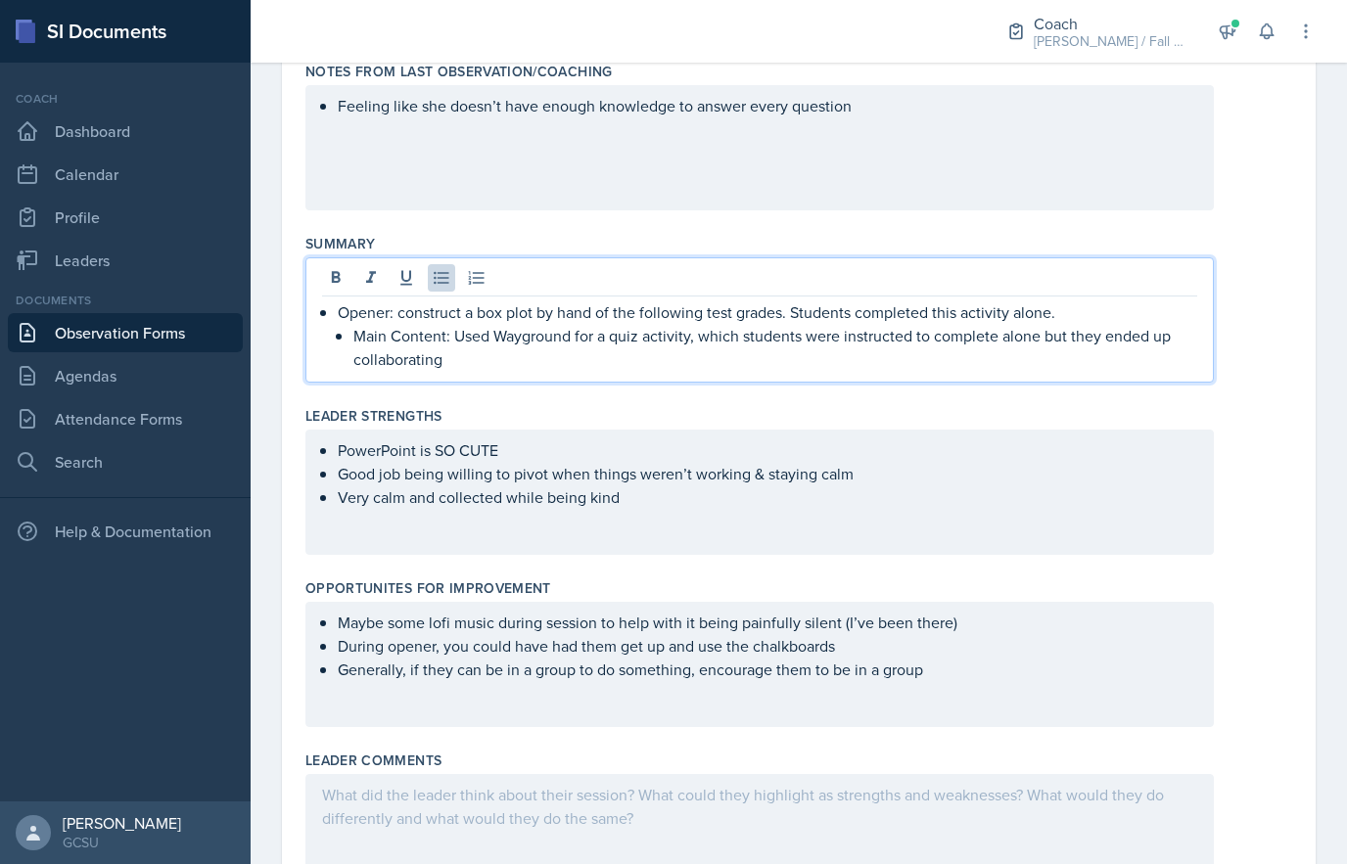
click at [374, 343] on p "Main Content: Used Wayground for a quiz activity, which students were instructe…" at bounding box center [775, 347] width 844 height 47
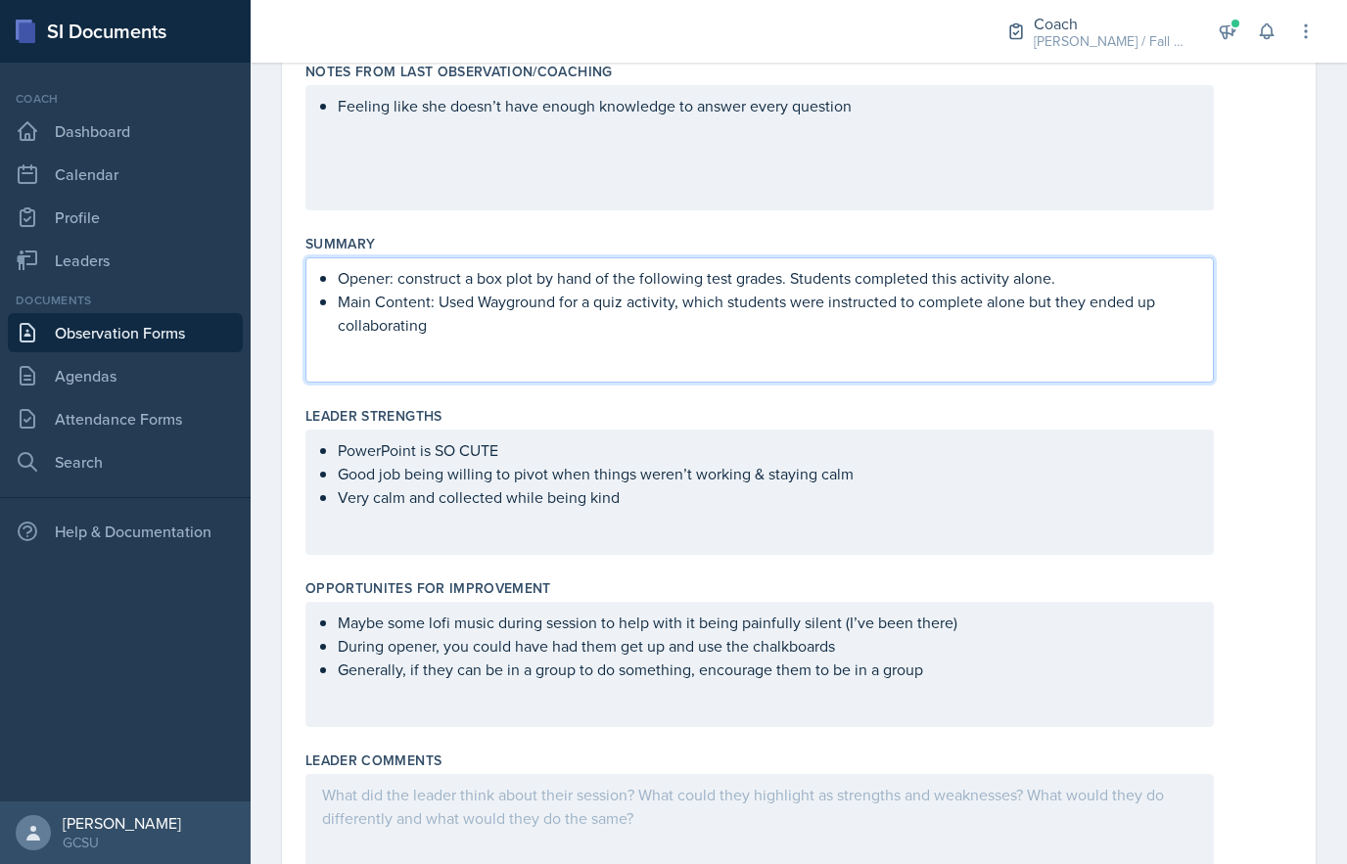
scroll to position [312, 0]
click at [717, 504] on ul "Good job being willing to pivot when things weren’t working & staying calm Very…" at bounding box center [768, 486] width 860 height 47
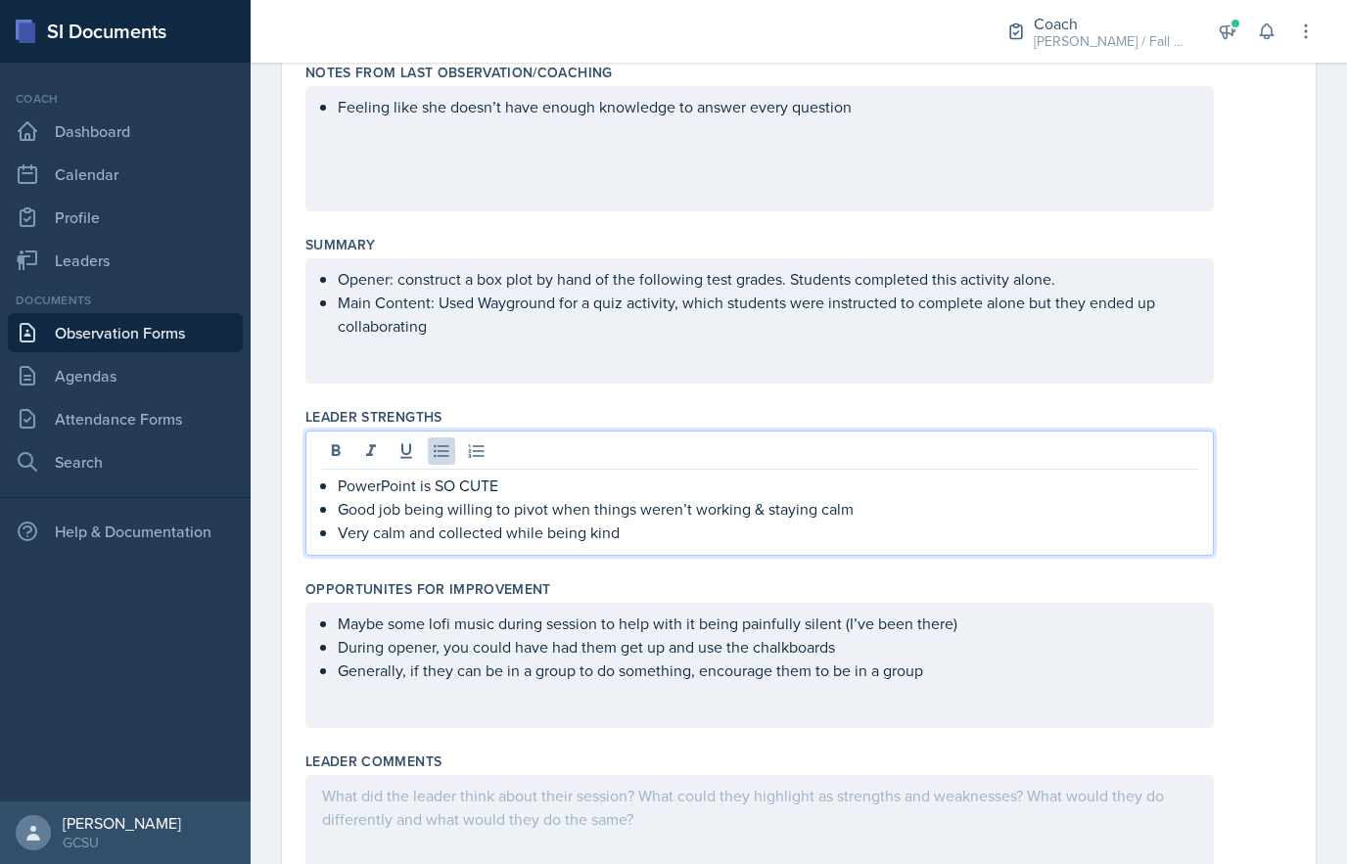
click at [711, 533] on p "Very calm and collected while being kind" at bounding box center [768, 532] width 860 height 23
click at [710, 535] on p "Very calm and collected while being kind" at bounding box center [768, 532] width 860 height 23
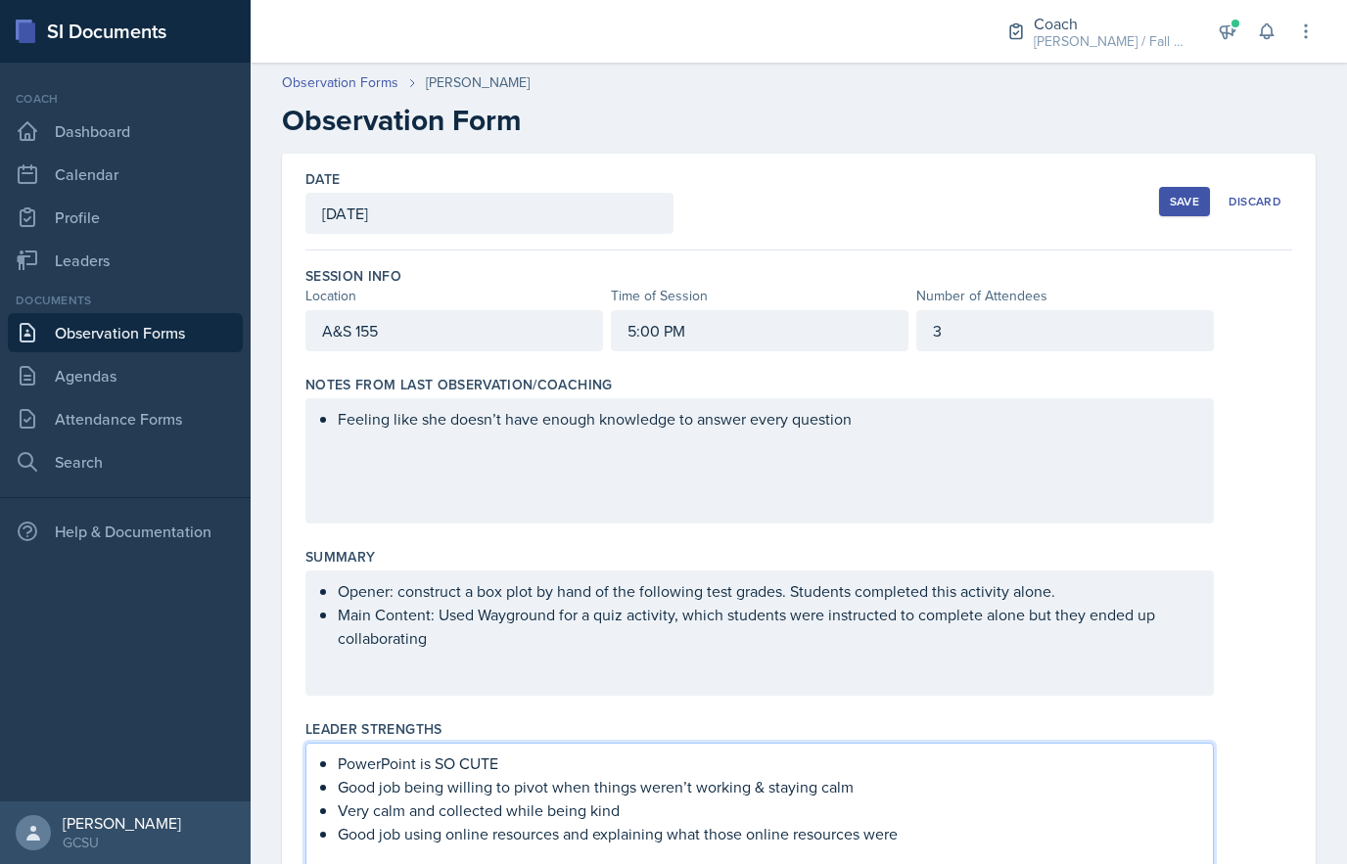
scroll to position [0, 0]
click at [1193, 199] on div "Save" at bounding box center [1184, 202] width 29 height 16
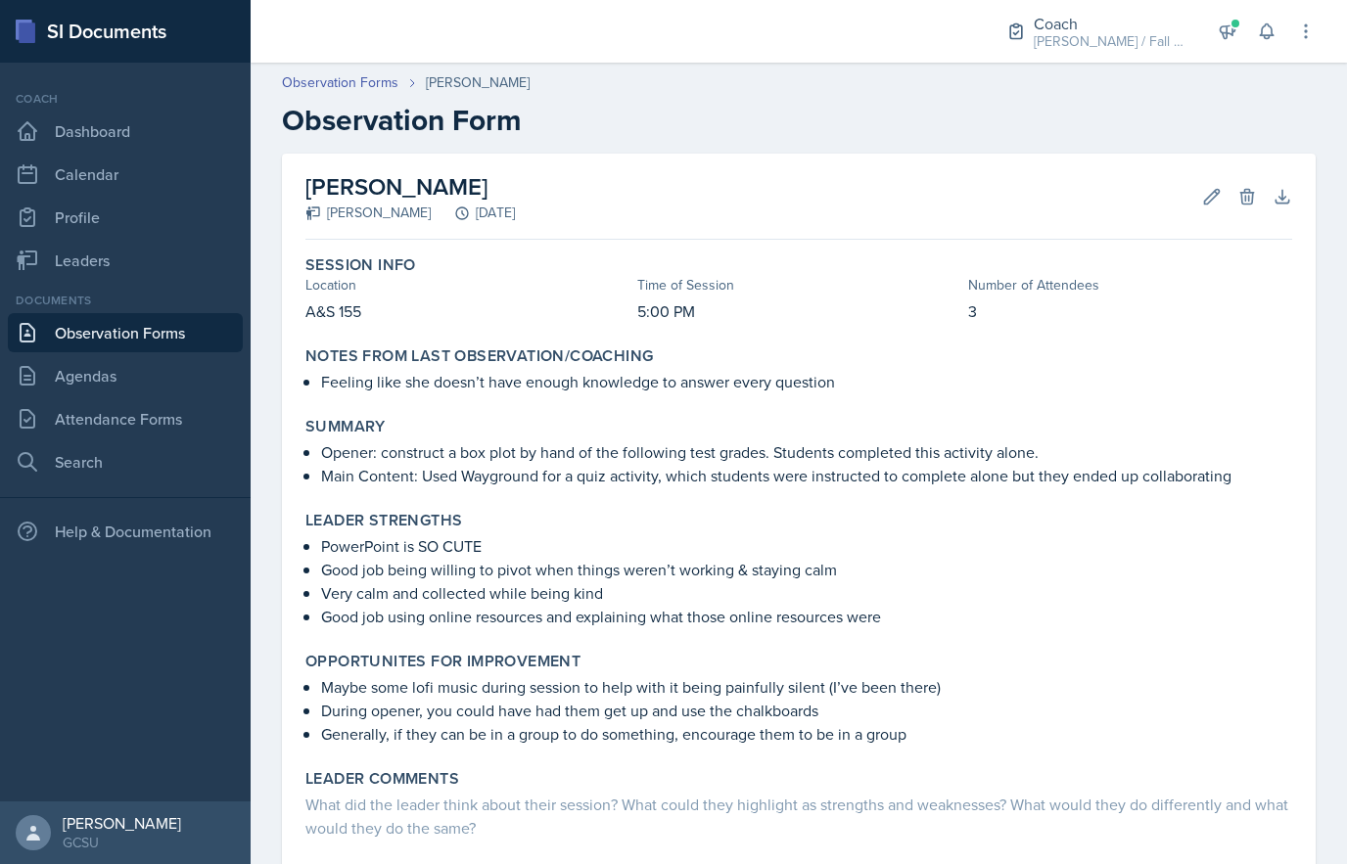
click at [1206, 197] on icon at bounding box center [1212, 197] width 20 height 20
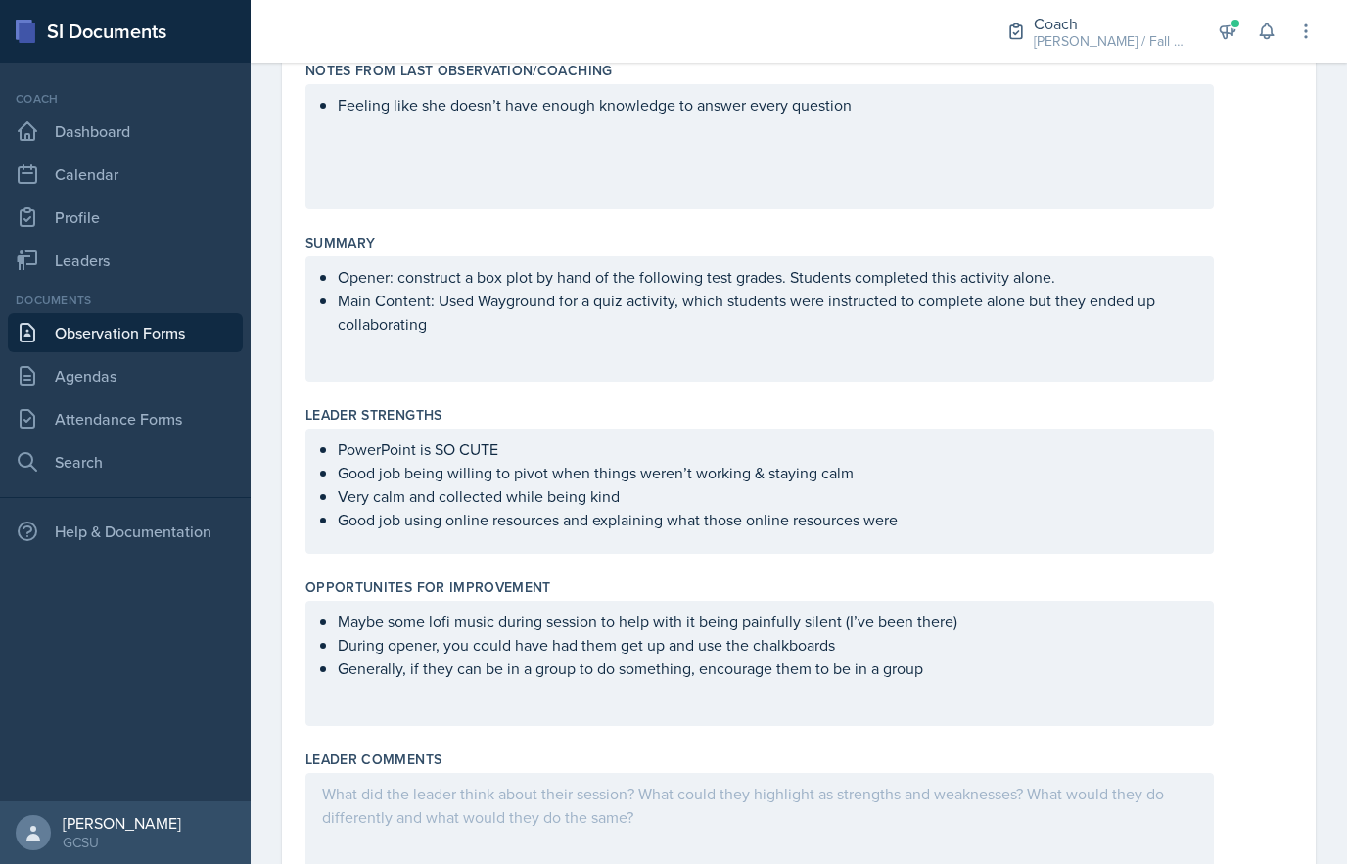
scroll to position [280, 0]
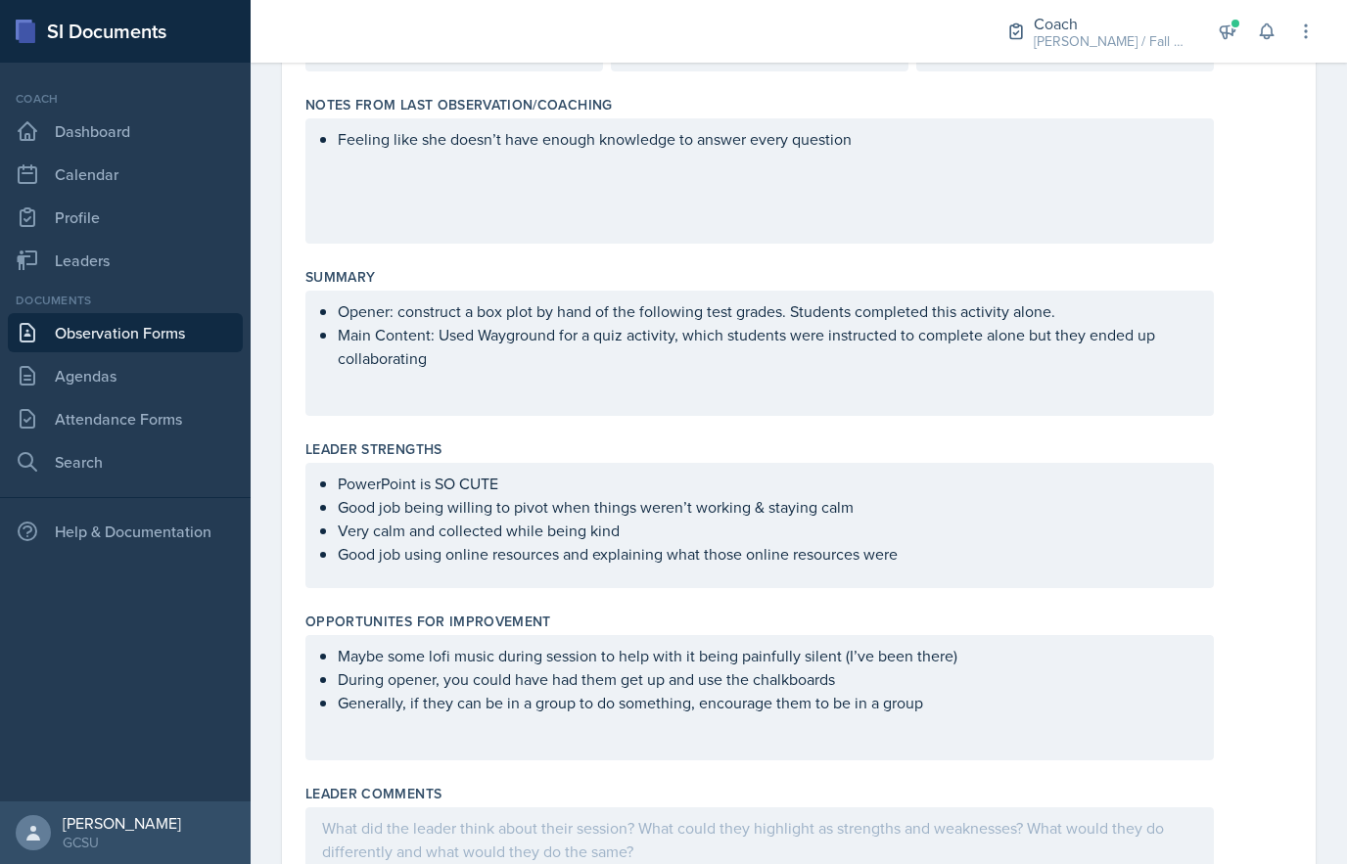
click at [1005, 553] on ul "Good job being willing to pivot when things weren’t working & staying calm Very…" at bounding box center [768, 530] width 860 height 70
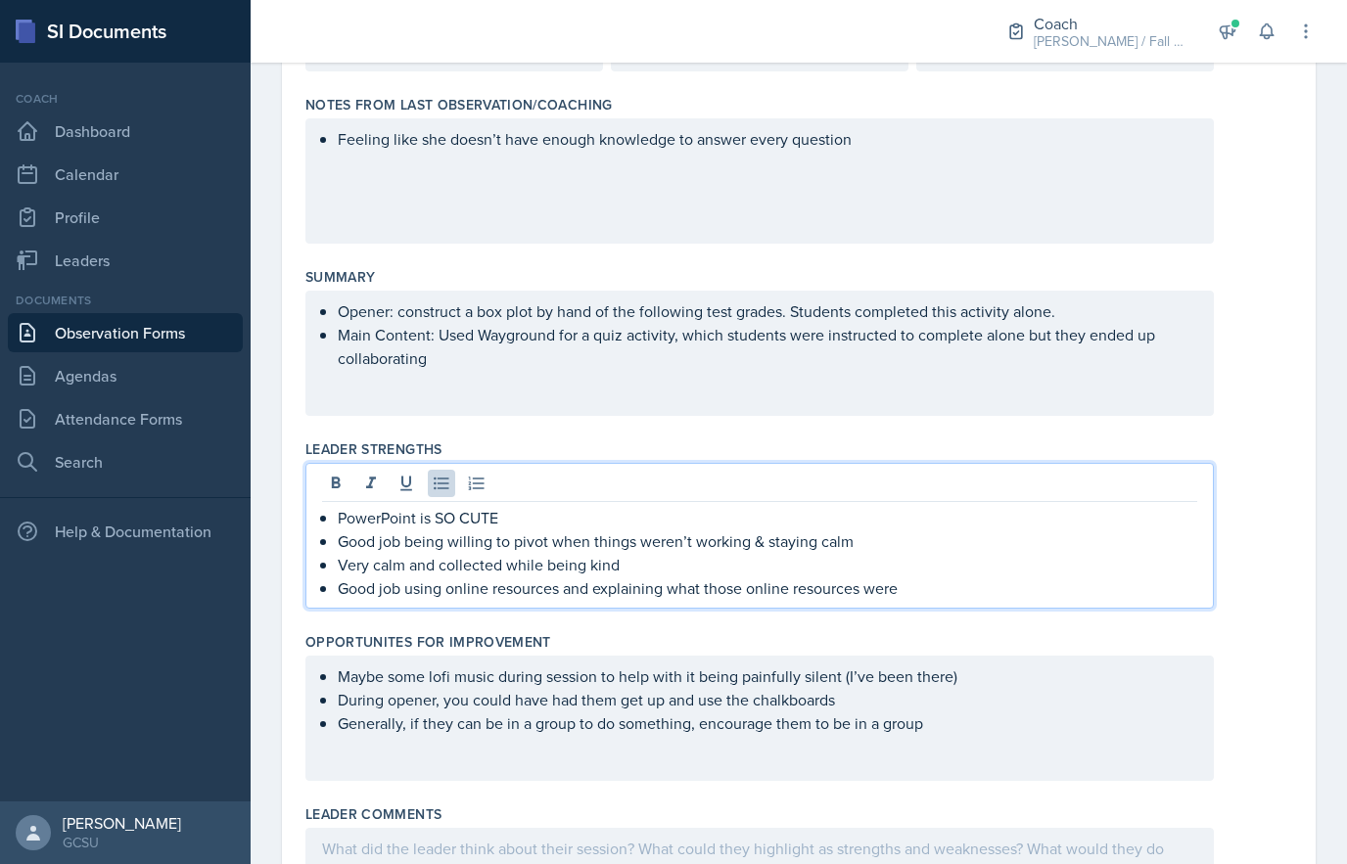
click at [957, 589] on p "Good job using online resources and explaining what those online resources were" at bounding box center [768, 588] width 860 height 23
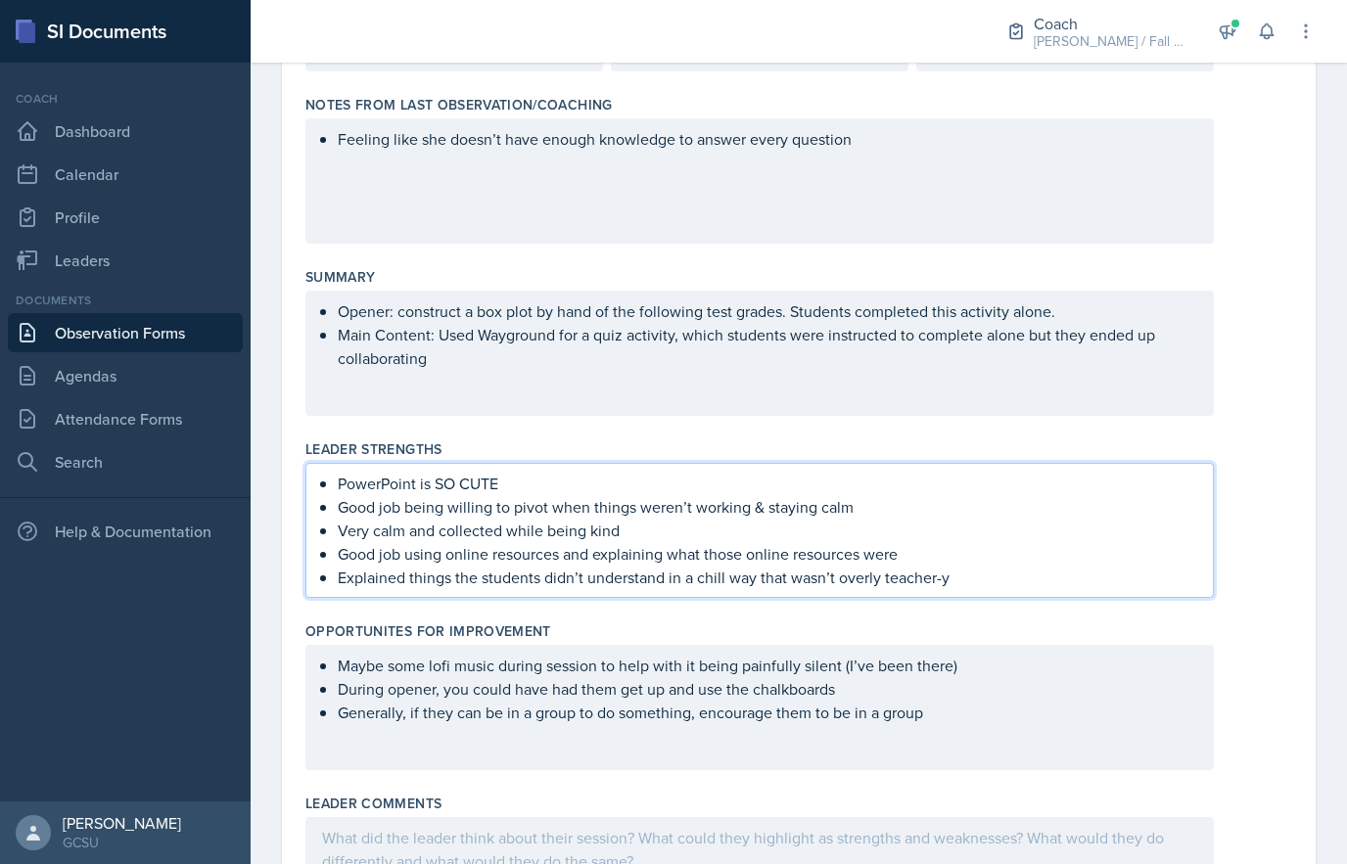
click at [983, 760] on div "Maybe some lofi music during session to help with it being painfully silent (I’…" at bounding box center [759, 707] width 909 height 125
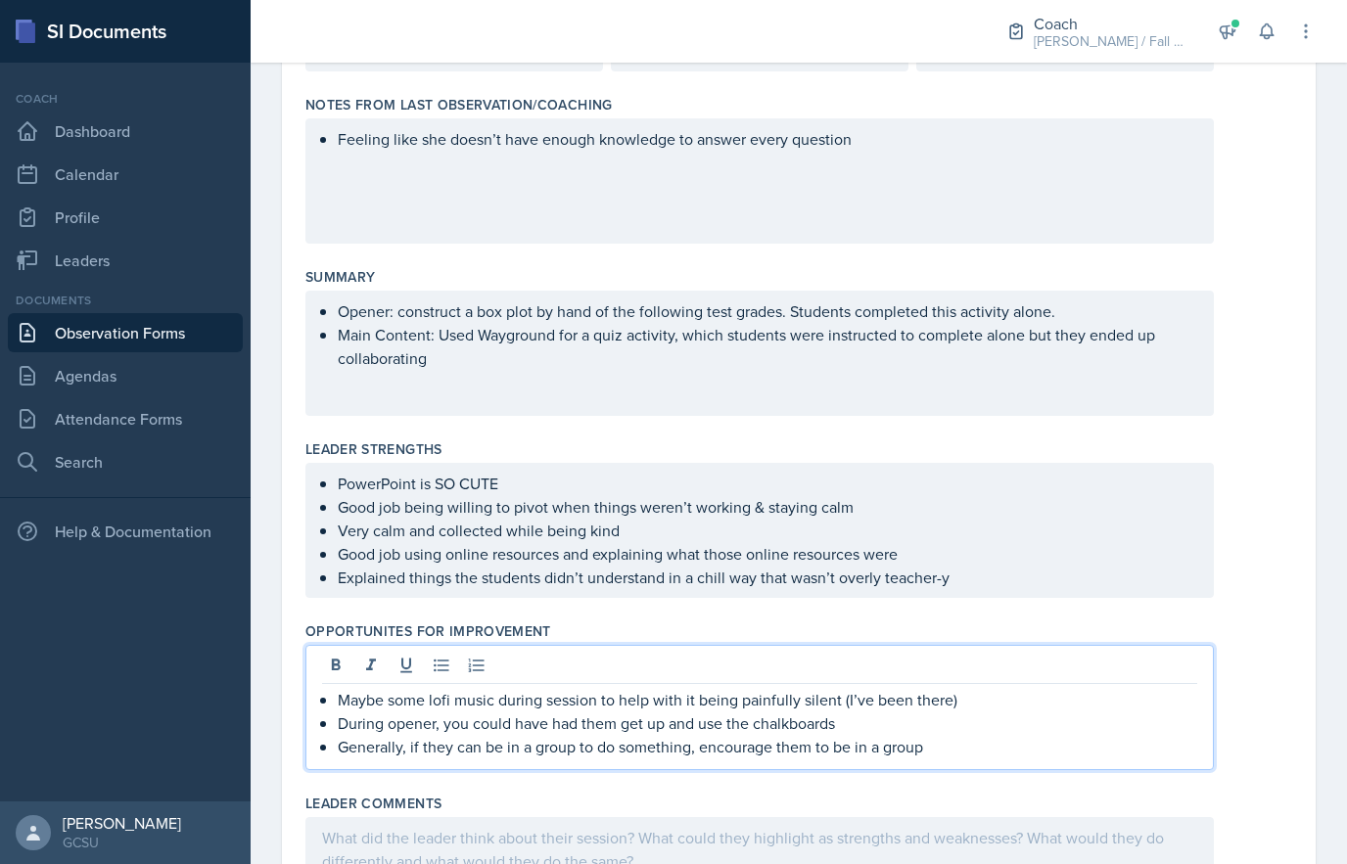
click at [984, 750] on p "Generally, if they can be in a group to do something, encourage them to be in a…" at bounding box center [768, 746] width 860 height 23
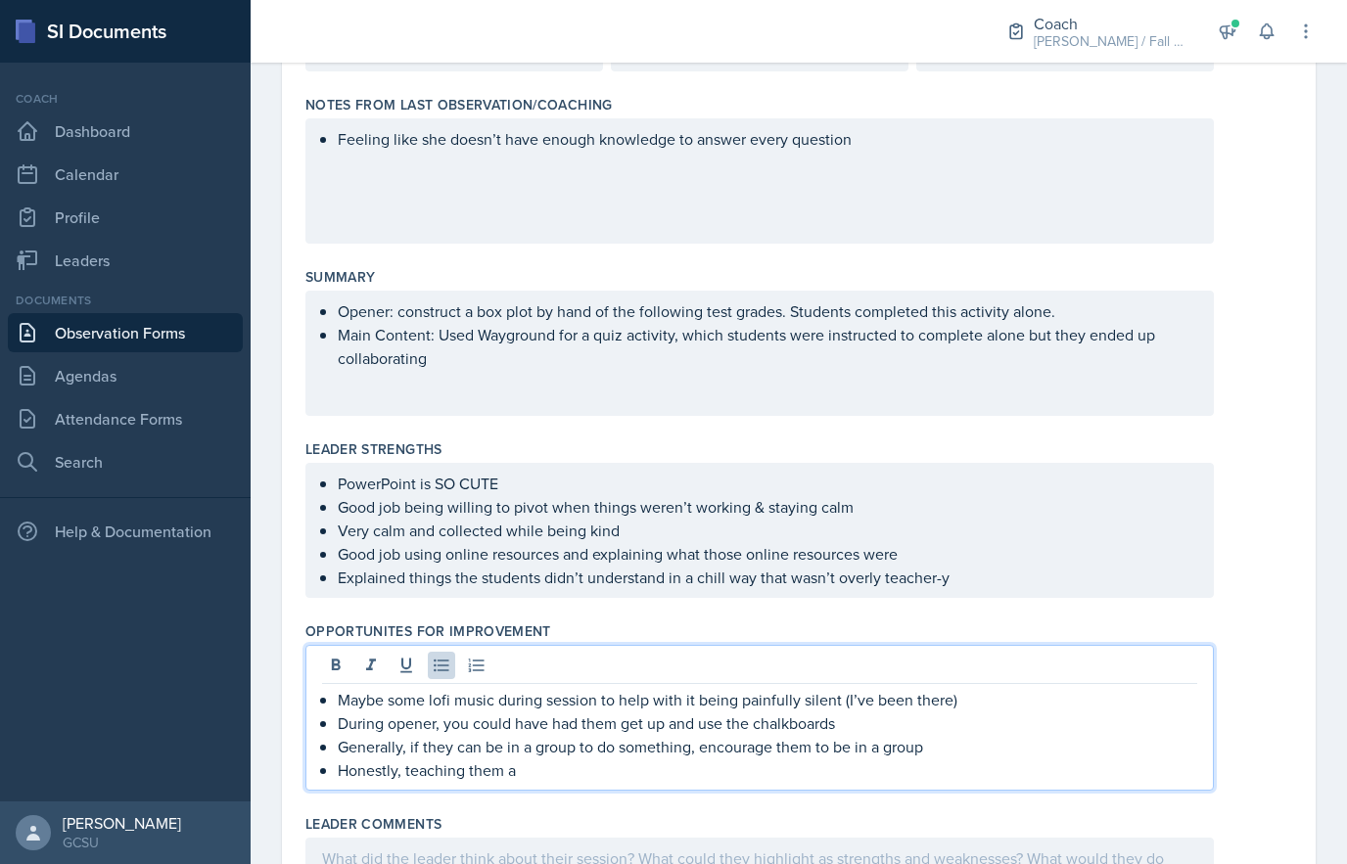
click at [360, 666] on button at bounding box center [370, 665] width 27 height 27
click at [363, 661] on icon at bounding box center [371, 666] width 20 height 20
click at [371, 664] on icon at bounding box center [371, 665] width 10 height 12
click at [364, 675] on icon at bounding box center [371, 666] width 20 height 20
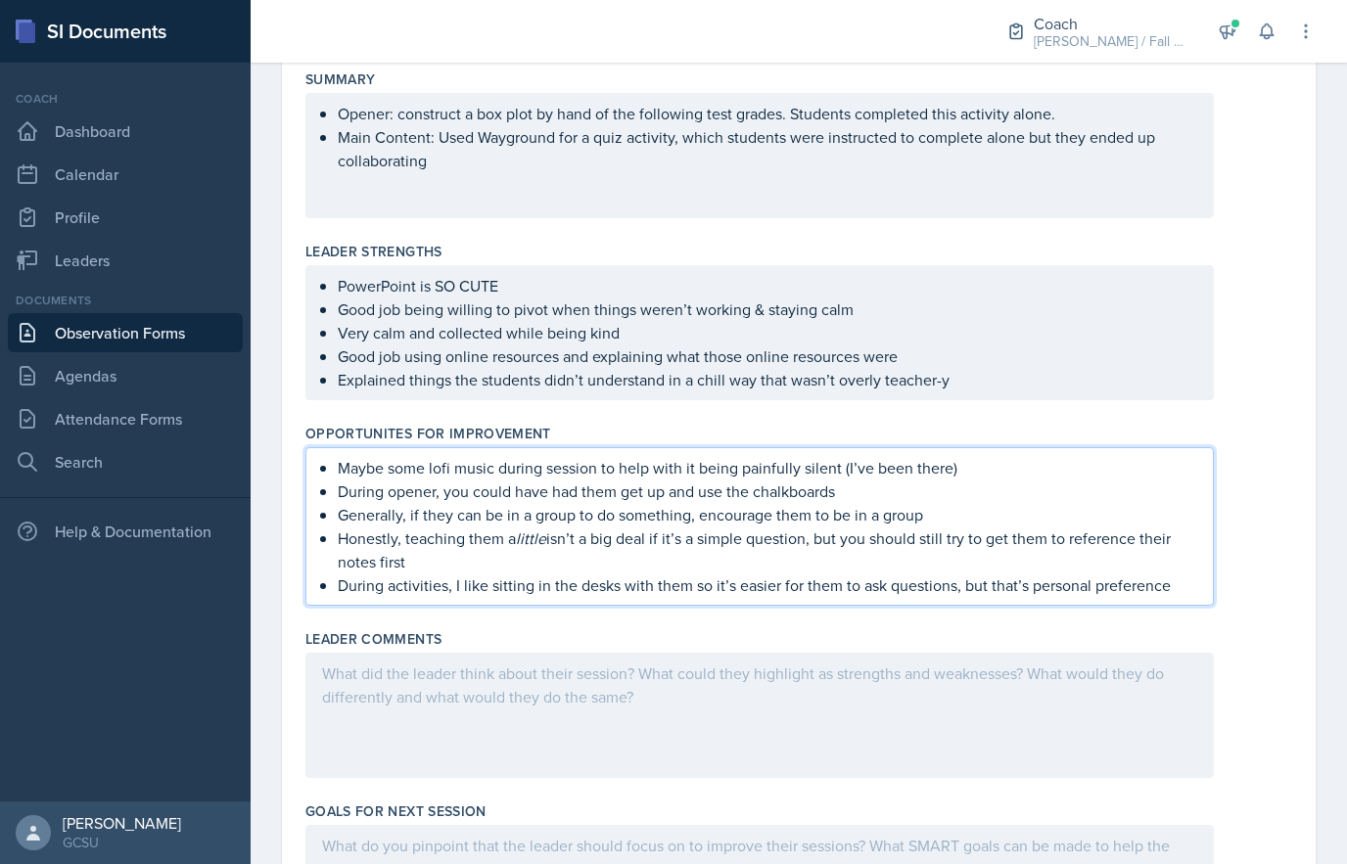
scroll to position [474, 0]
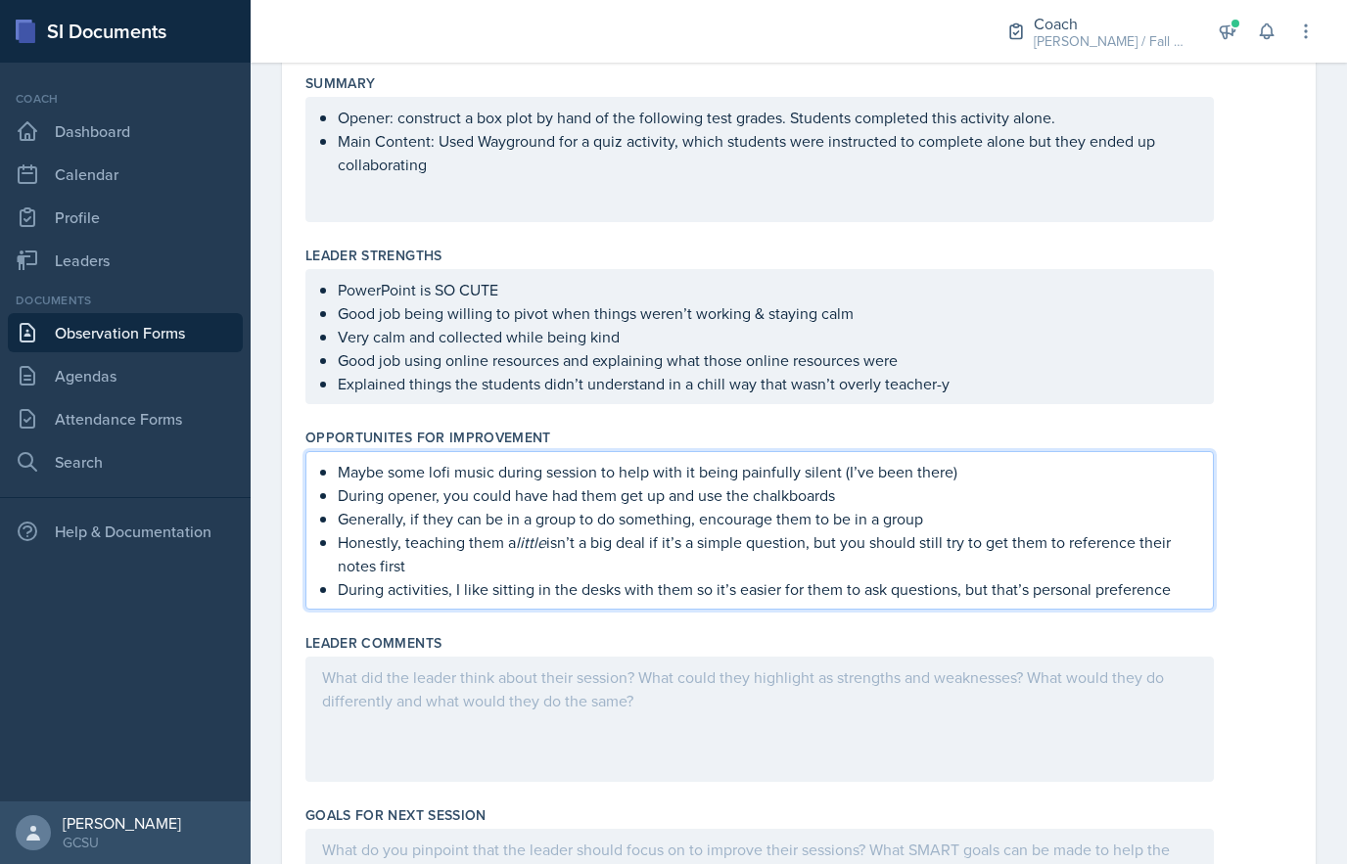
click at [1117, 518] on p "Generally, if they can be in a group to do something, encourage them to be in a…" at bounding box center [768, 518] width 860 height 23
click at [1287, 461] on div "Maybe some lofi music during session to help with it being painfully silent (I’…" at bounding box center [798, 530] width 987 height 159
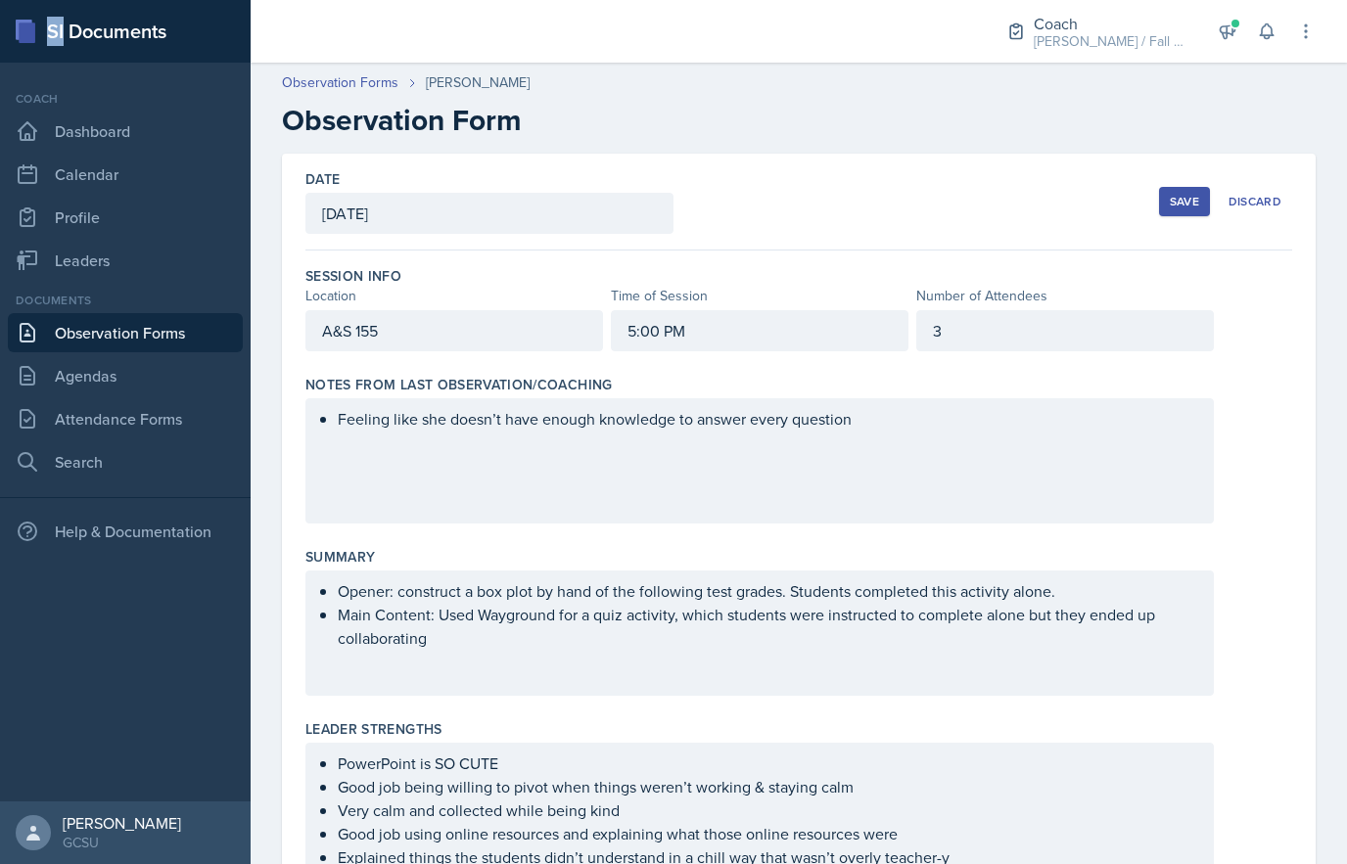
scroll to position [0, 0]
click at [1184, 206] on div "Save" at bounding box center [1184, 202] width 29 height 16
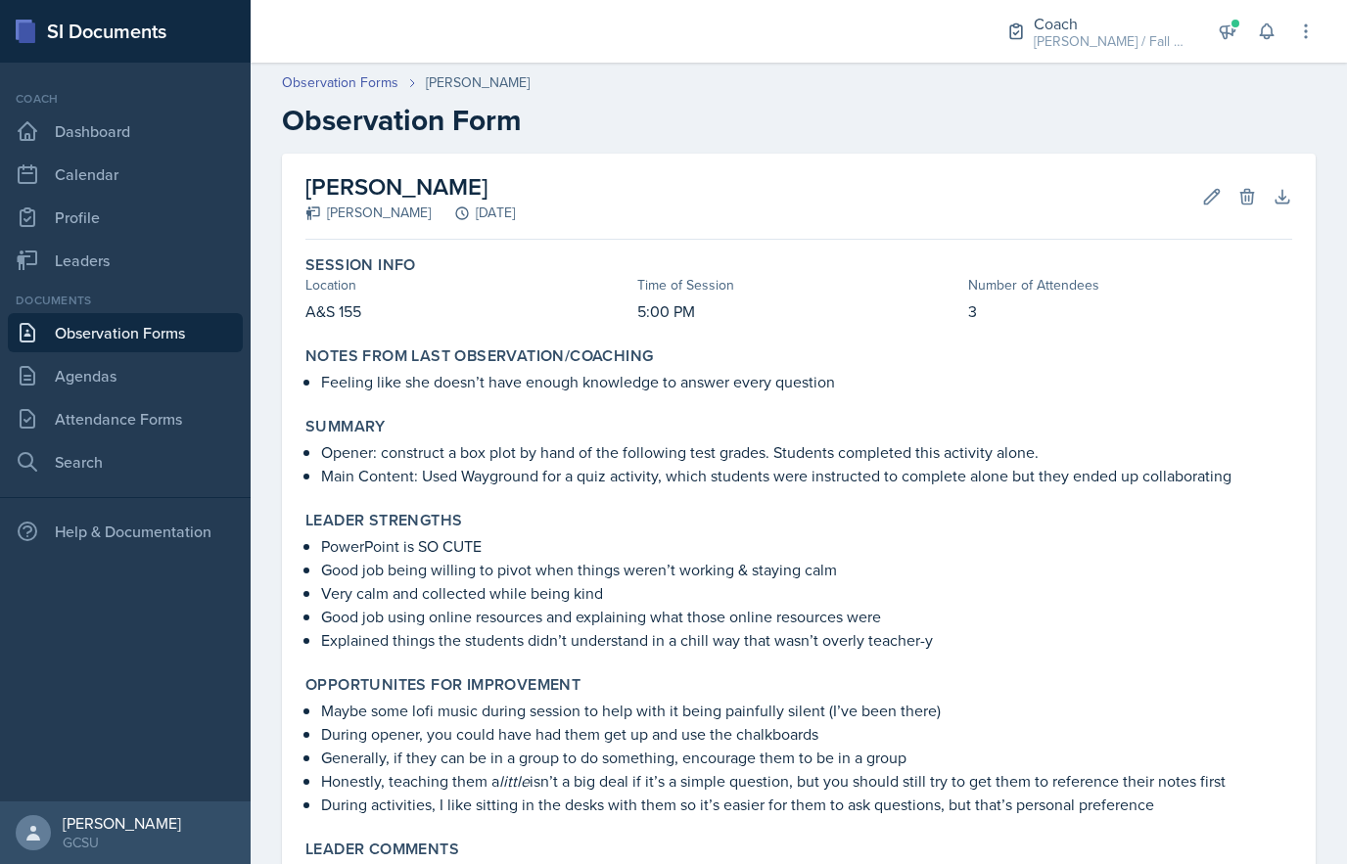
click at [1207, 200] on icon at bounding box center [1212, 197] width 20 height 20
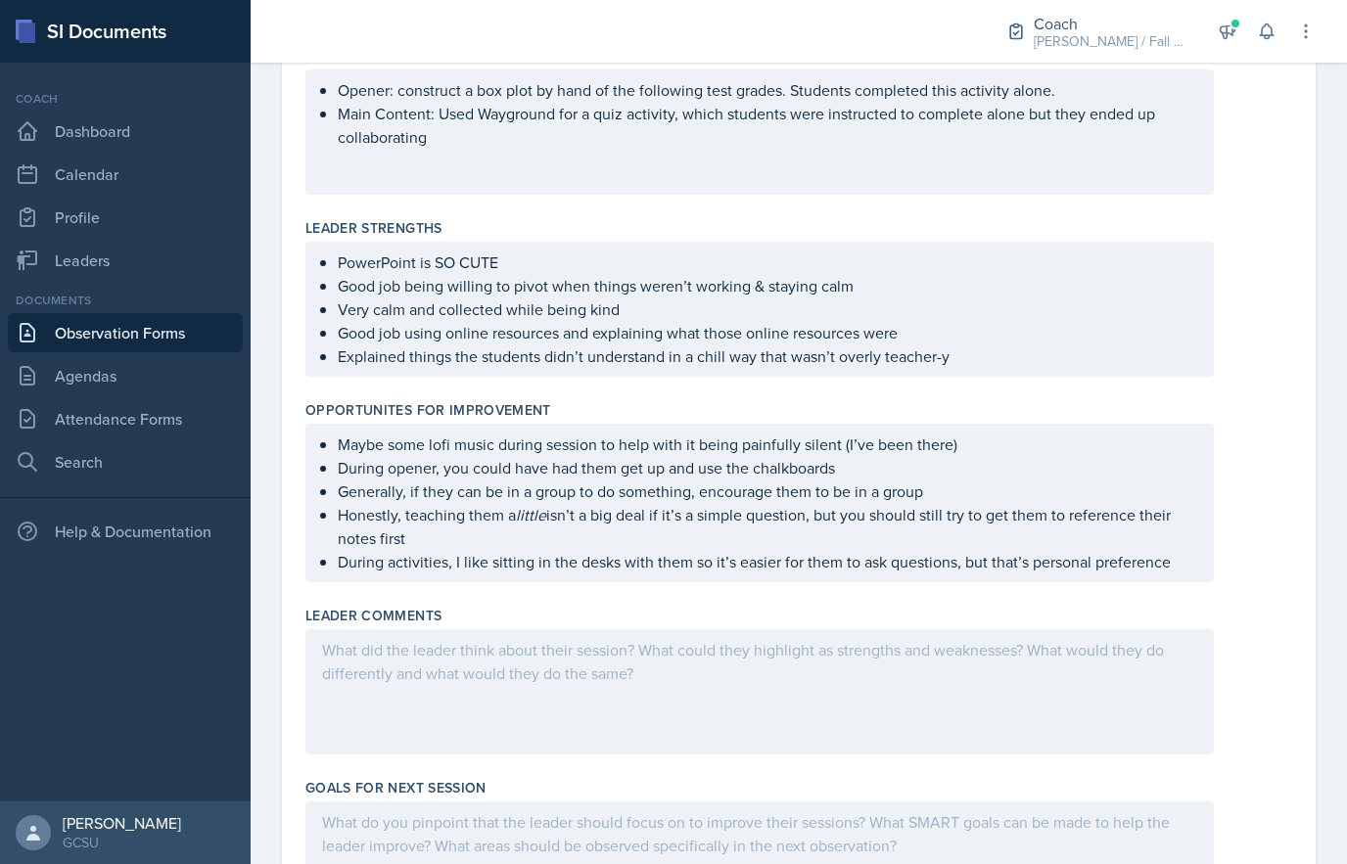
scroll to position [518, 0]
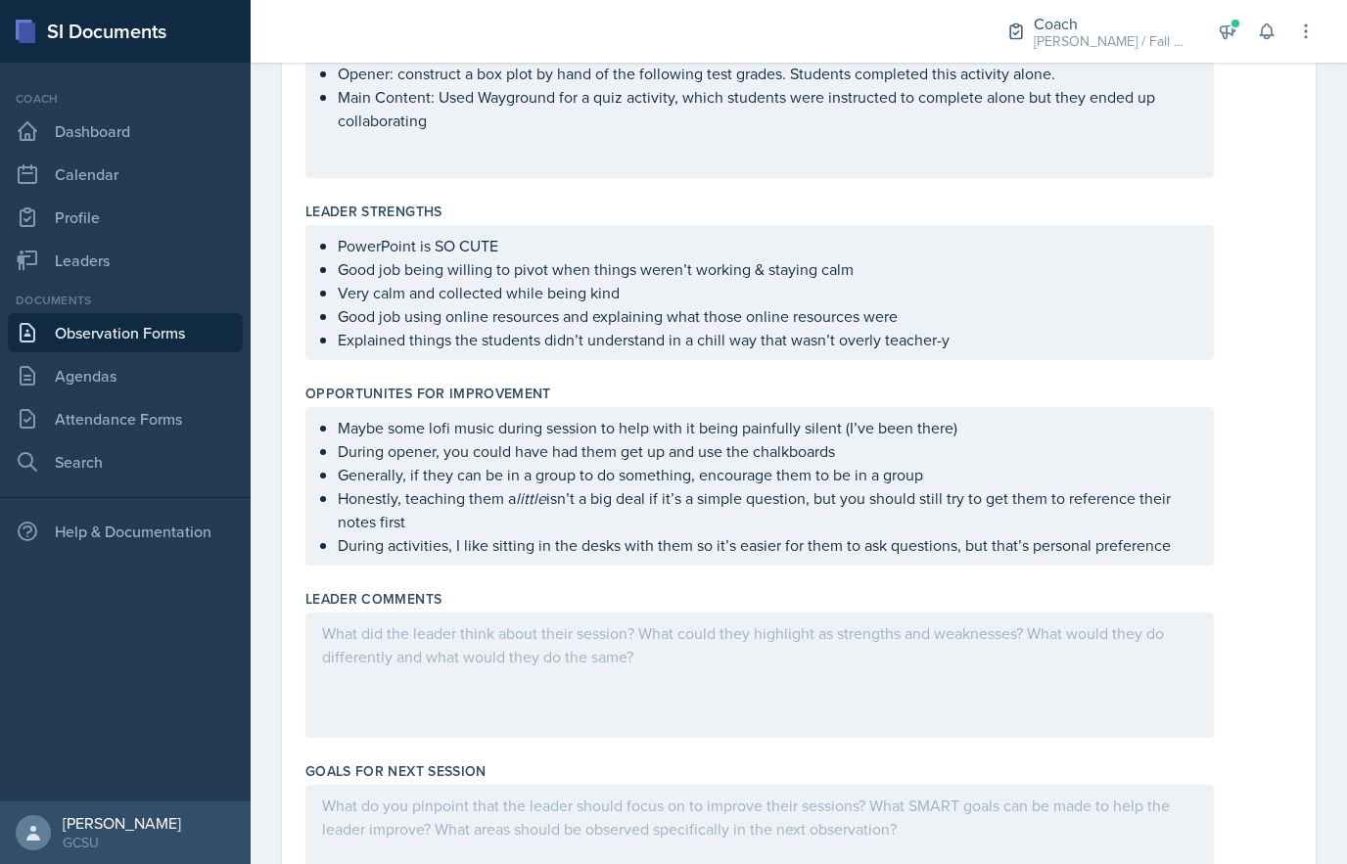
click at [1025, 338] on ul "Good job being willing to pivot when things weren’t working & staying calm Very…" at bounding box center [768, 304] width 860 height 94
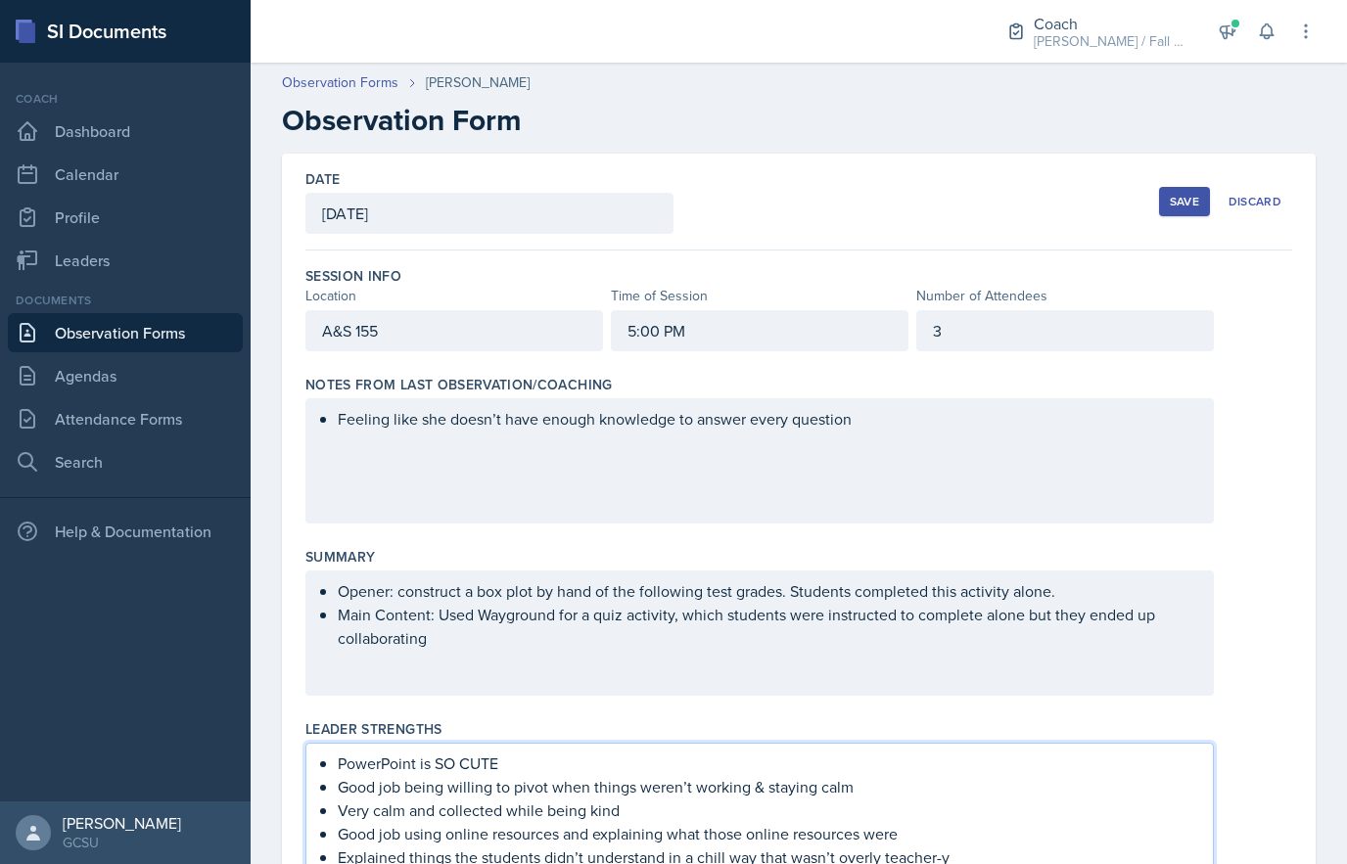
scroll to position [0, 0]
click at [997, 644] on p "Main Content: Used Wayground for a quiz activity, which students were instructe…" at bounding box center [768, 626] width 860 height 47
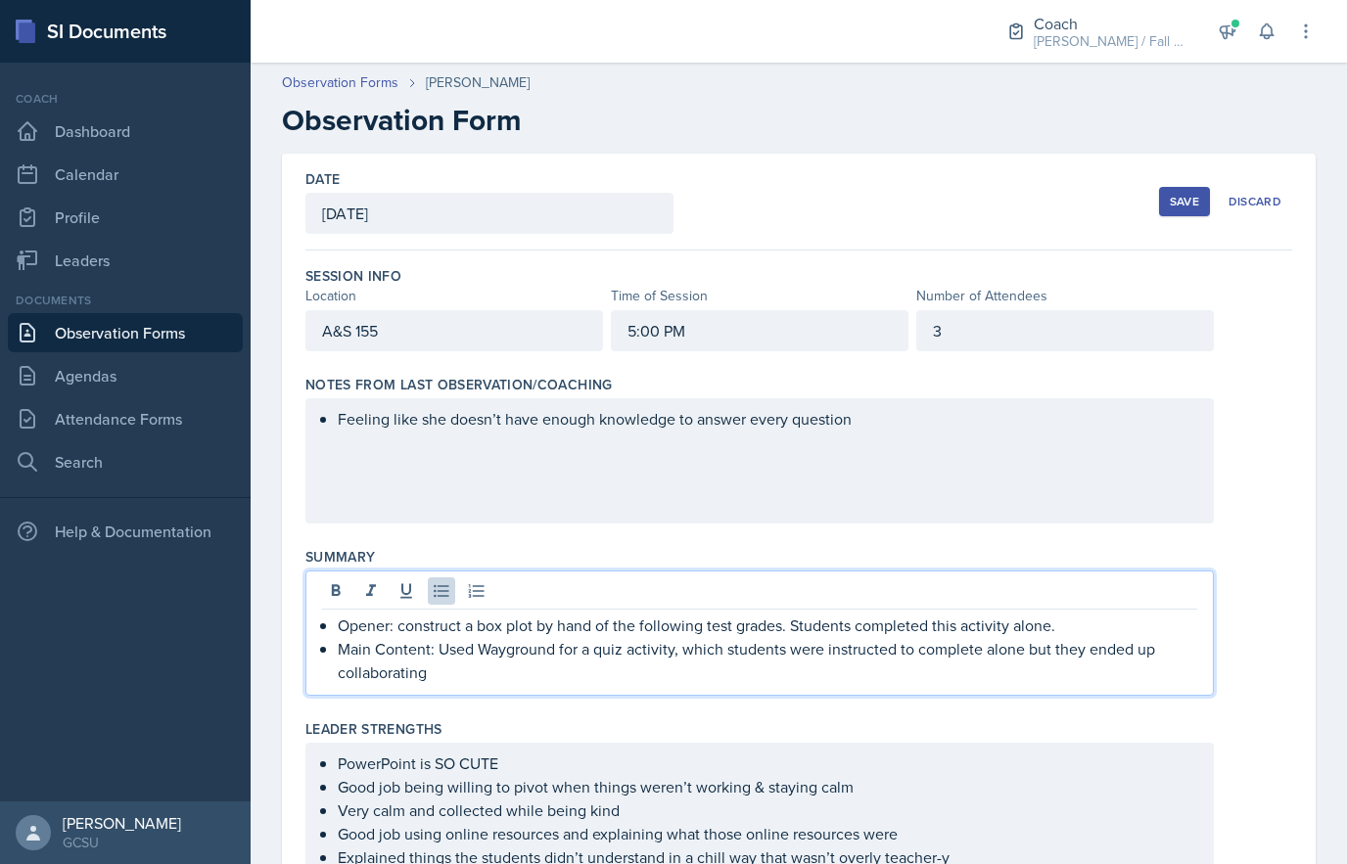
click at [945, 675] on p "Main Content: Used Wayground for a quiz activity, which students were instructe…" at bounding box center [768, 660] width 860 height 47
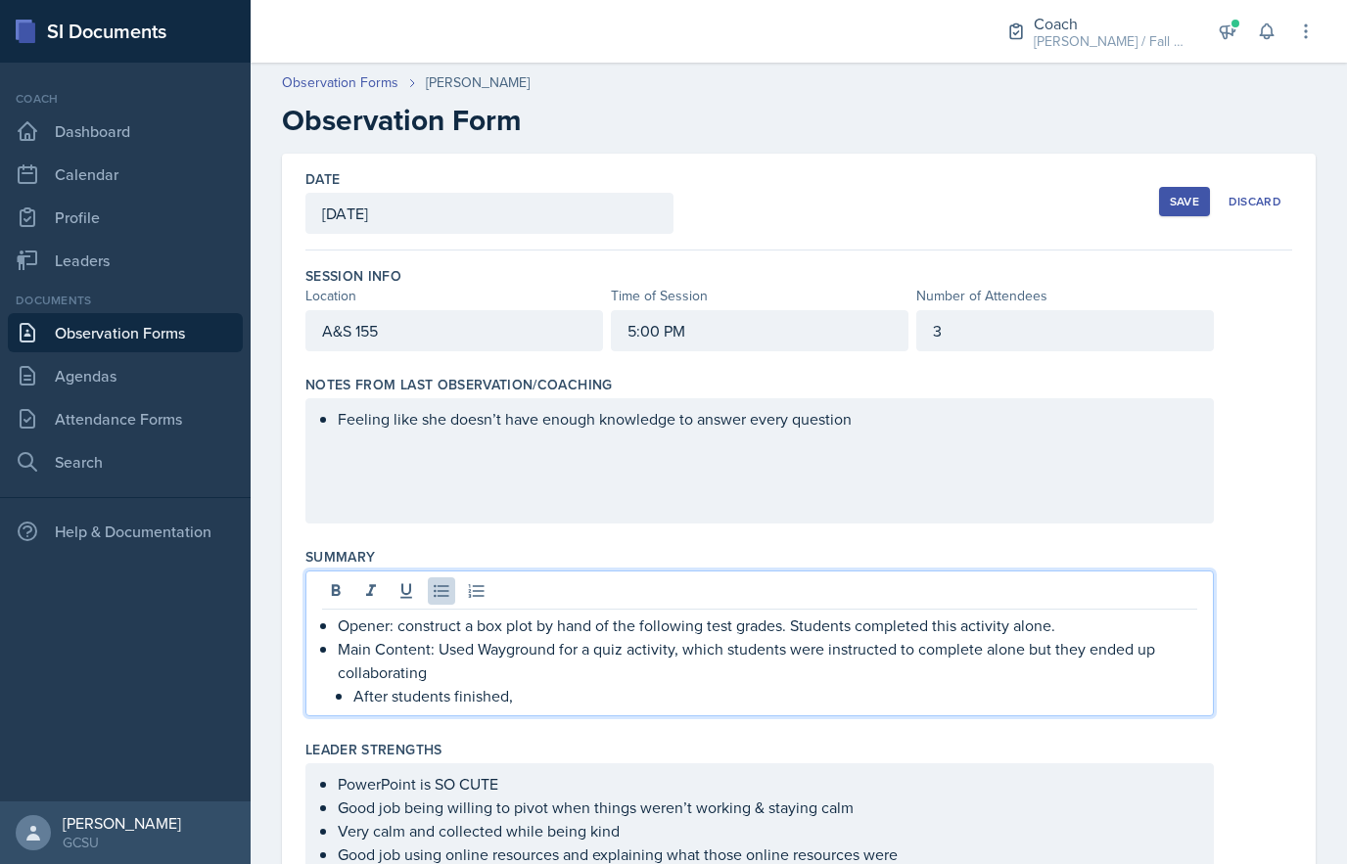
scroll to position [1, 0]
click at [694, 676] on p "Main Content: Used Wayground for a quiz activity, which students were instructe…" at bounding box center [768, 659] width 860 height 47
click at [362, 639] on p "Main Content: Used Wayground for a quiz activity, which students were instructe…" at bounding box center [775, 659] width 844 height 47
click at [357, 654] on p "Main Content: Used Wayground for a quiz activity, which students were instructe…" at bounding box center [775, 659] width 844 height 47
click at [361, 651] on p "Main Content: Used Wayground for a quiz activity, which students were instructe…" at bounding box center [775, 659] width 844 height 47
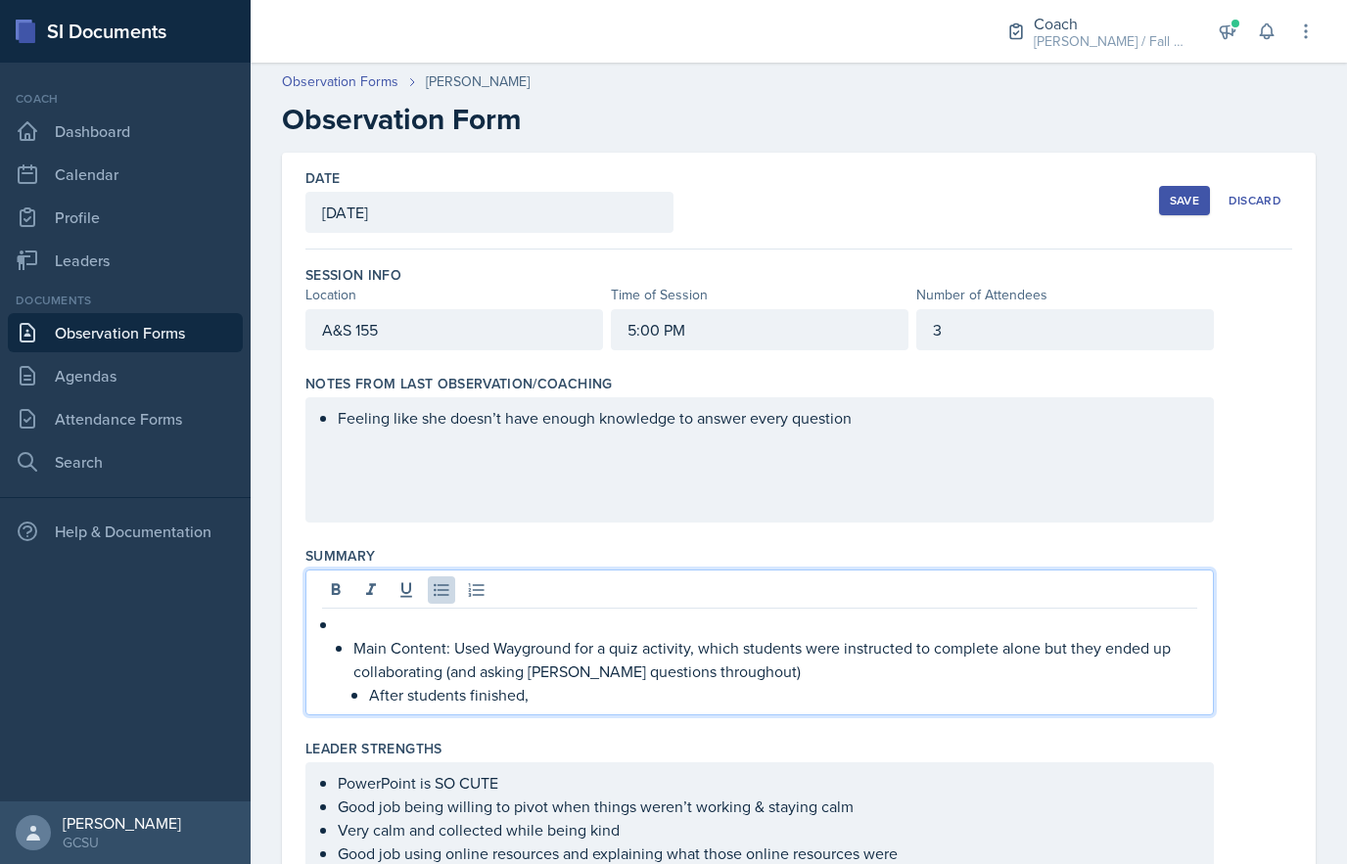
click at [360, 602] on button at bounding box center [370, 590] width 27 height 27
click at [360, 629] on p at bounding box center [768, 624] width 860 height 23
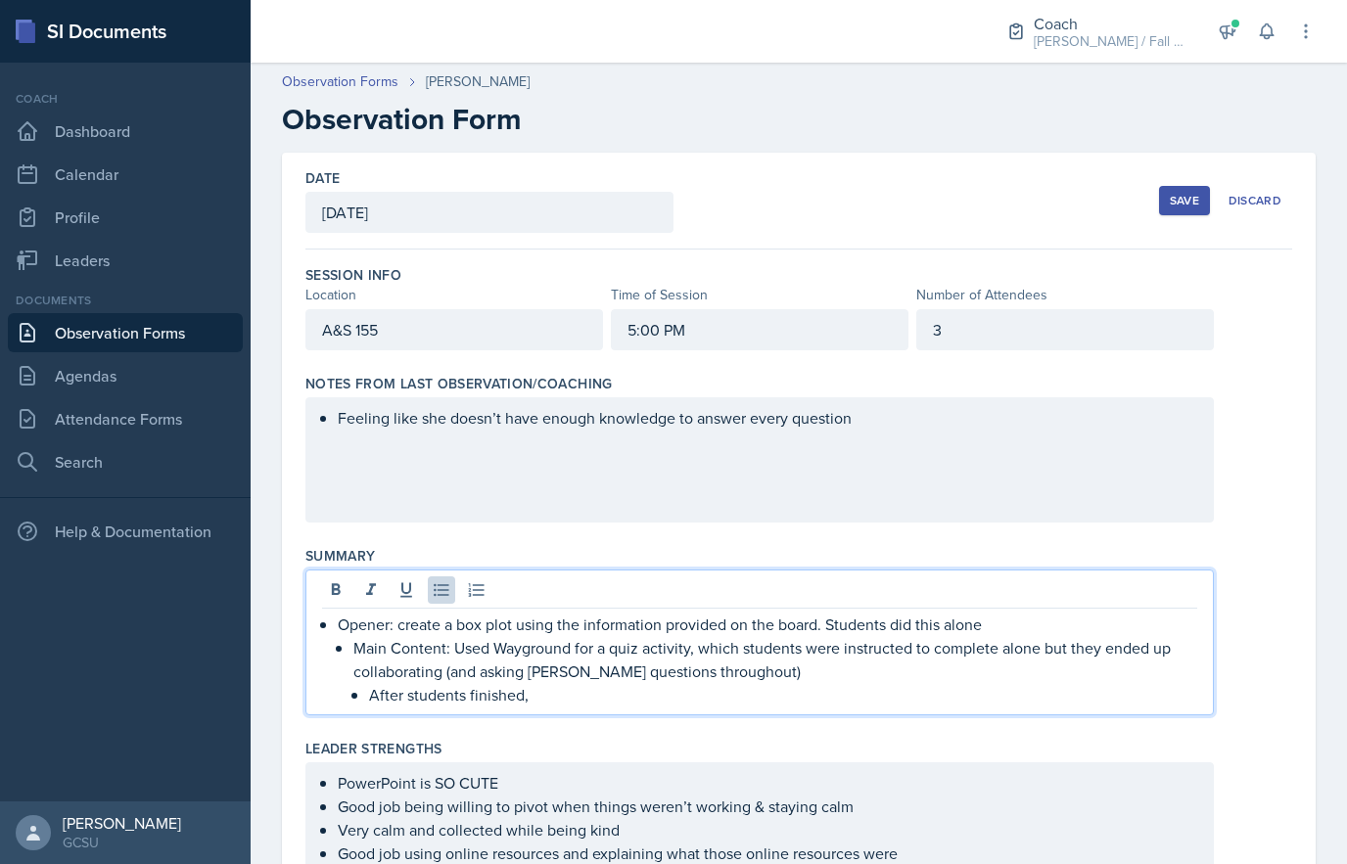
click at [357, 655] on p "Main Content: Used Wayground for a quiz activity, which students were instructe…" at bounding box center [775, 659] width 844 height 47
click at [366, 661] on p "Main Content: Used Wayground for a quiz activity, which students were instructe…" at bounding box center [775, 659] width 844 height 47
click at [355, 650] on p "Main Content: Used Wayground for a quiz activity, which students were instructe…" at bounding box center [775, 659] width 844 height 47
click at [378, 675] on p "Main Content: Used Wayground for a quiz activity, which students were instructe…" at bounding box center [775, 659] width 844 height 47
click at [359, 652] on p "Main Content: Used Wayground for a quiz activity, which students were instructe…" at bounding box center [775, 659] width 844 height 47
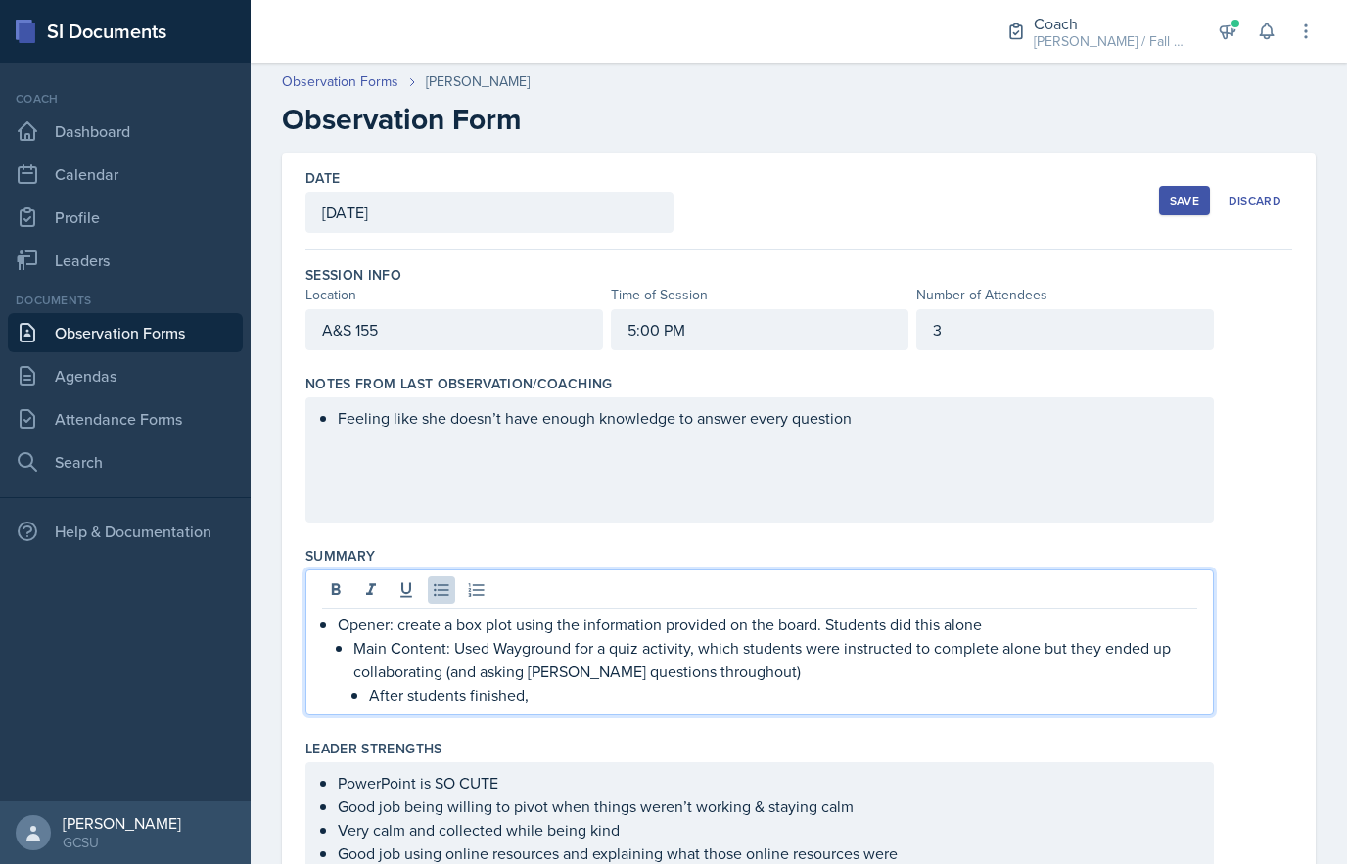
click at [342, 623] on p "Opener: create a box plot using the information provided on the board. Students…" at bounding box center [768, 624] width 860 height 23
click at [360, 624] on p "Opener: create a box plot using the information provided on the board. Students…" at bounding box center [768, 624] width 860 height 23
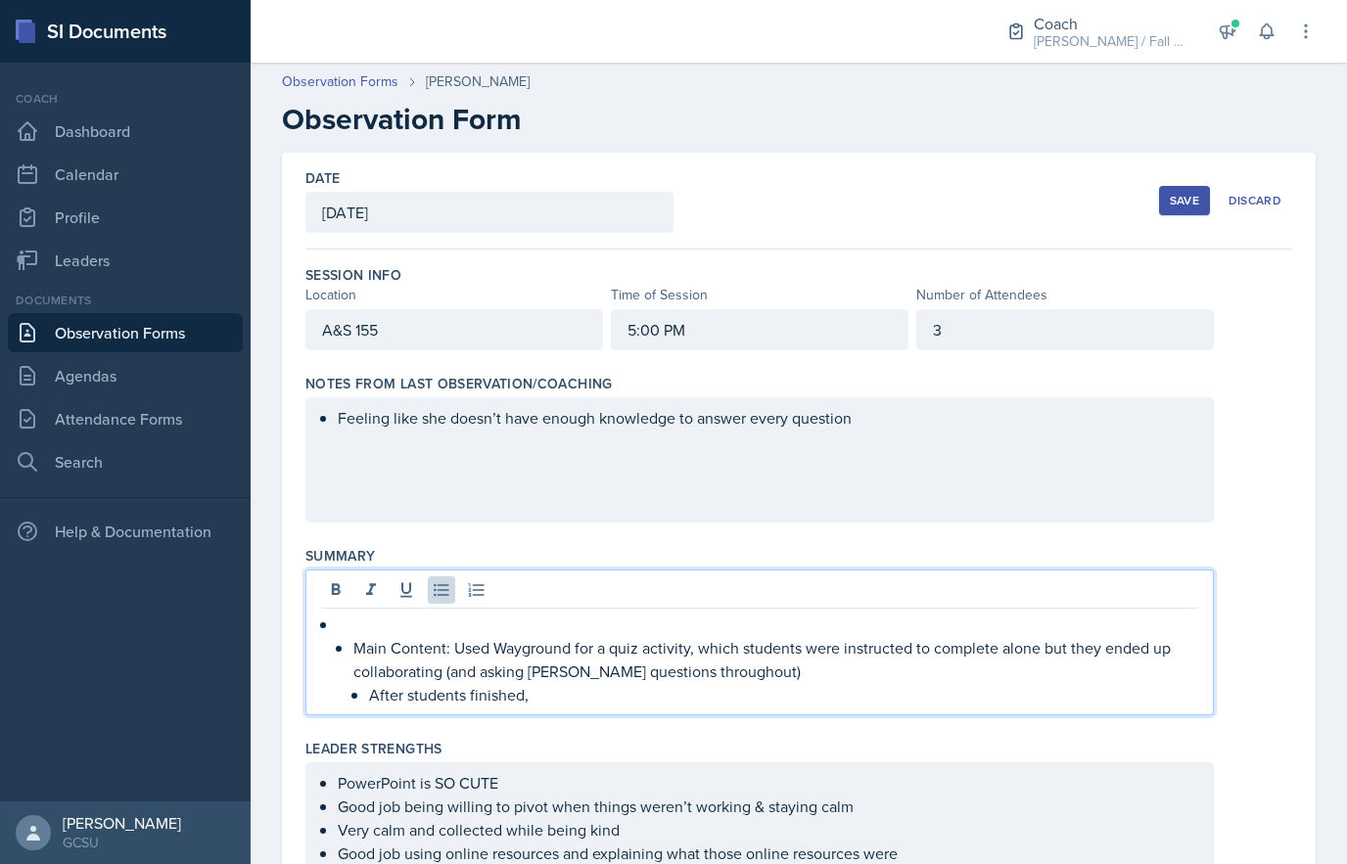
click at [356, 648] on p "Main Content: Used Wayground for a quiz activity, which students were instructe…" at bounding box center [775, 659] width 844 height 47
click at [443, 595] on icon at bounding box center [441, 590] width 15 height 13
click at [411, 629] on p at bounding box center [768, 624] width 860 height 23
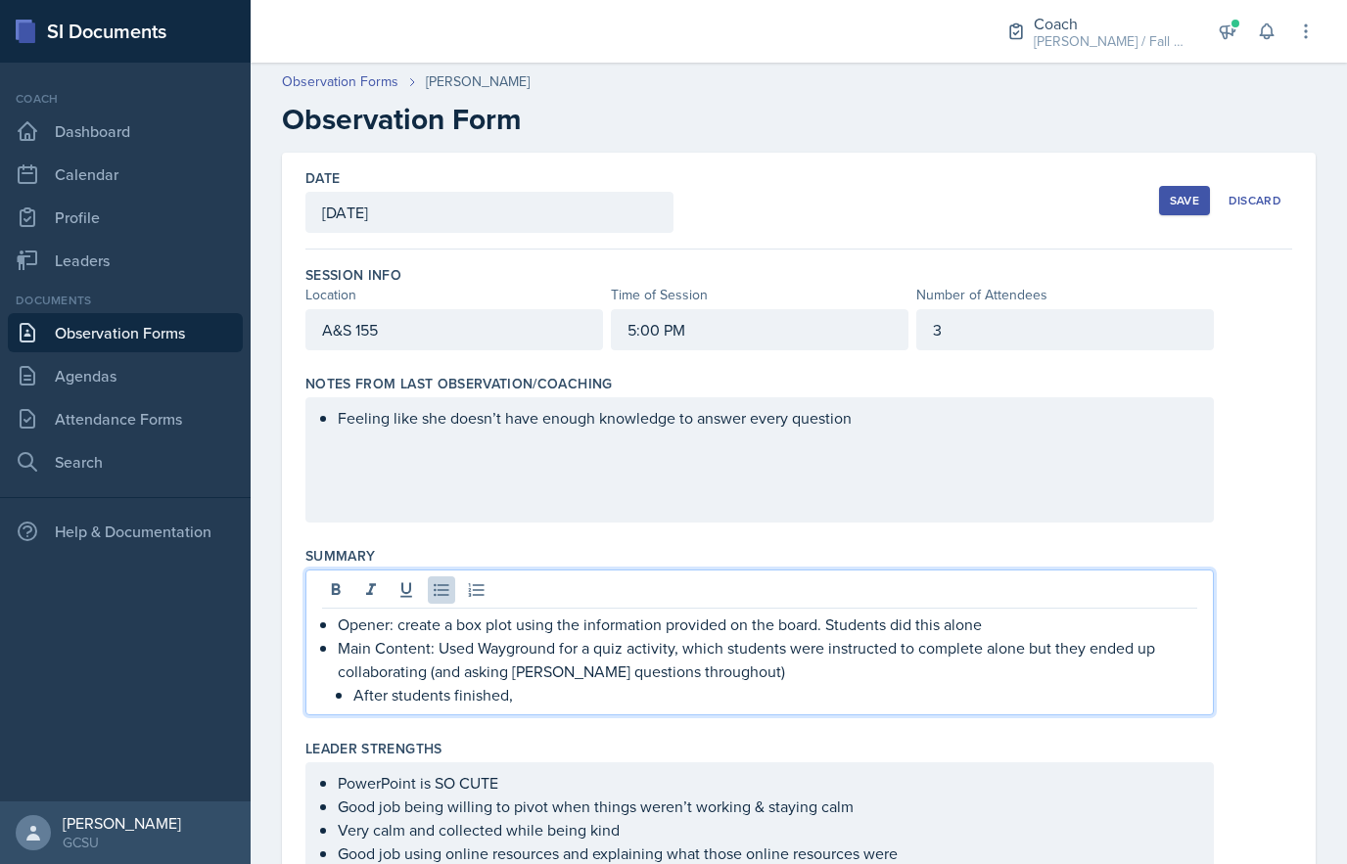
click at [568, 694] on p "After students finished," at bounding box center [775, 694] width 844 height 23
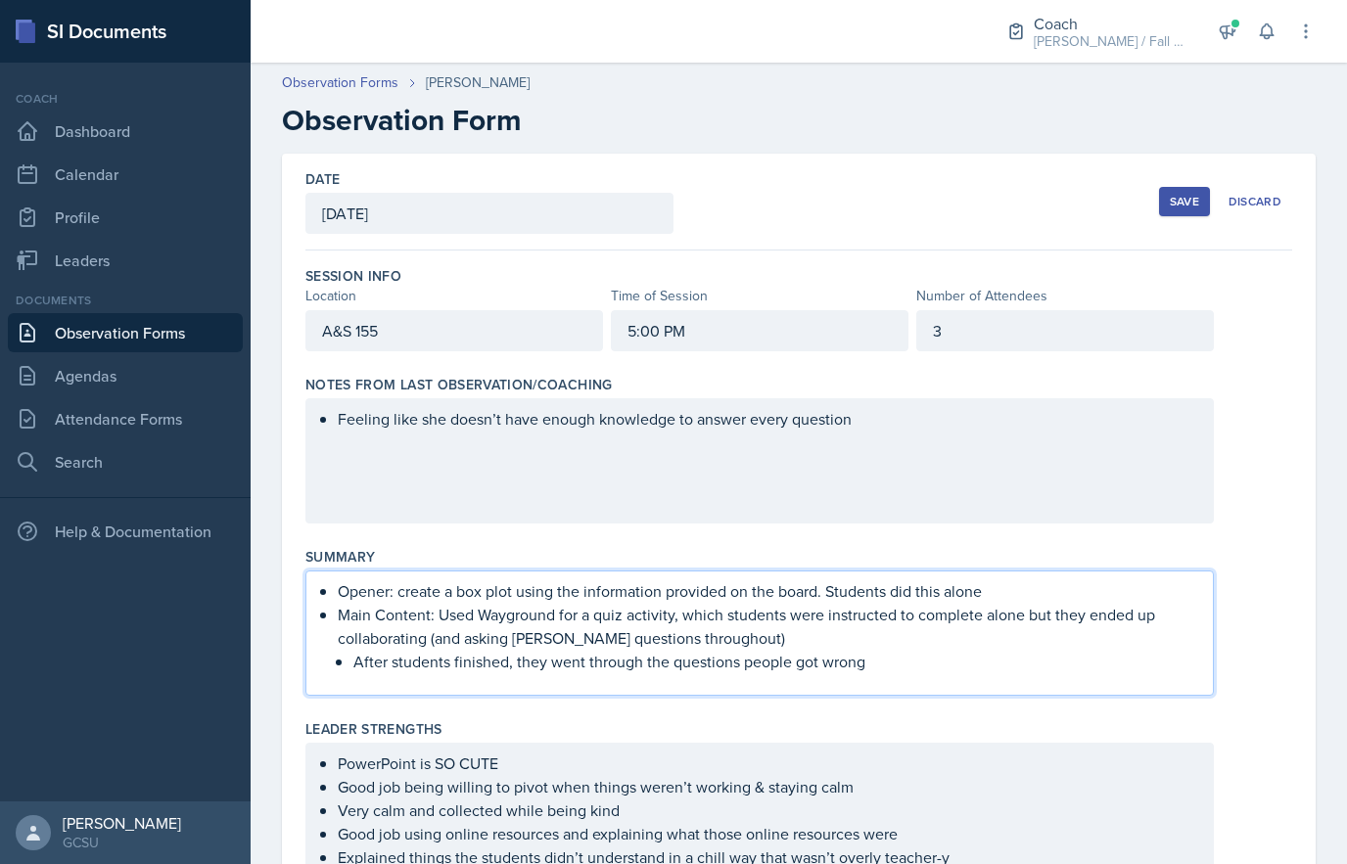
scroll to position [0, 0]
click at [1182, 199] on div "Save" at bounding box center [1184, 202] width 29 height 16
